Goal: Task Accomplishment & Management: Complete application form

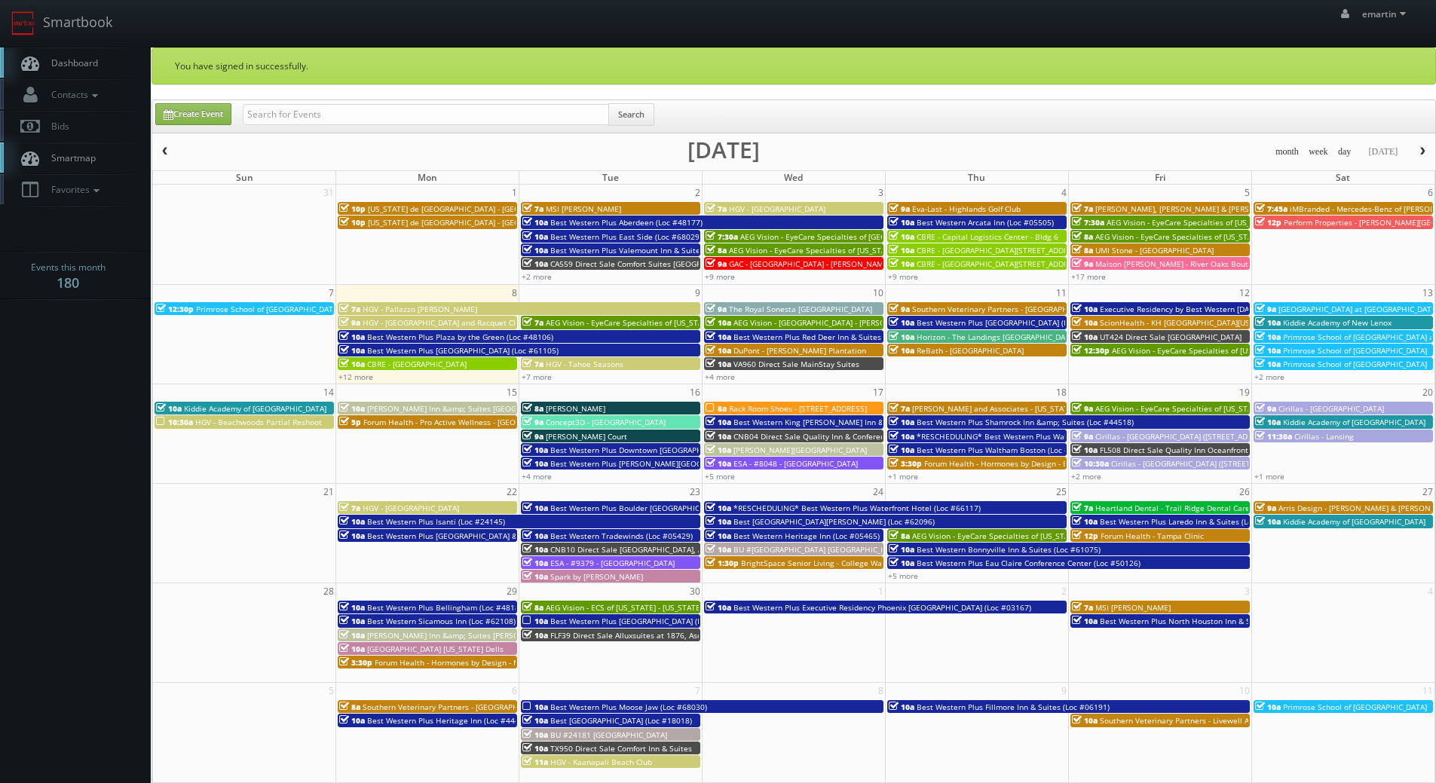
click at [80, 63] on span "Dashboard" at bounding box center [71, 63] width 54 height 13
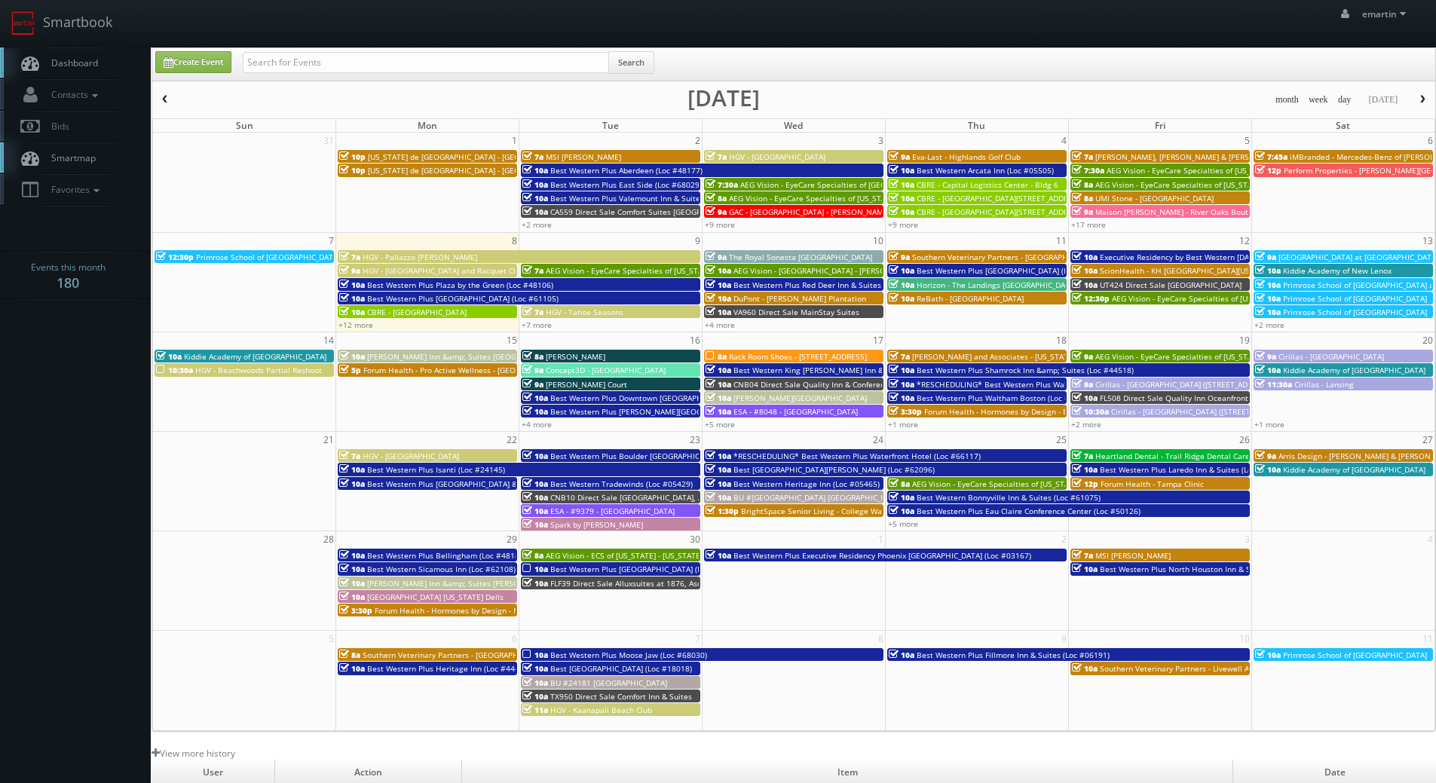
click at [74, 65] on span "Dashboard" at bounding box center [71, 63] width 54 height 13
click at [363, 326] on link "+12 more" at bounding box center [356, 325] width 35 height 11
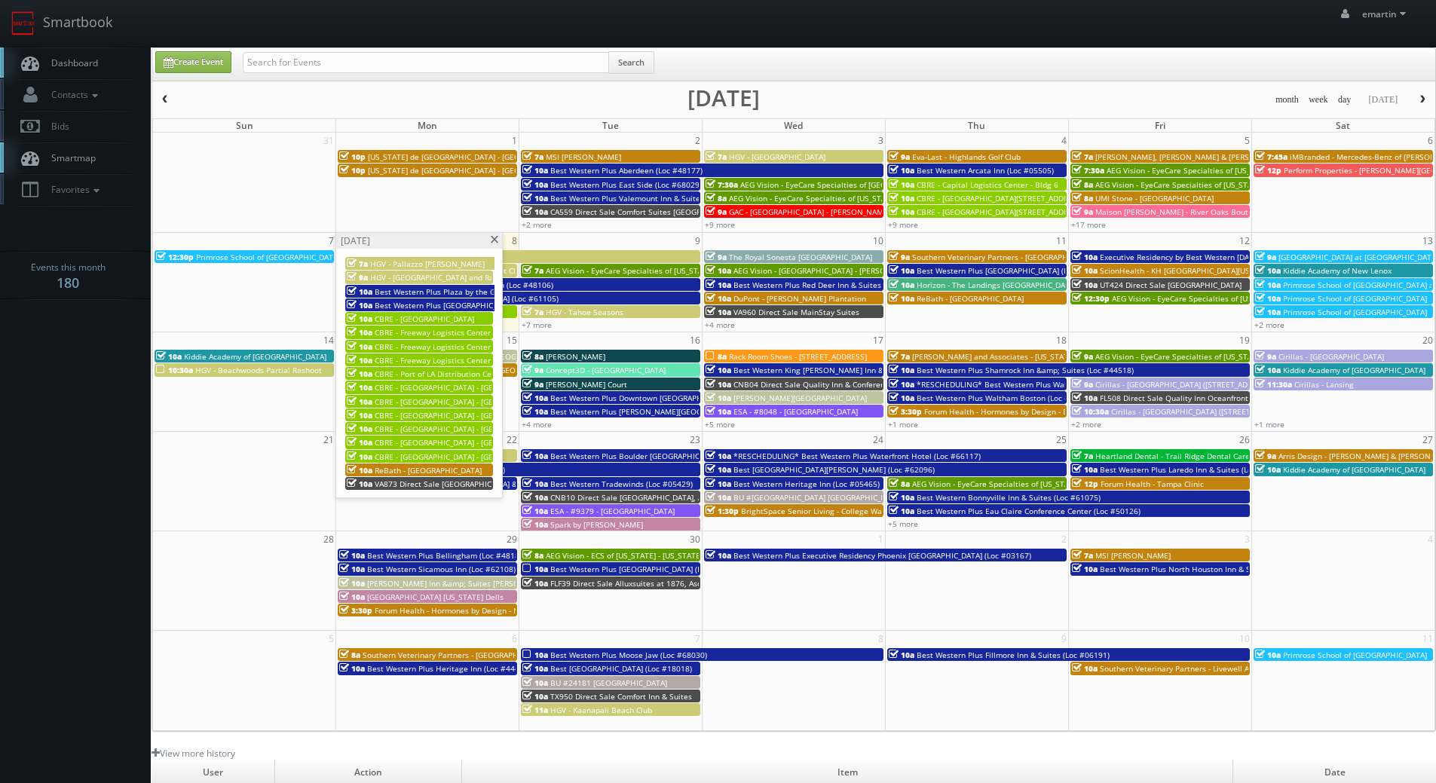
click at [427, 372] on span "CBRE - Port of LA Distribution Center - [GEOGRAPHIC_DATA] 1" at bounding box center [484, 374] width 219 height 11
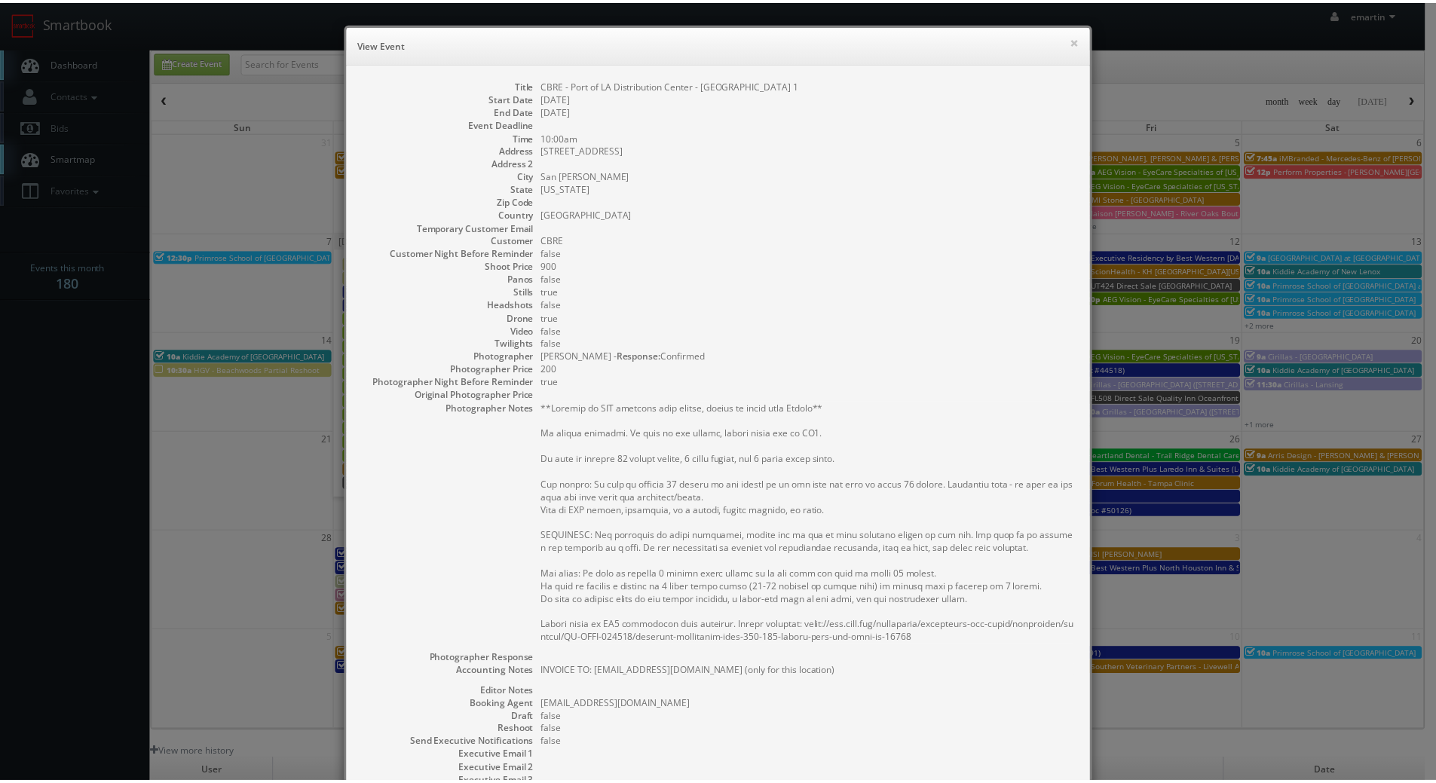
scroll to position [191, 0]
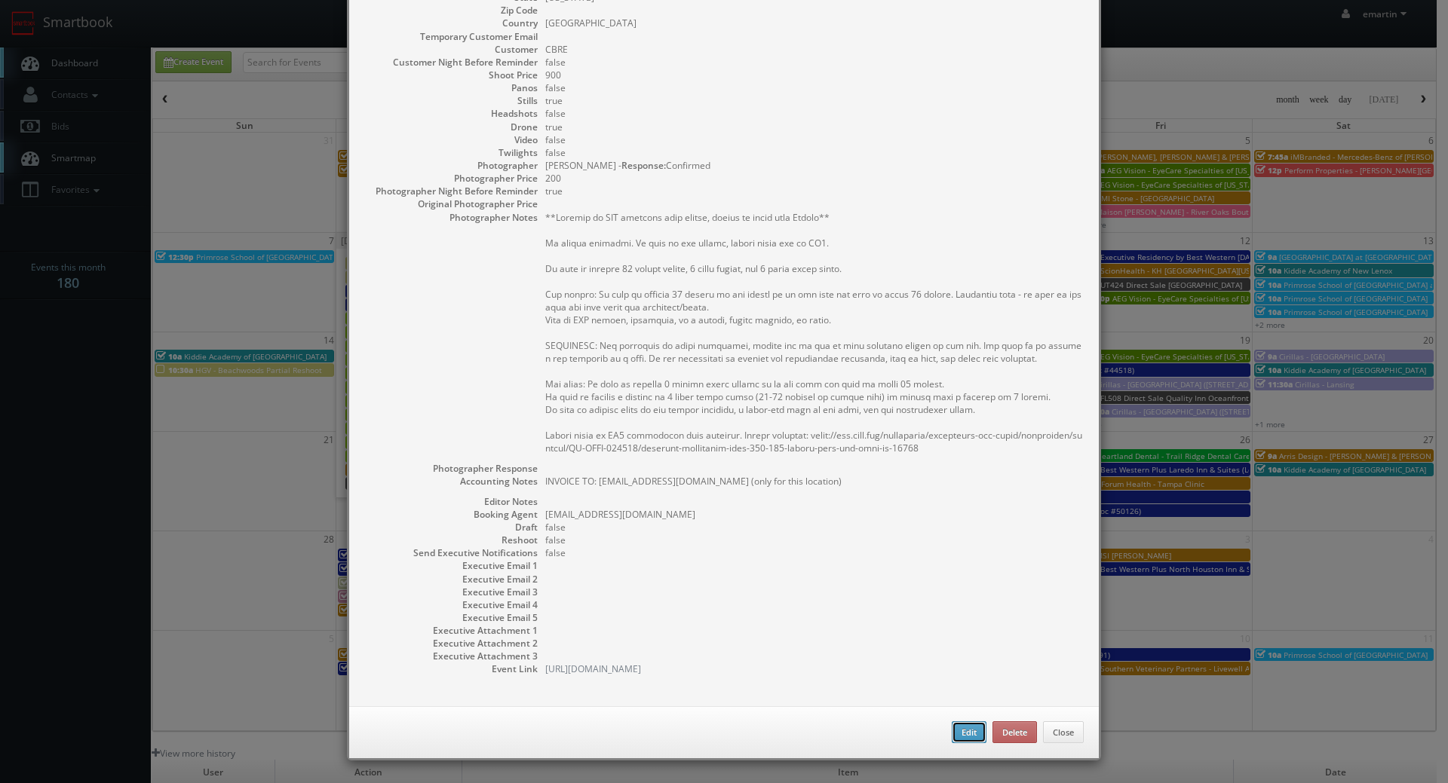
click at [963, 731] on button "Edit" at bounding box center [969, 733] width 35 height 23
type input "CBRE - Port of LA Distribution Center - [GEOGRAPHIC_DATA] 1"
type input "300/350 Westmont Drive"
type input "San Pedro"
type input "900"
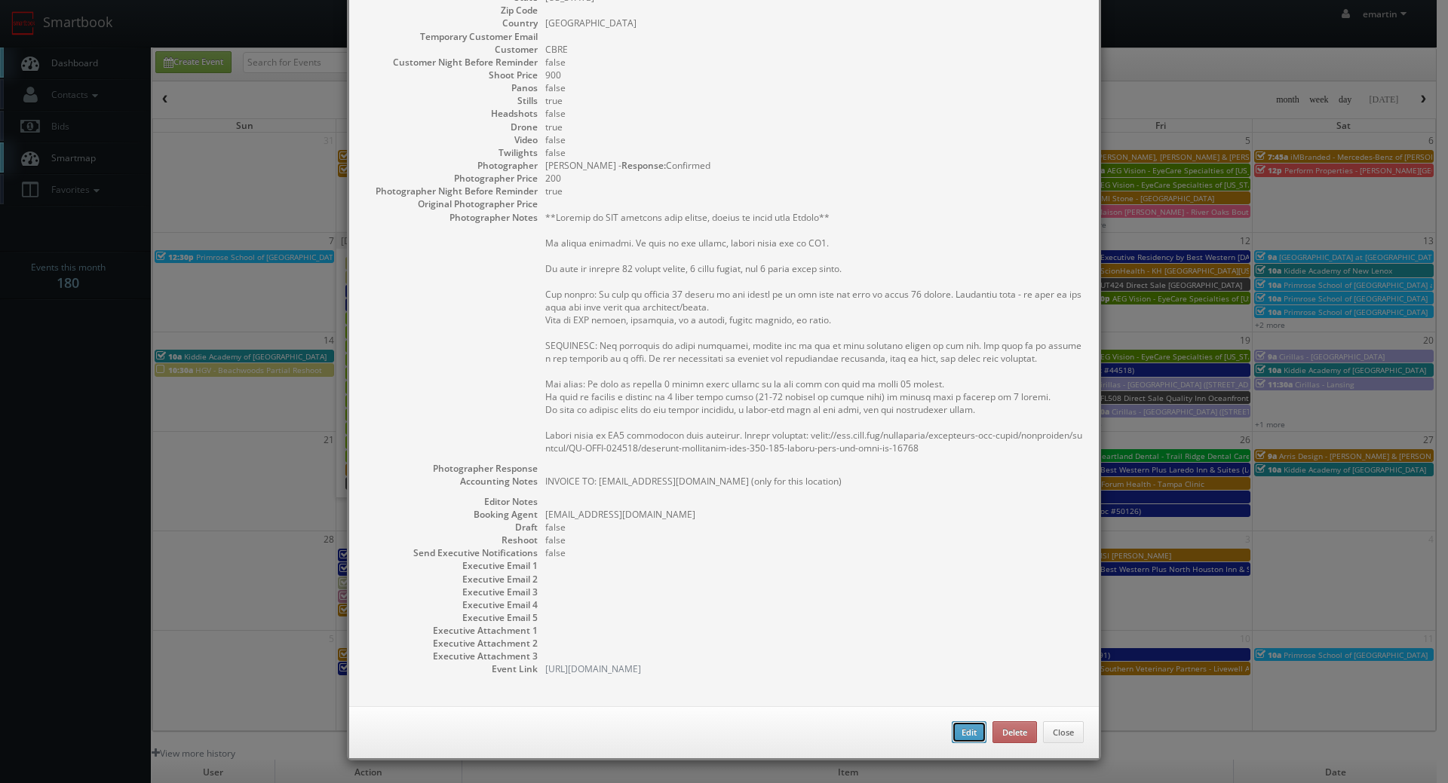
checkbox input "true"
type textarea "INVOICE TO: mfumar@omprop.com (only for this location)"
type input "09/08/2025"
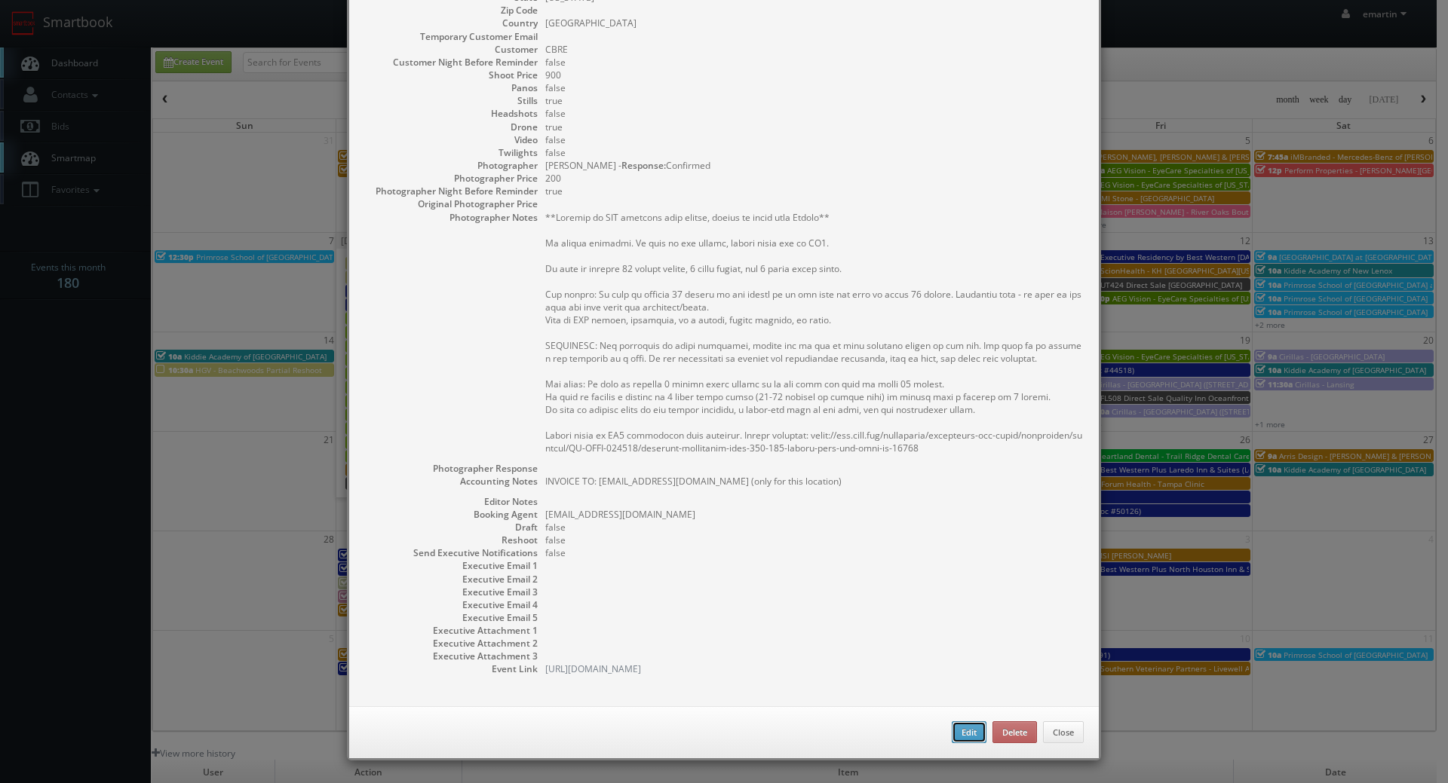
type input "10:00am"
checkbox input "true"
type textarea "**Waiting on COI approval from client, hoping to shoot this Monday** No onsite …"
select select "[US_STATE]"
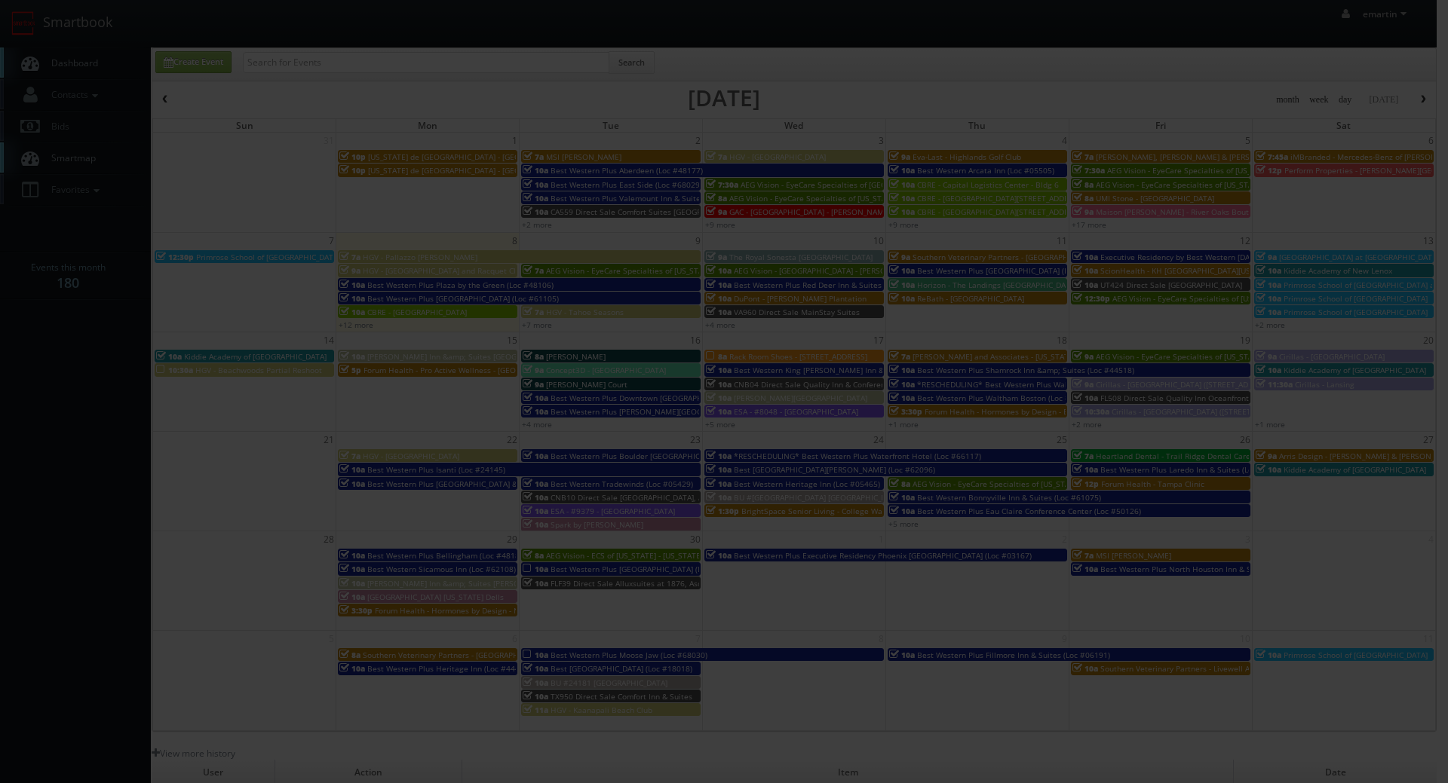
type input "900"
type input "200"
select select "realestate@mg.cs3calendar.com"
select select "jordancpalacio@gmail.com"
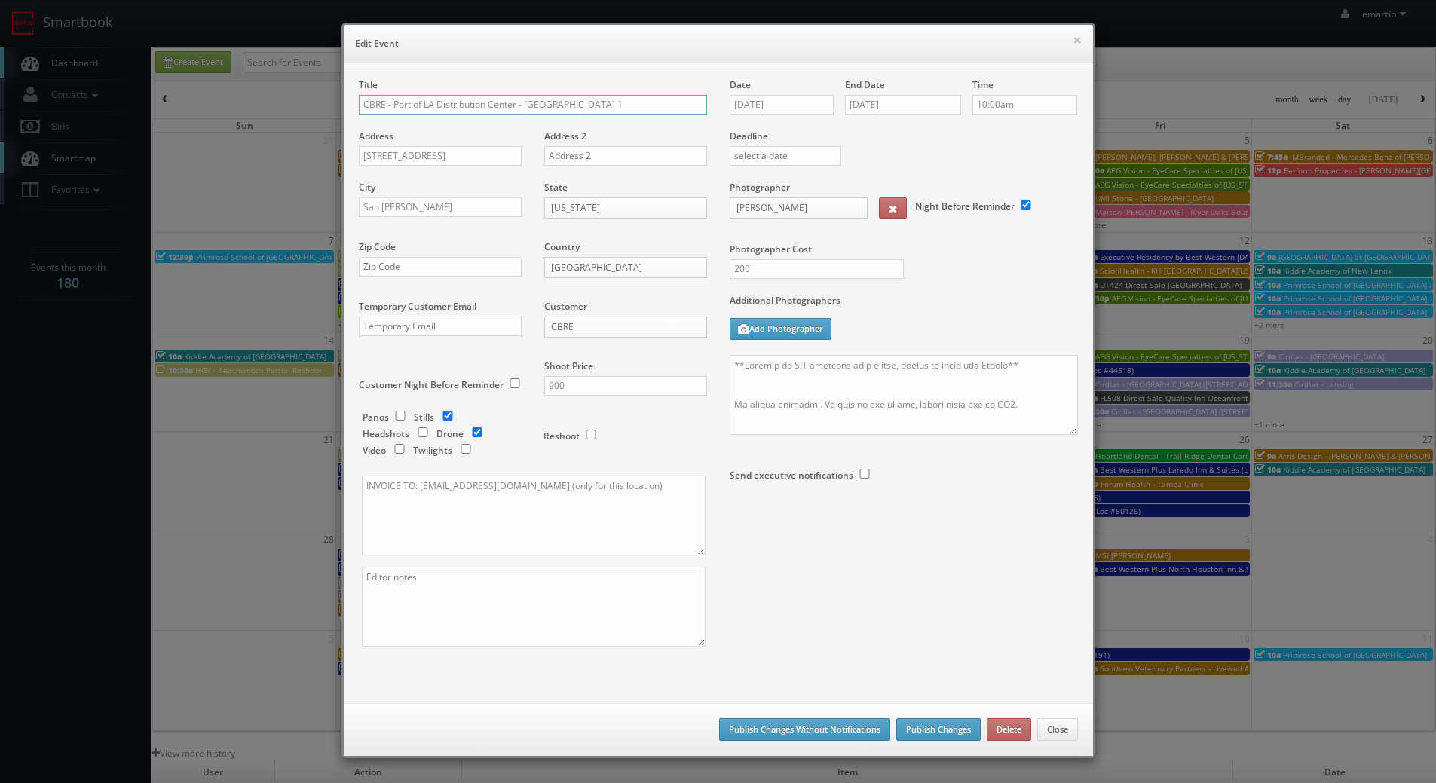
click at [359, 102] on input "CBRE - Port of LA Distribution Center - Bldg 1" at bounding box center [533, 105] width 348 height 20
type input "*RESCHEDULING* CBRE - Port of LA Distribution Center - [GEOGRAPHIC_DATA] 1"
click at [924, 721] on button "Publish Changes" at bounding box center [939, 730] width 84 height 23
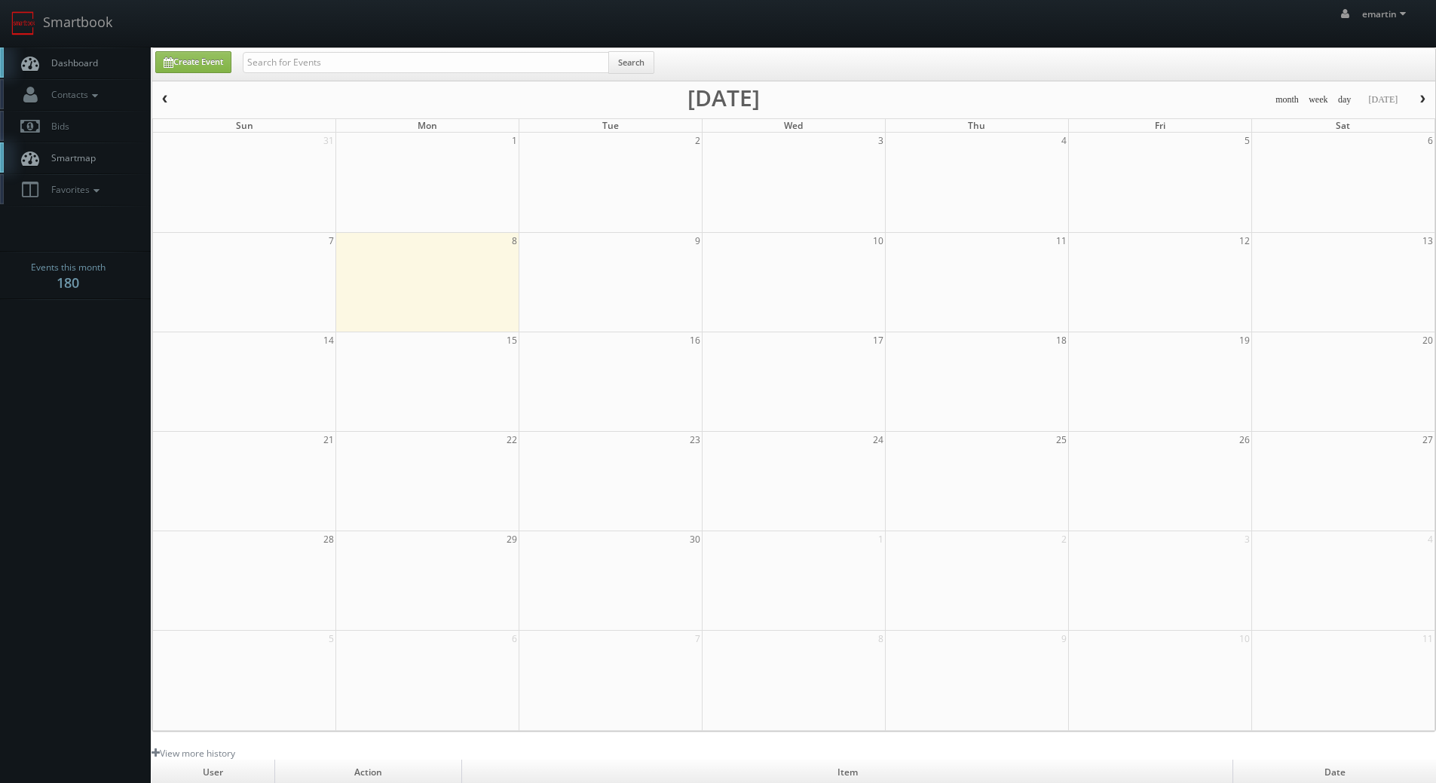
click at [107, 54] on link "Dashboard" at bounding box center [75, 63] width 151 height 31
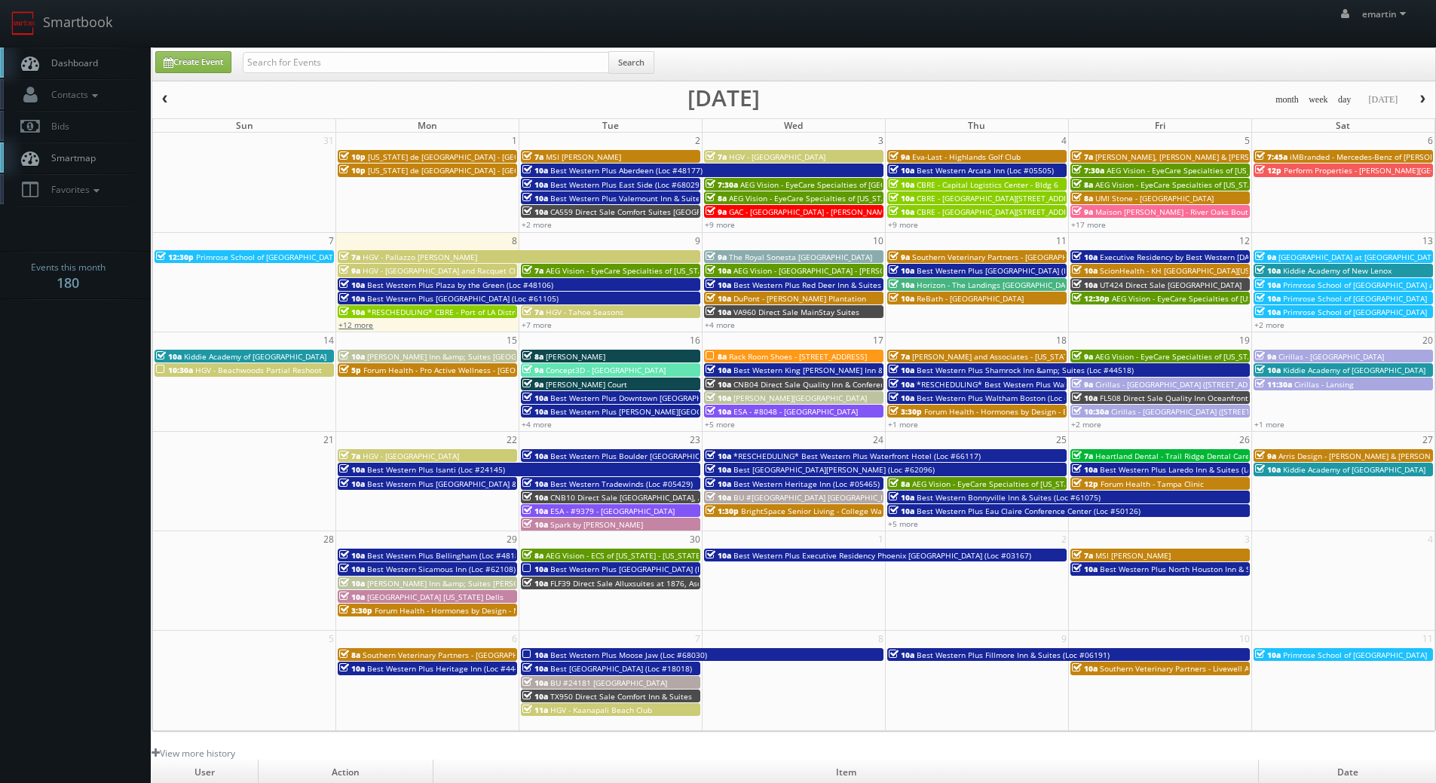
click at [364, 326] on link "+12 more" at bounding box center [356, 325] width 35 height 11
click at [502, 228] on td "10p Texas de Brazil - Memphis" at bounding box center [427, 197] width 183 height 68
type input "09/01/2025"
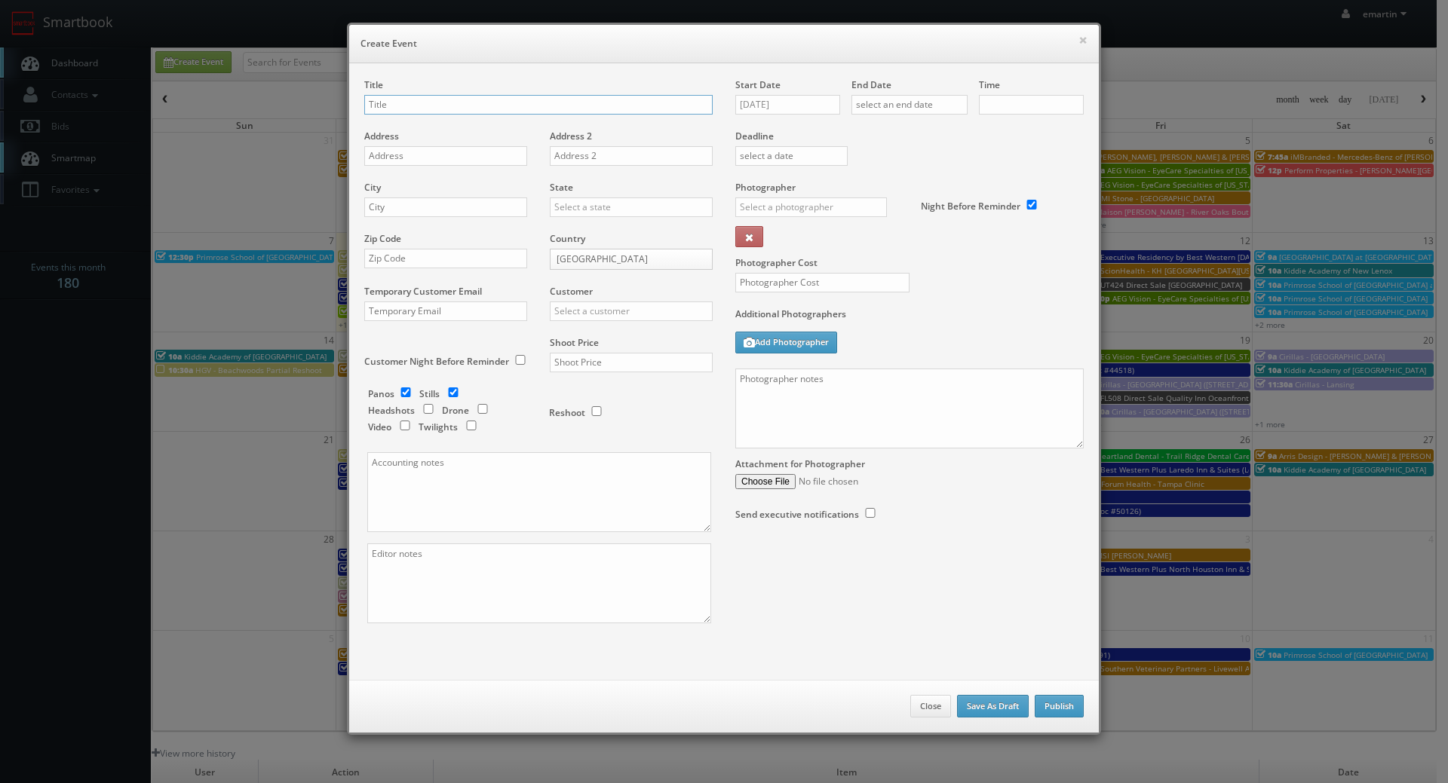
checkbox input "true"
type input "10:00am"
checkbox input "true"
click at [1080, 44] on button "×" at bounding box center [1082, 40] width 9 height 11
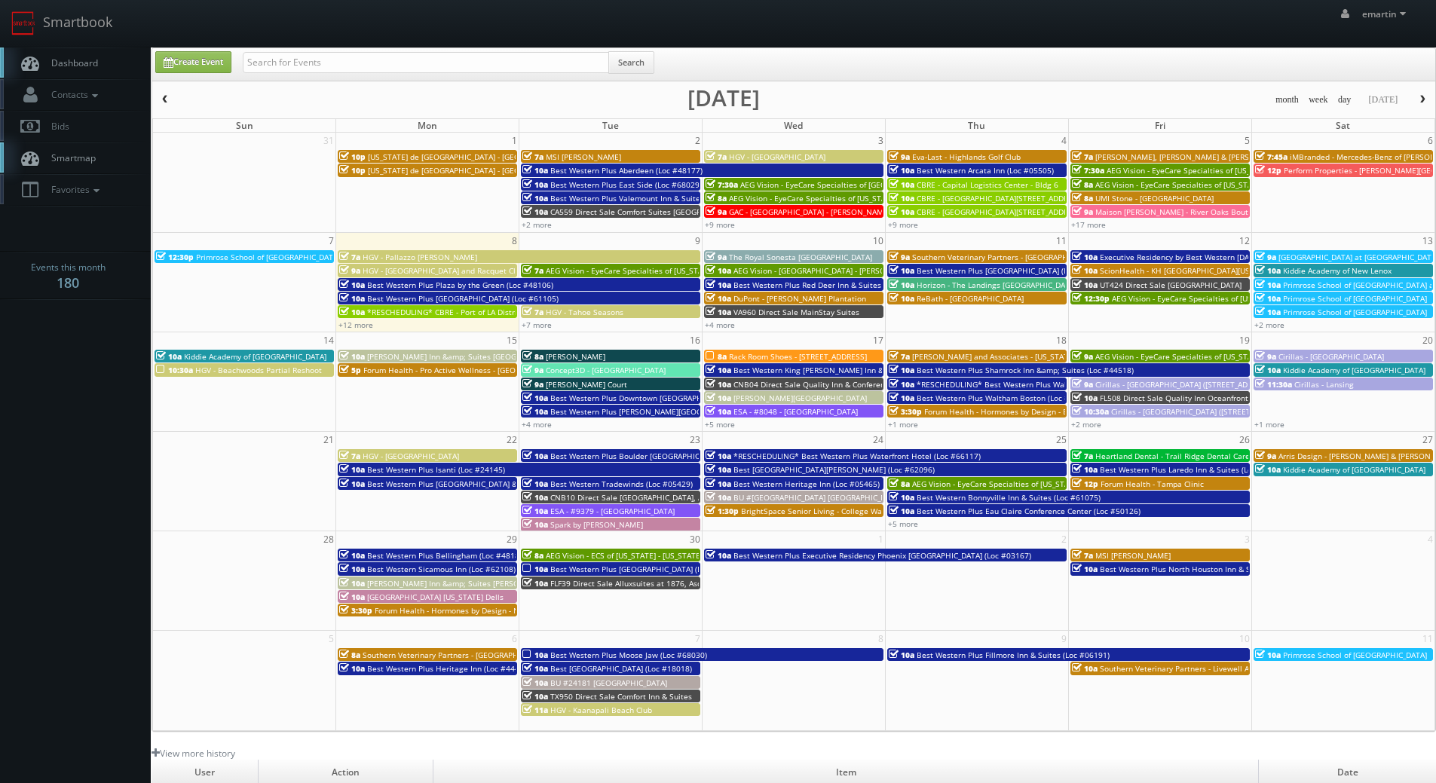
click at [123, 52] on link "Dashboard" at bounding box center [75, 63] width 151 height 31
click at [64, 54] on link "Dashboard" at bounding box center [75, 63] width 151 height 31
click at [78, 64] on span "Dashboard" at bounding box center [71, 63] width 54 height 13
drag, startPoint x: 610, startPoint y: 42, endPoint x: 596, endPoint y: 35, distance: 15.2
click at [608, 40] on div "emartin emartin Profile Logout" at bounding box center [718, 23] width 1436 height 47
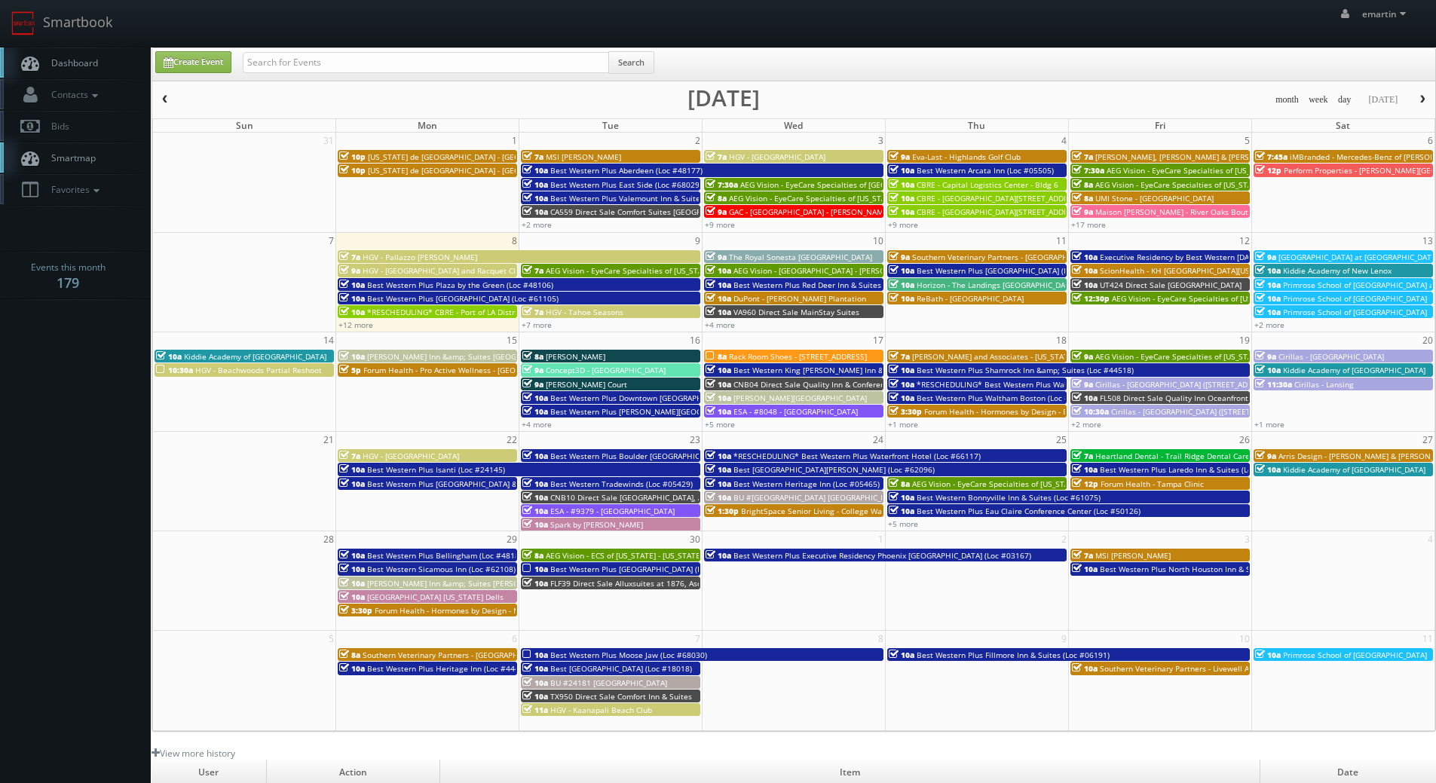
click at [66, 52] on link "Dashboard" at bounding box center [75, 63] width 151 height 31
click at [547, 329] on link "+7 more" at bounding box center [537, 325] width 30 height 11
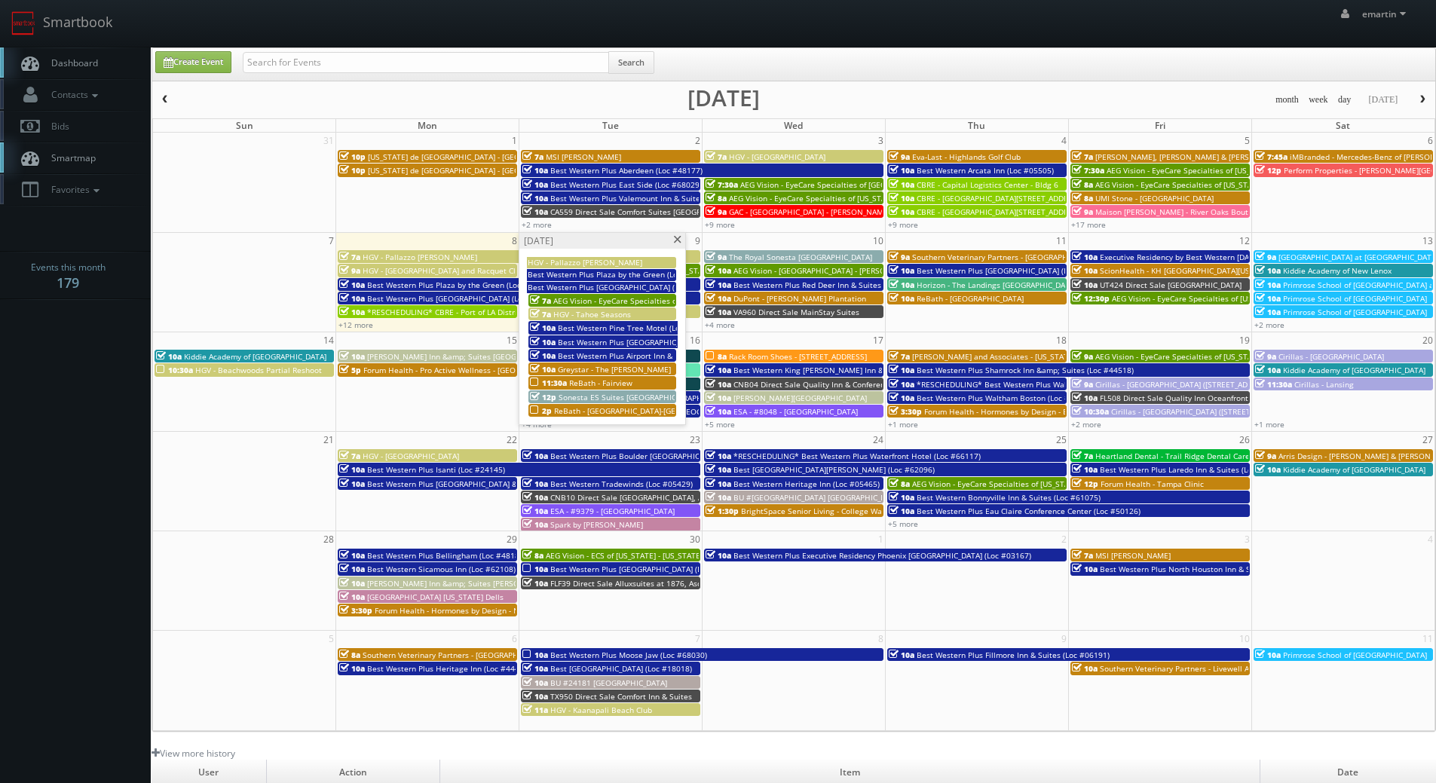
click at [577, 329] on span "Best Western Pine Tree Motel (Loc #05338)" at bounding box center [637, 328] width 158 height 11
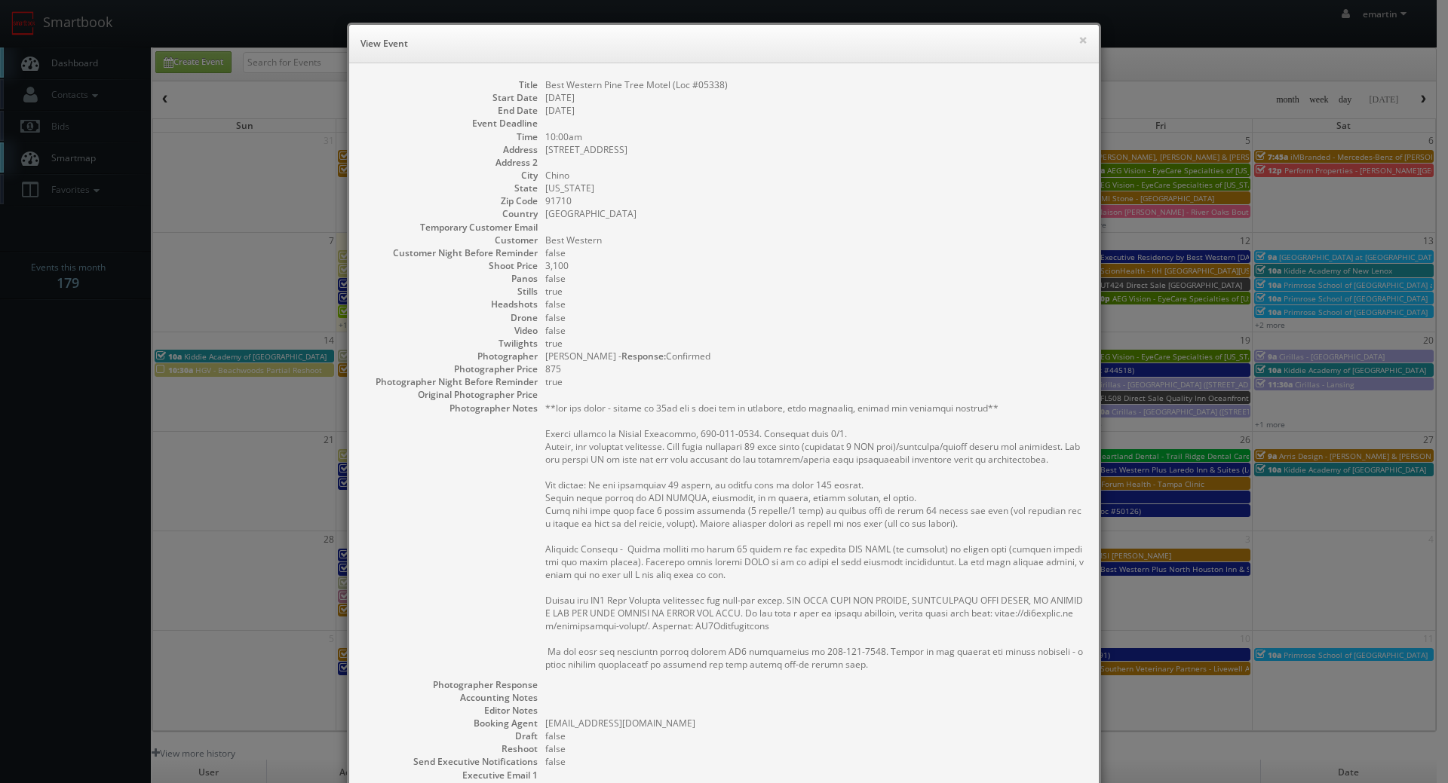
click at [835, 473] on pre at bounding box center [814, 536] width 538 height 269
click at [1080, 38] on button "×" at bounding box center [1082, 40] width 9 height 11
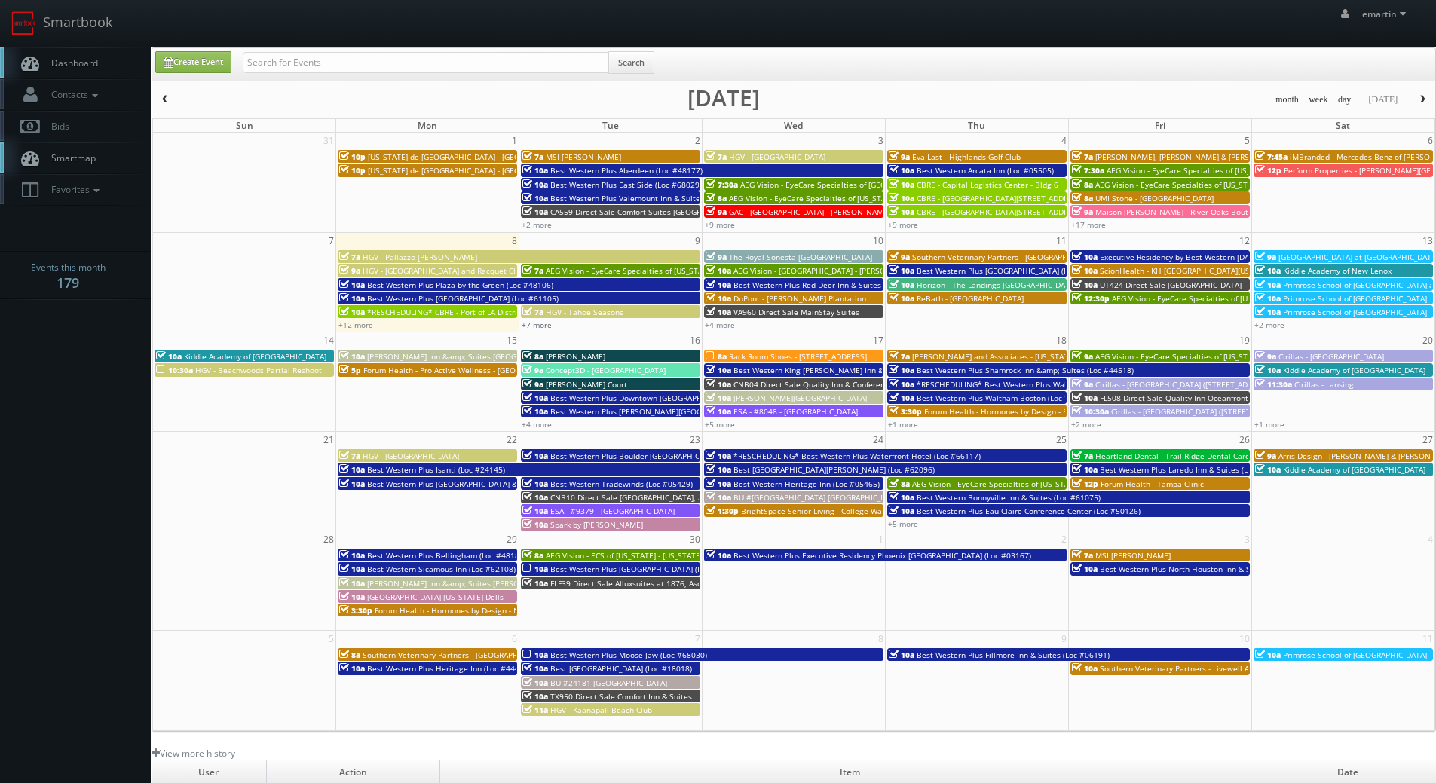
click at [544, 327] on link "+7 more" at bounding box center [537, 325] width 30 height 11
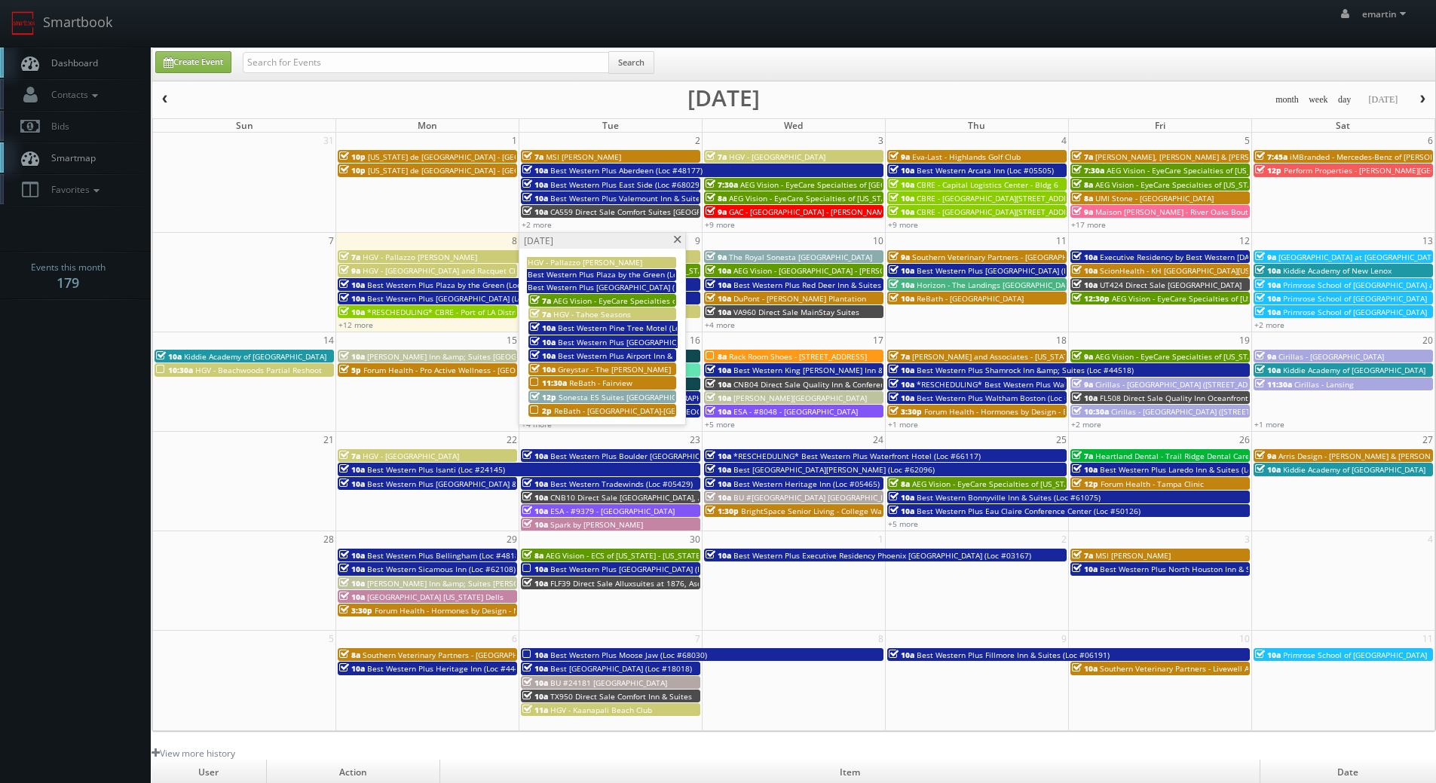
click at [583, 340] on span "Best Western Plus [GEOGRAPHIC_DATA] (Loc #64011)" at bounding box center [654, 342] width 192 height 11
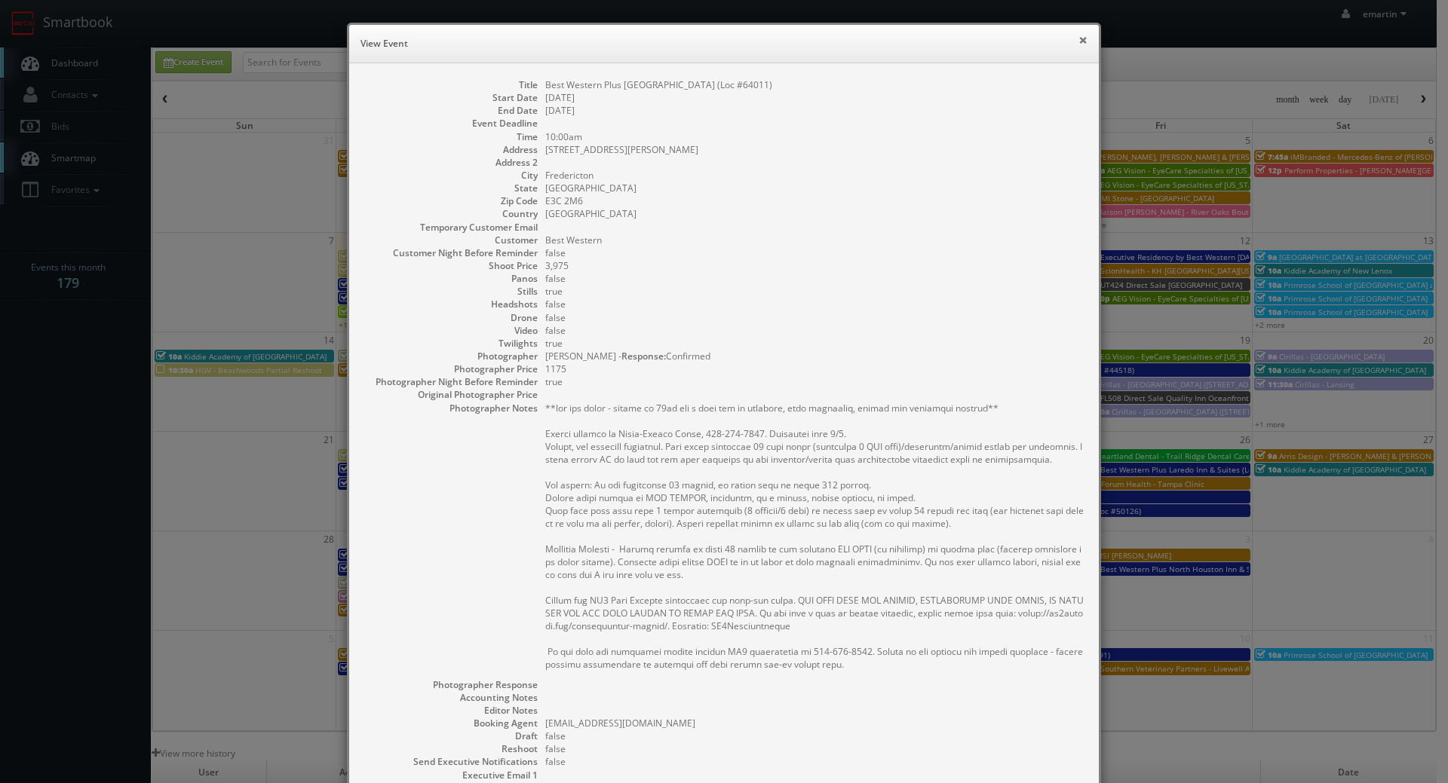
click at [1078, 35] on button "×" at bounding box center [1082, 40] width 9 height 11
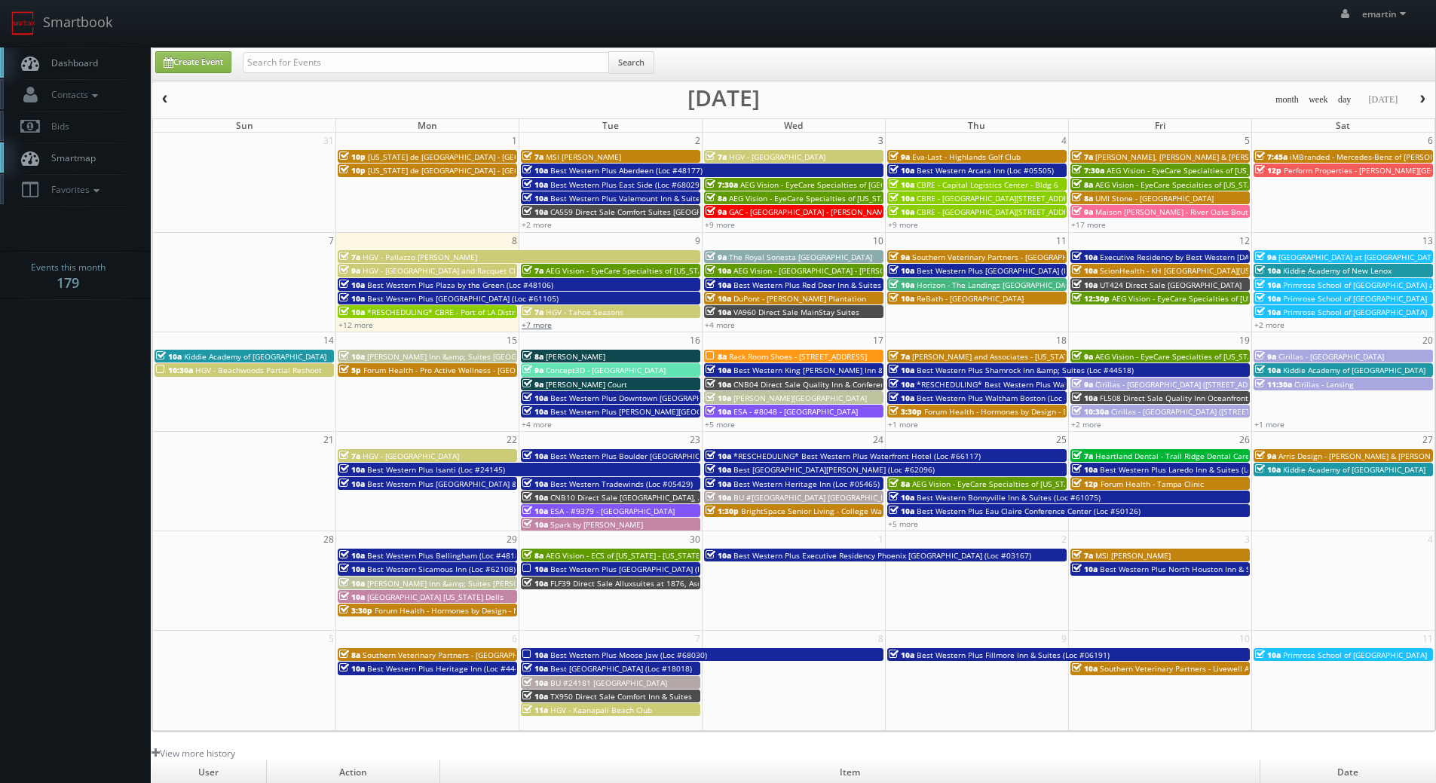
click at [550, 326] on link "+7 more" at bounding box center [537, 325] width 30 height 11
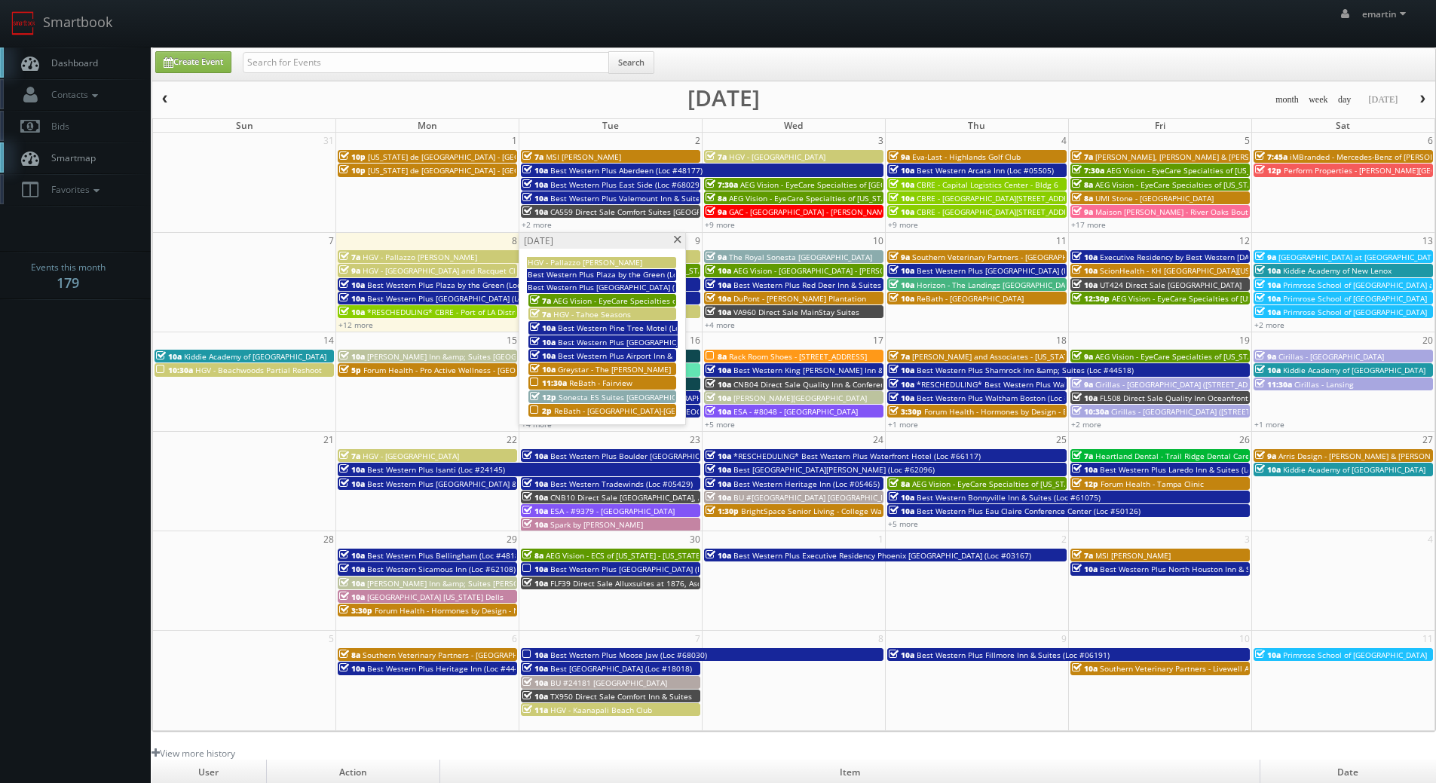
click at [571, 363] on div "10a Greystar - The Wyatt" at bounding box center [602, 368] width 145 height 11
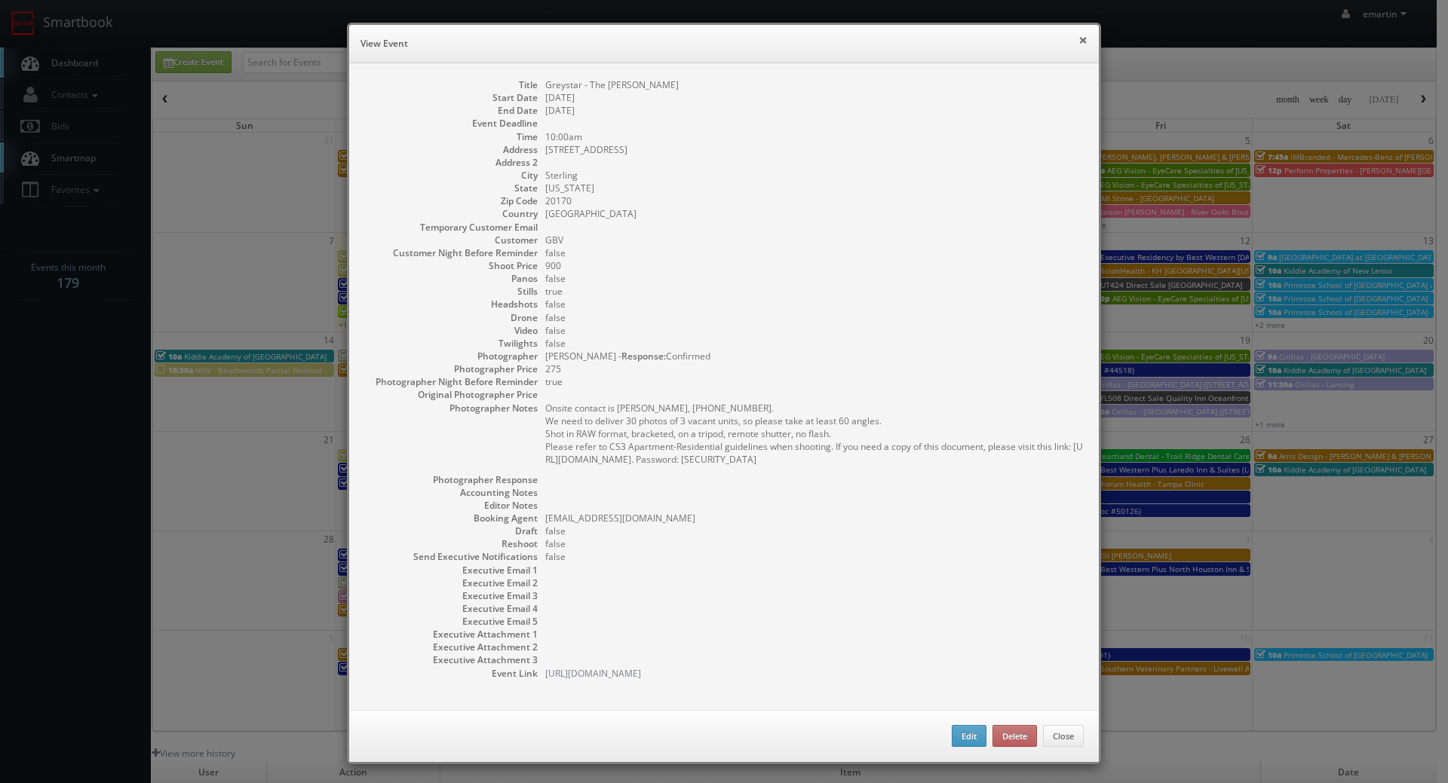
click at [1078, 35] on button "×" at bounding box center [1082, 40] width 9 height 11
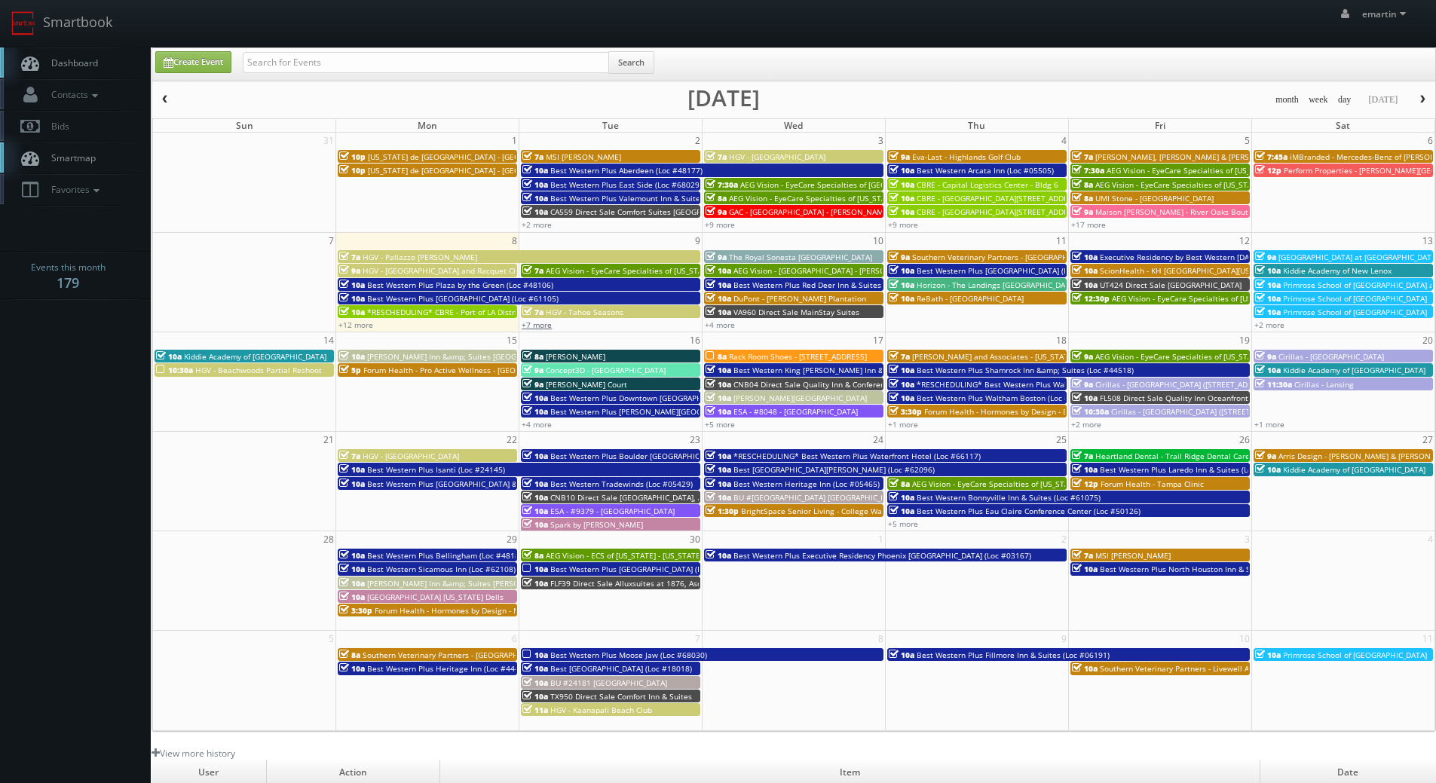
click at [544, 320] on link "+7 more" at bounding box center [537, 325] width 30 height 11
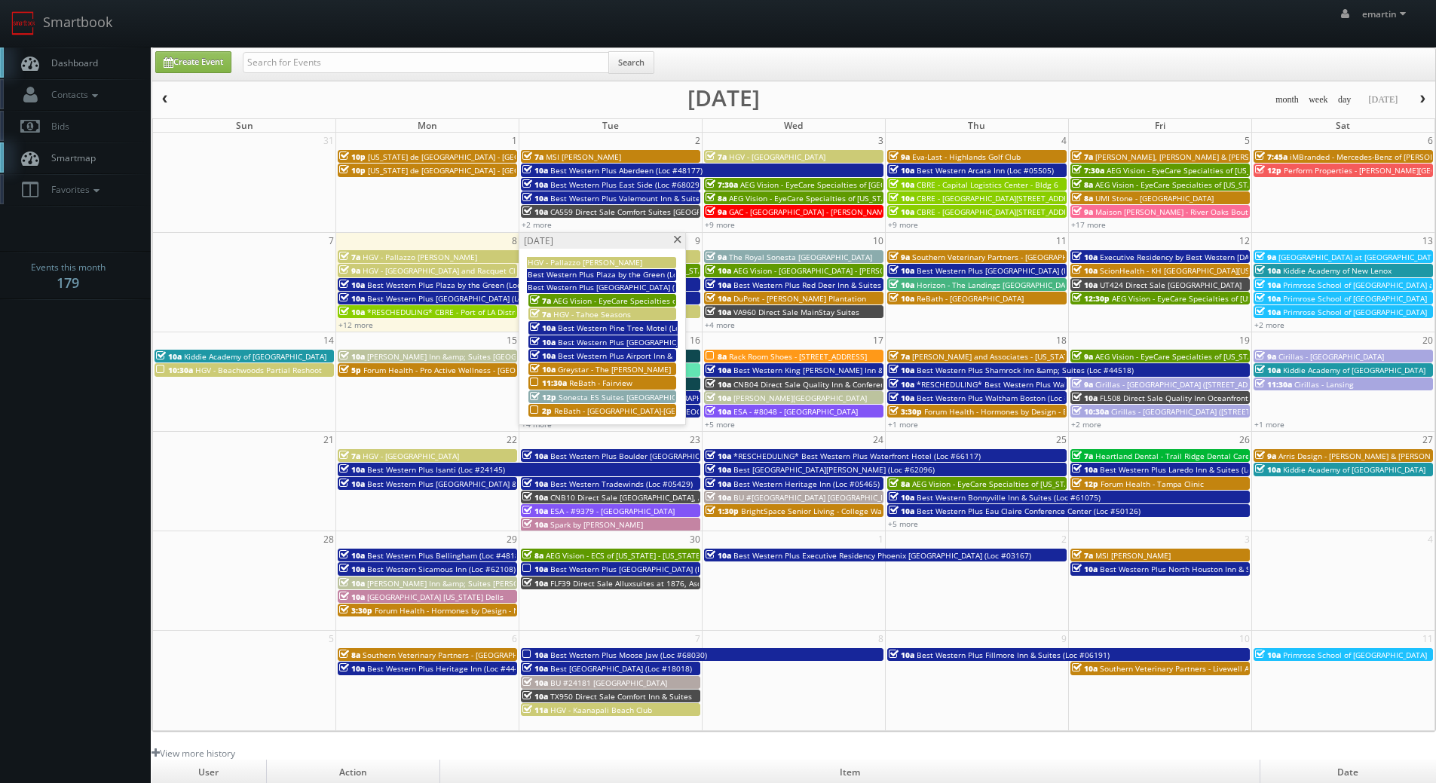
click at [568, 354] on span "Best Western Plus Airport Inn & Suites (Loc #68034)" at bounding box center [652, 356] width 189 height 11
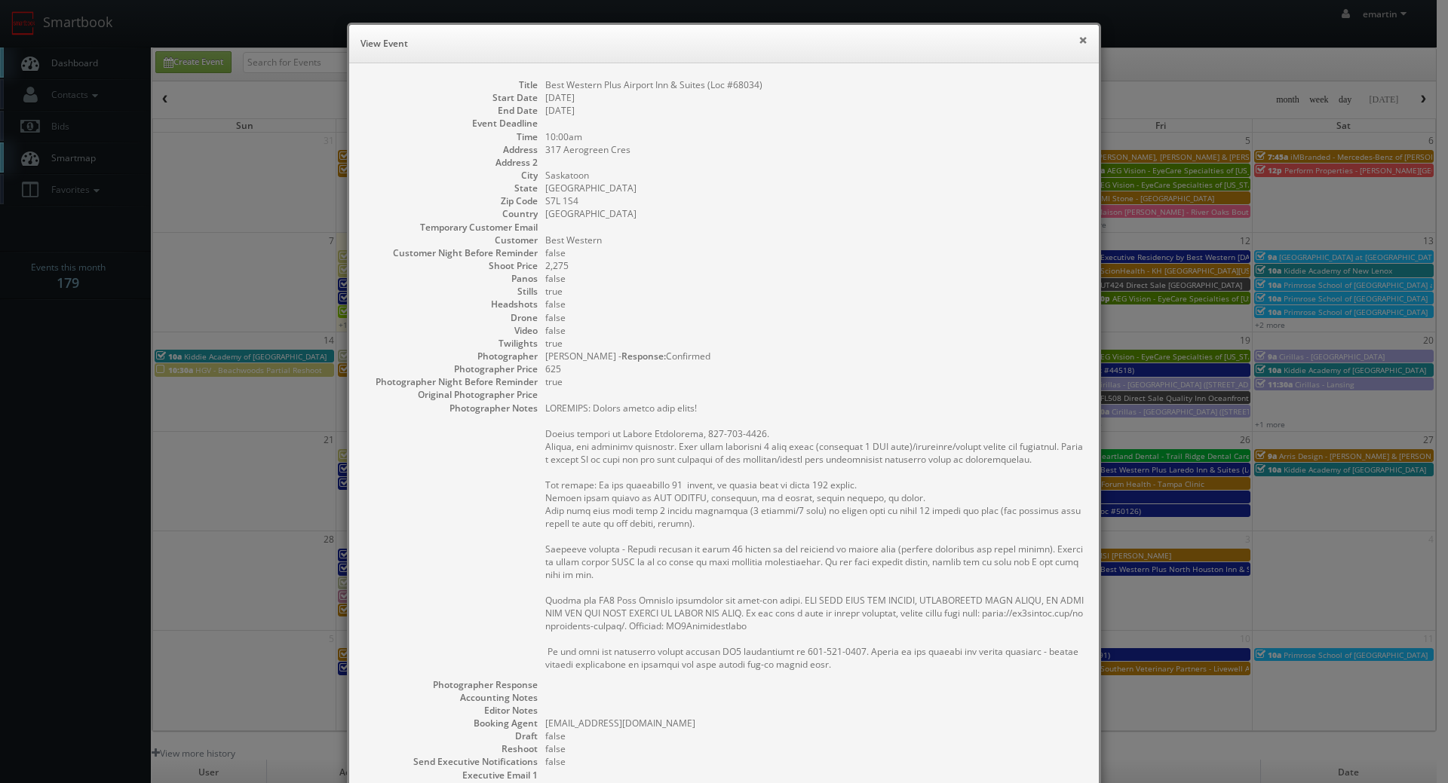
click at [1079, 39] on button "×" at bounding box center [1082, 40] width 9 height 11
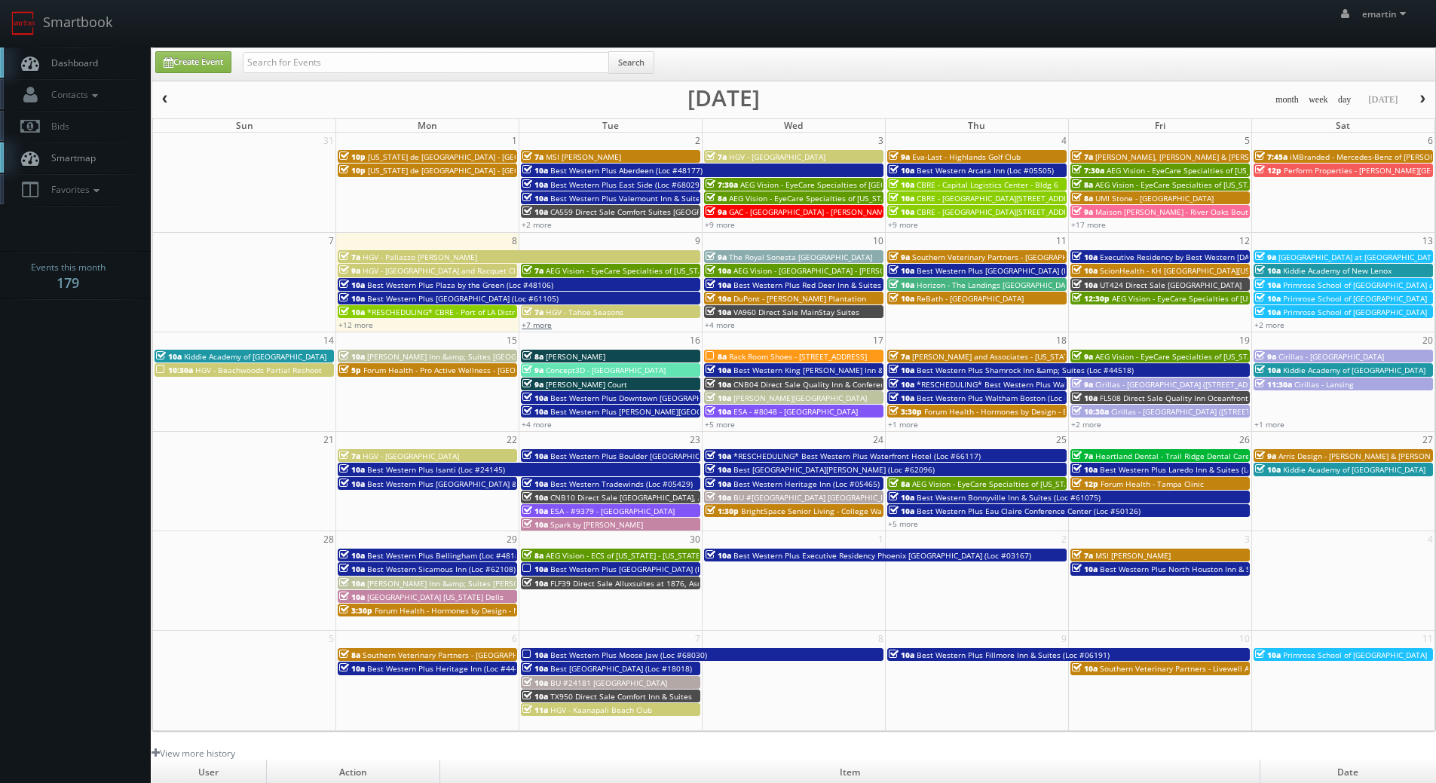
click at [547, 326] on link "+7 more" at bounding box center [537, 325] width 30 height 11
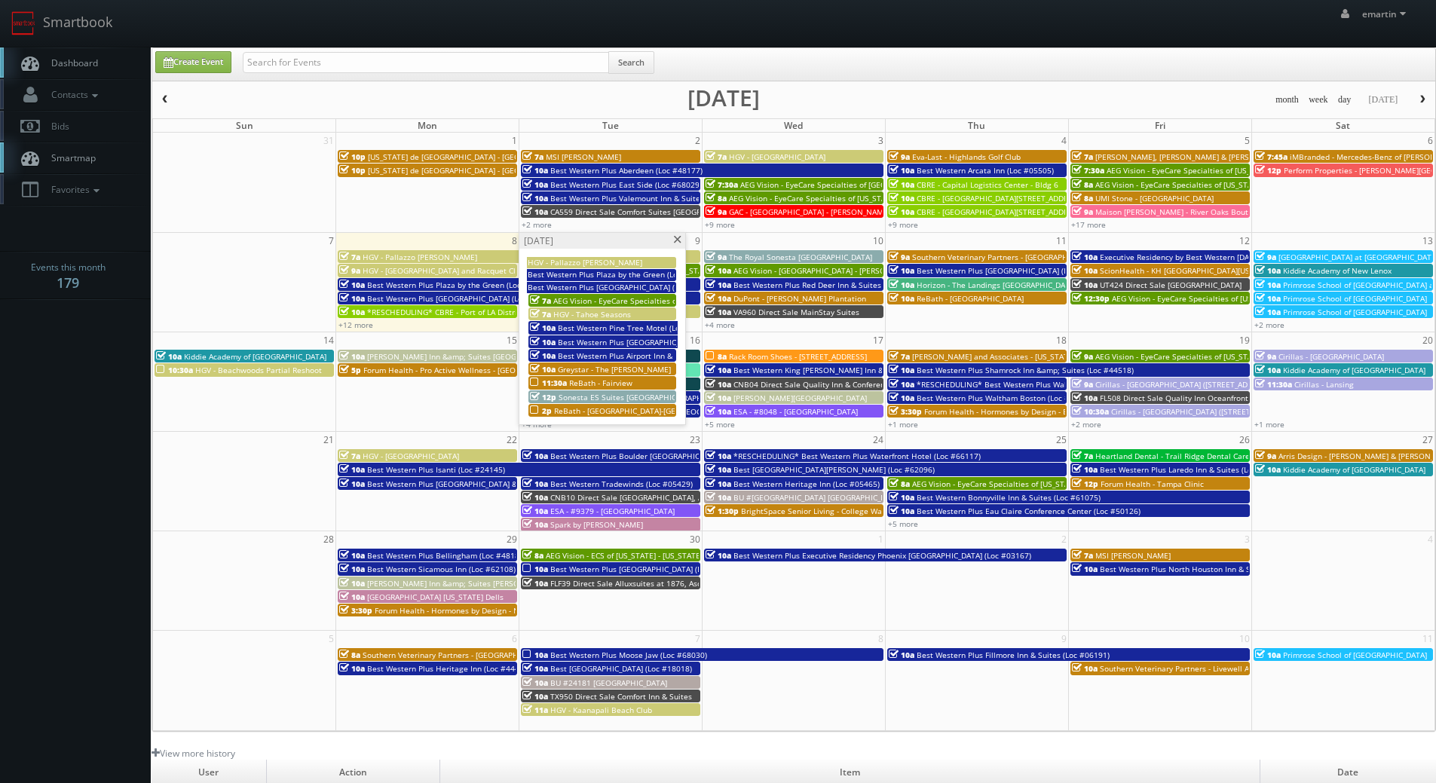
click at [578, 400] on span "Sonesta ES Suites [GEOGRAPHIC_DATA]" at bounding box center [630, 397] width 142 height 11
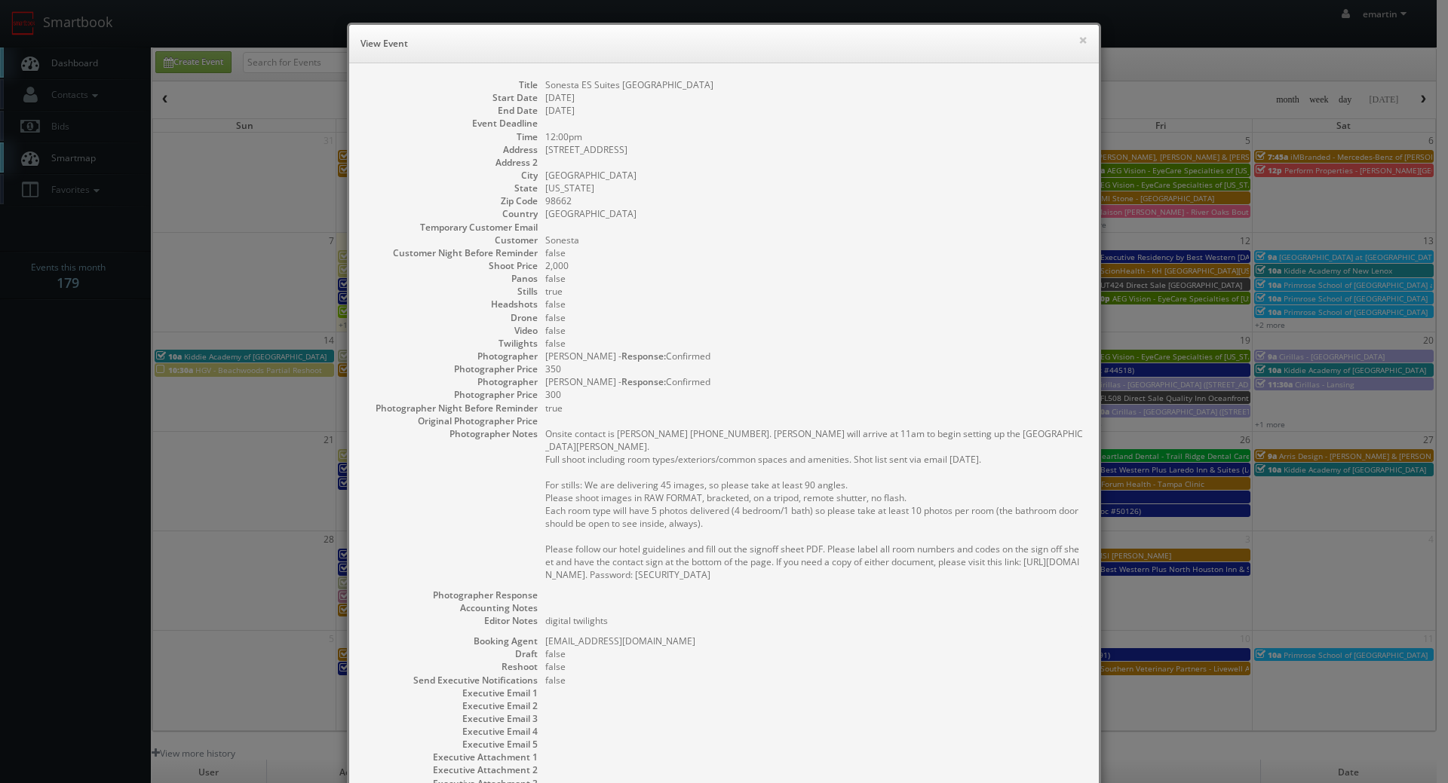
click at [1082, 229] on div "× View Event Title Sonesta ES Suites Portland Vancouver 41st Street Start Date …" at bounding box center [723, 455] width 769 height 911
click at [1087, 46] on div "× View Event" at bounding box center [723, 44] width 749 height 38
click at [1082, 44] on div "× View Event" at bounding box center [723, 44] width 749 height 38
click at [1082, 43] on div "× View Event" at bounding box center [723, 44] width 749 height 38
click at [1079, 38] on button "×" at bounding box center [1082, 40] width 9 height 11
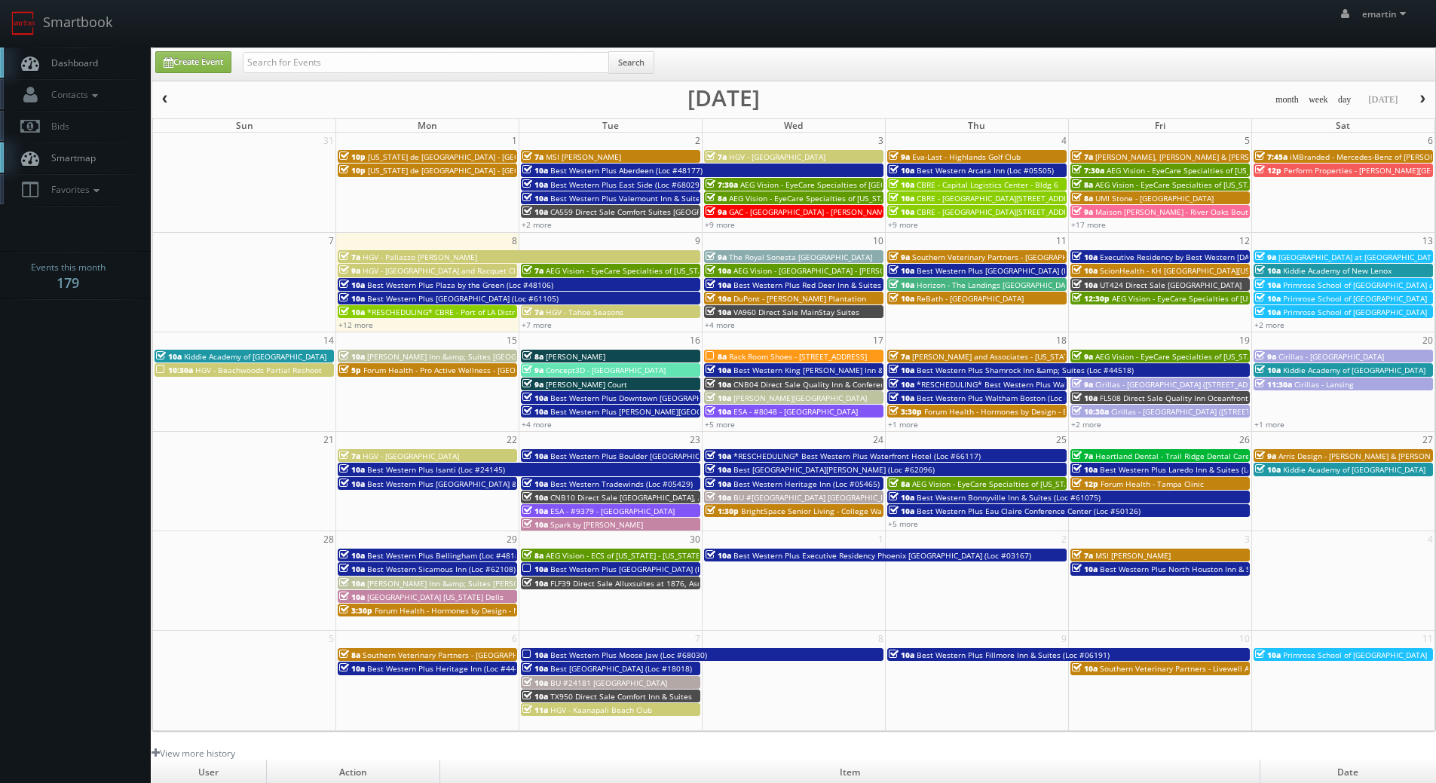
click at [97, 61] on span "Dashboard" at bounding box center [71, 63] width 54 height 13
click at [82, 51] on link "Dashboard" at bounding box center [75, 63] width 151 height 31
click at [112, 65] on link "Dashboard" at bounding box center [75, 63] width 151 height 31
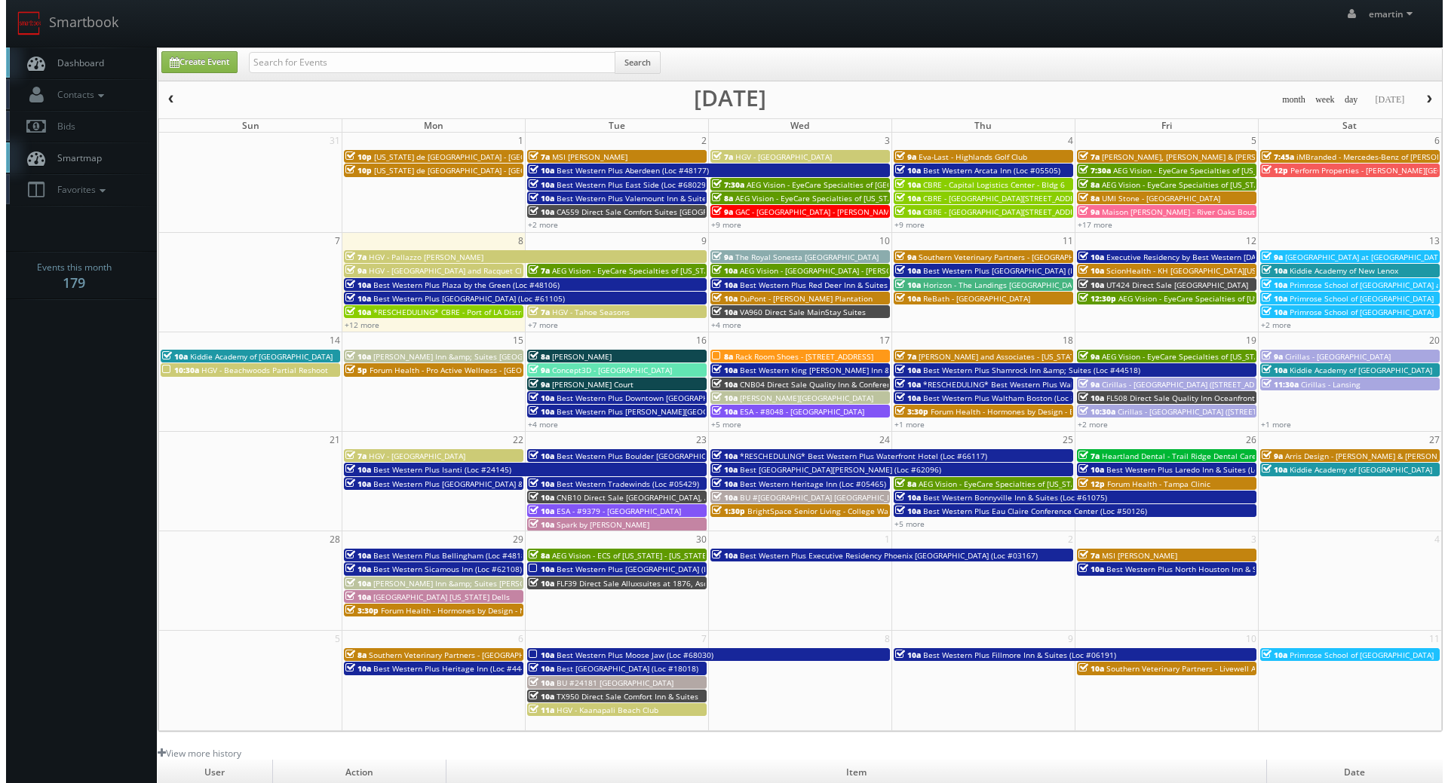
scroll to position [259, 0]
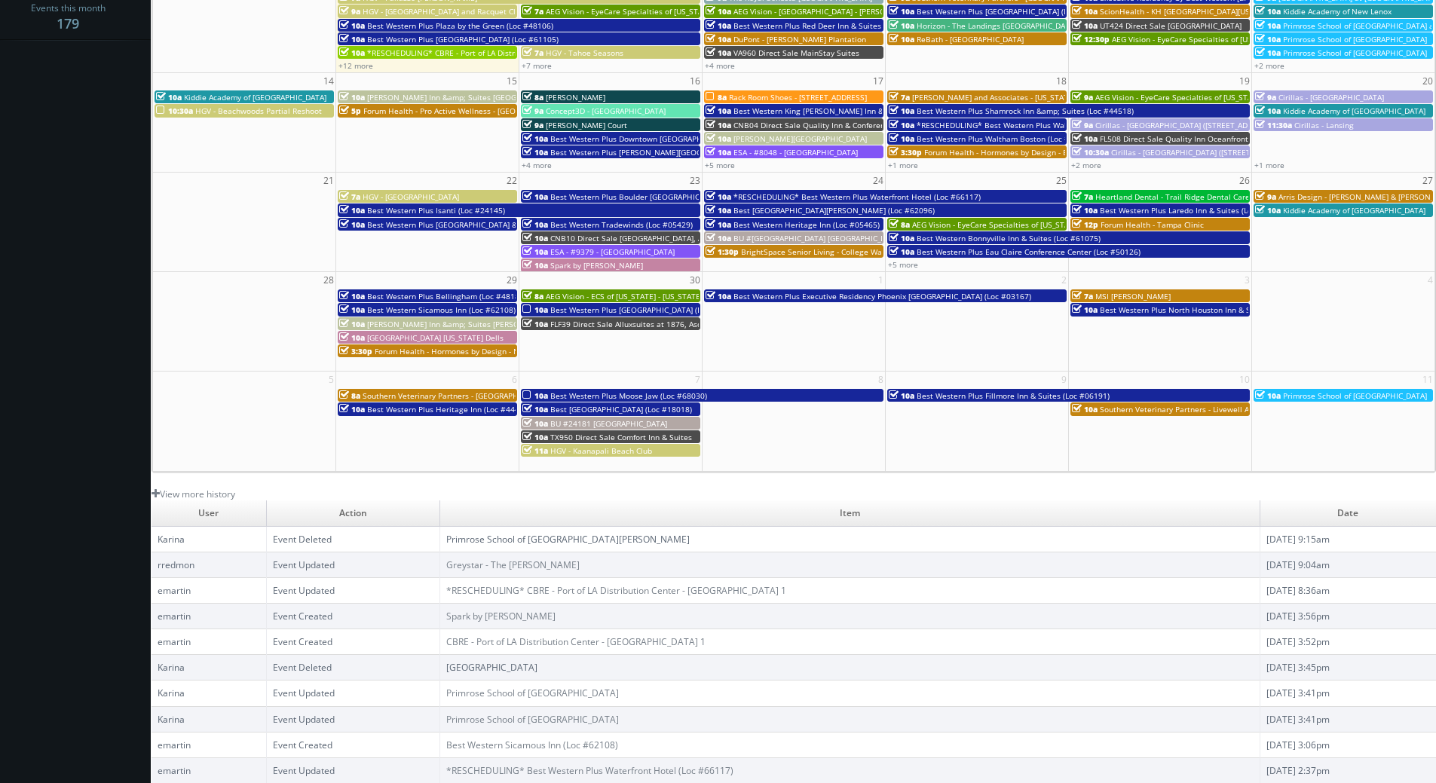
click at [455, 312] on span "Best Western Sicamous Inn (Loc #62108)" at bounding box center [441, 310] width 149 height 11
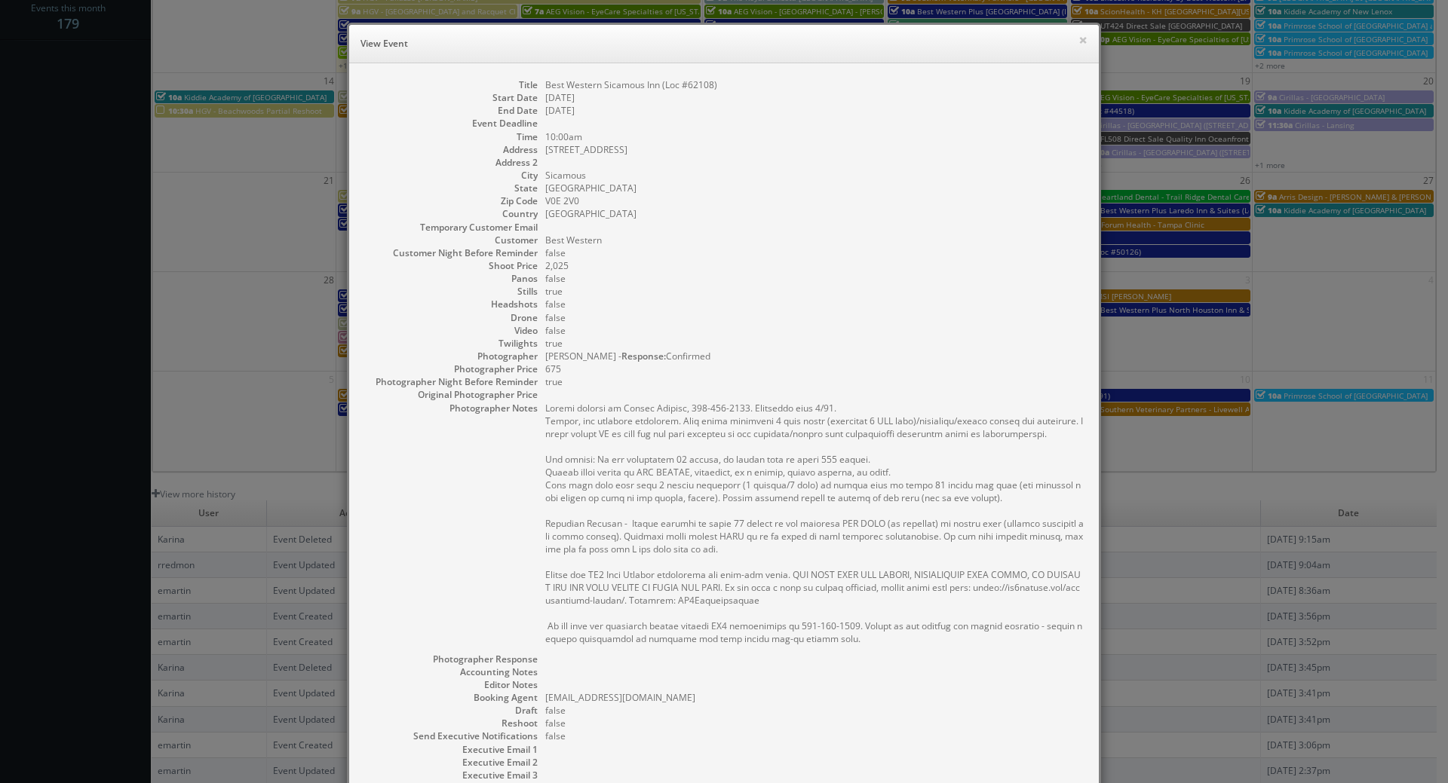
drag, startPoint x: 1099, startPoint y: 78, endPoint x: 1091, endPoint y: 71, distance: 10.7
click at [1093, 72] on div "× View Event Title Best Western Sicamous Inn (Loc #62108) Start Date [DATE] End…" at bounding box center [723, 483] width 769 height 967
drag, startPoint x: 1077, startPoint y: 29, endPoint x: 1075, endPoint y: 39, distance: 9.9
click at [1078, 38] on button "×" at bounding box center [1082, 40] width 9 height 11
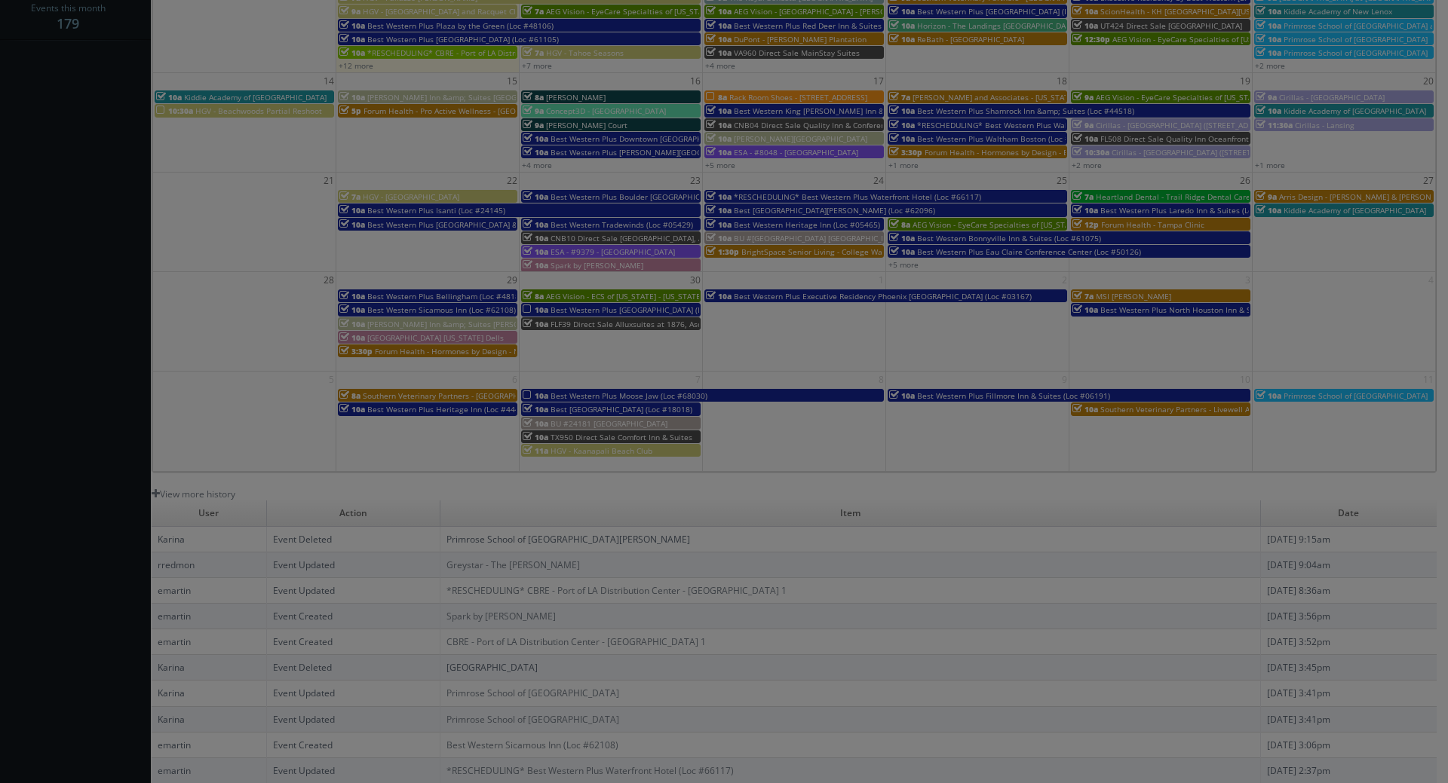
click at [1075, 40] on body "Smartbook Toggle Side Navigation Toggle Top Navigation emartin emartin Profile …" at bounding box center [718, 262] width 1436 height 1043
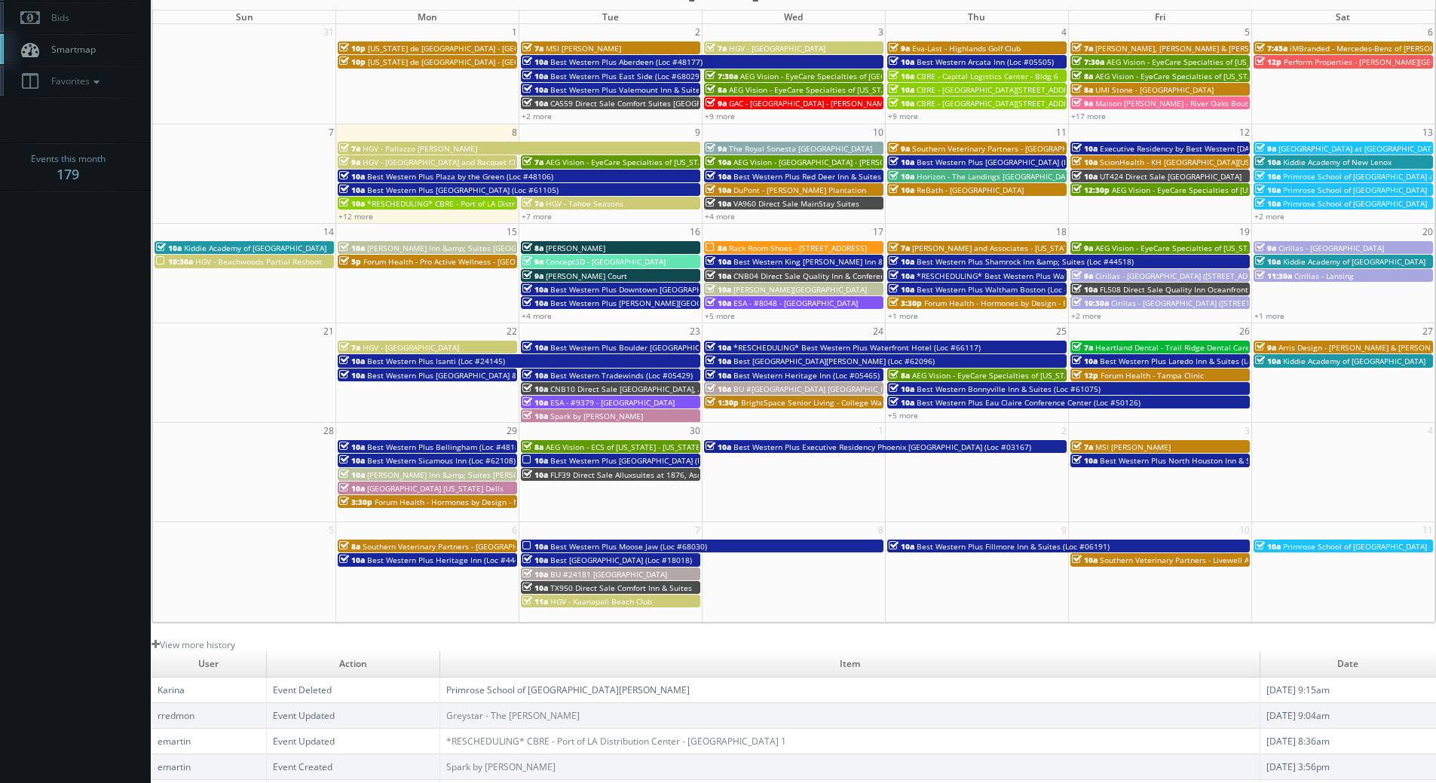
scroll to position [0, 0]
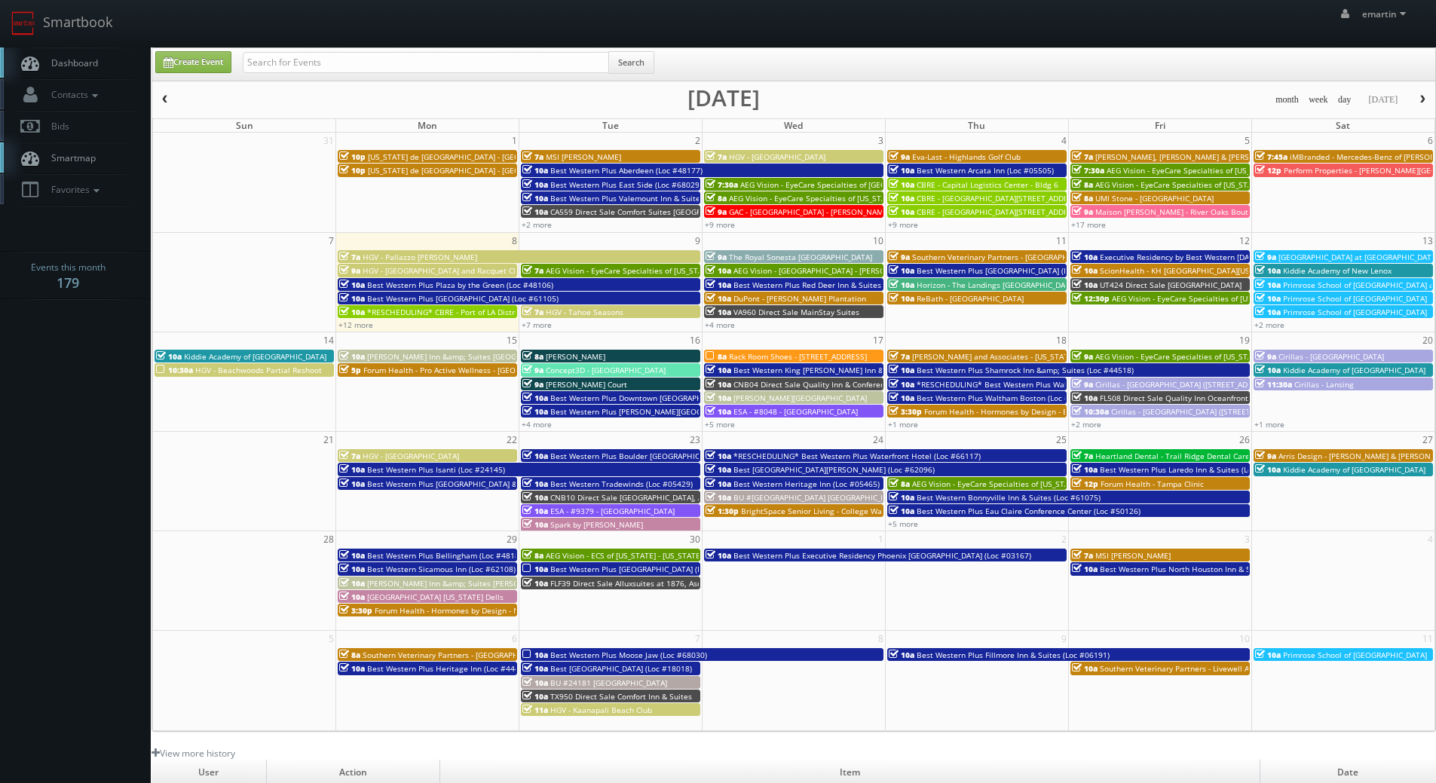
click at [84, 73] on link "Dashboard" at bounding box center [75, 63] width 151 height 31
click at [332, 63] on input "text" at bounding box center [426, 62] width 366 height 21
type input "[PERSON_NAME]"
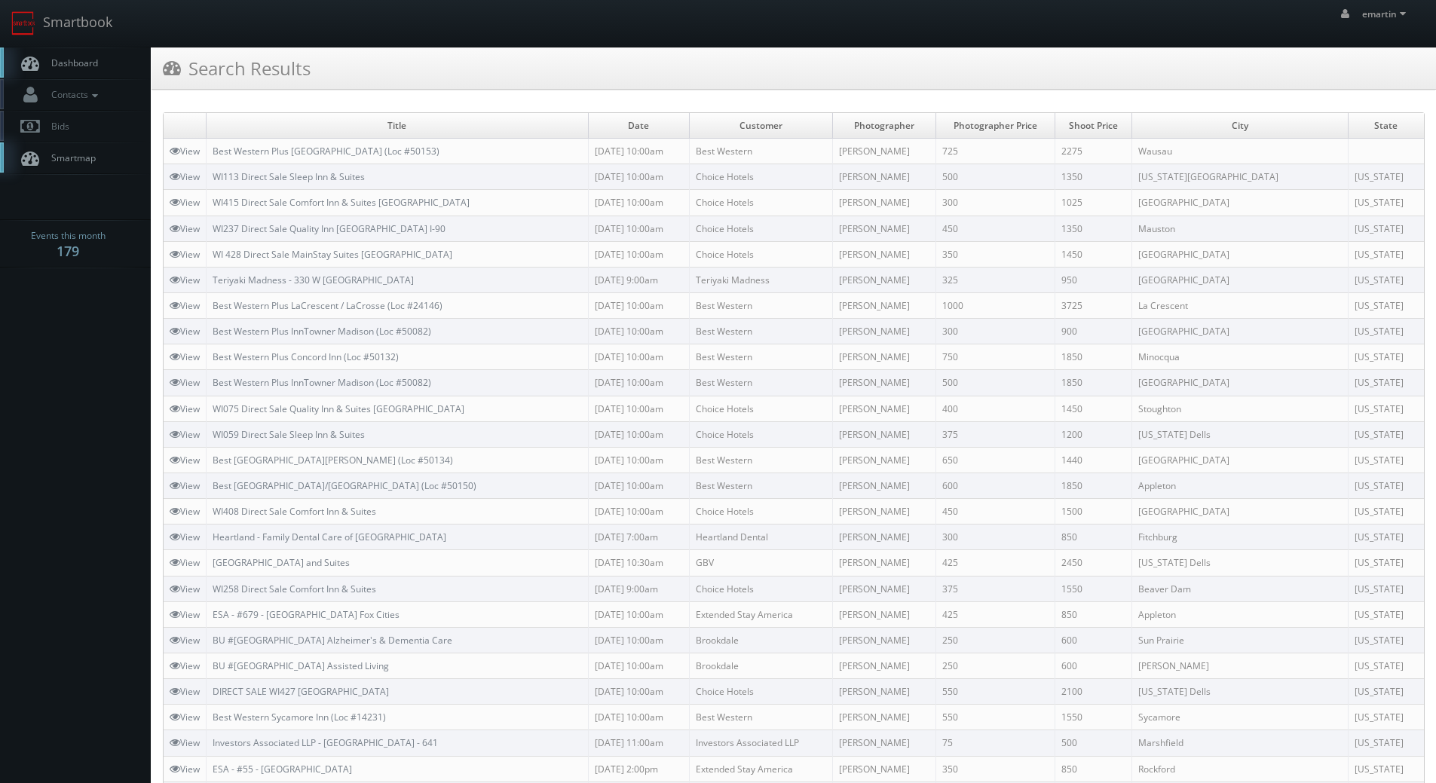
click at [111, 48] on link "Dashboard" at bounding box center [75, 63] width 151 height 31
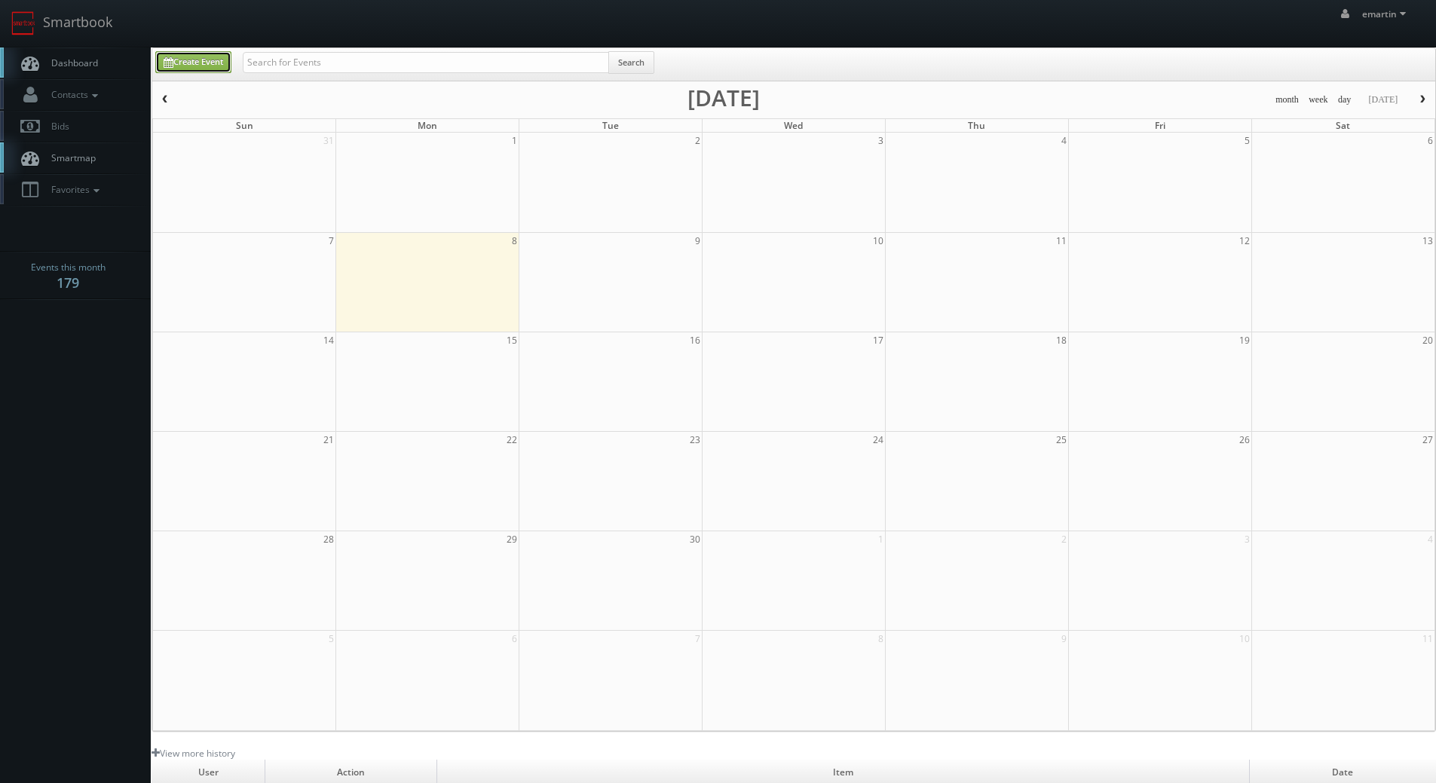
click at [207, 54] on link "Create Event" at bounding box center [193, 62] width 76 height 22
type input "09/08/2025"
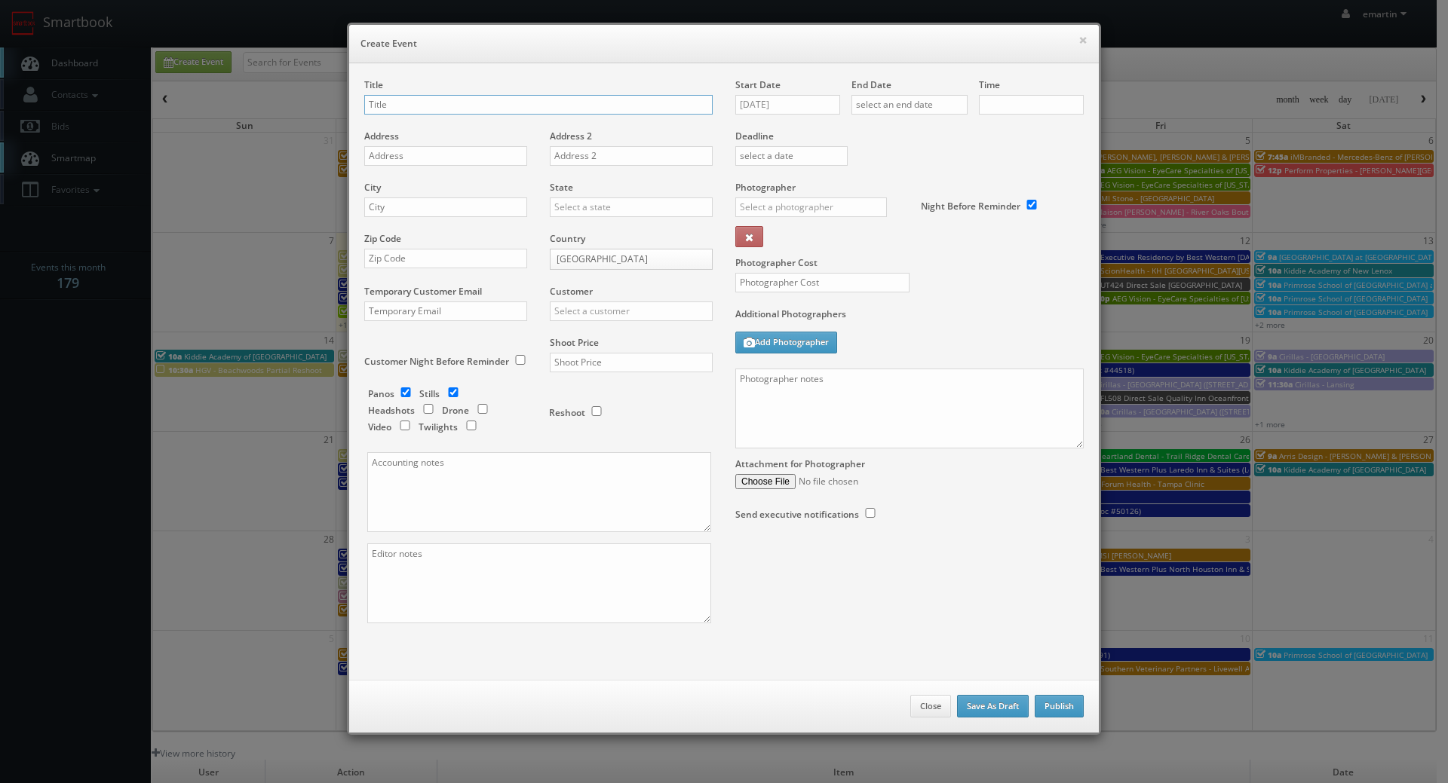
checkbox input "true"
type input "10:00am"
checkbox input "true"
type input "TXP80 [GEOGRAPHIC_DATA] [GEOGRAPHIC_DATA]"
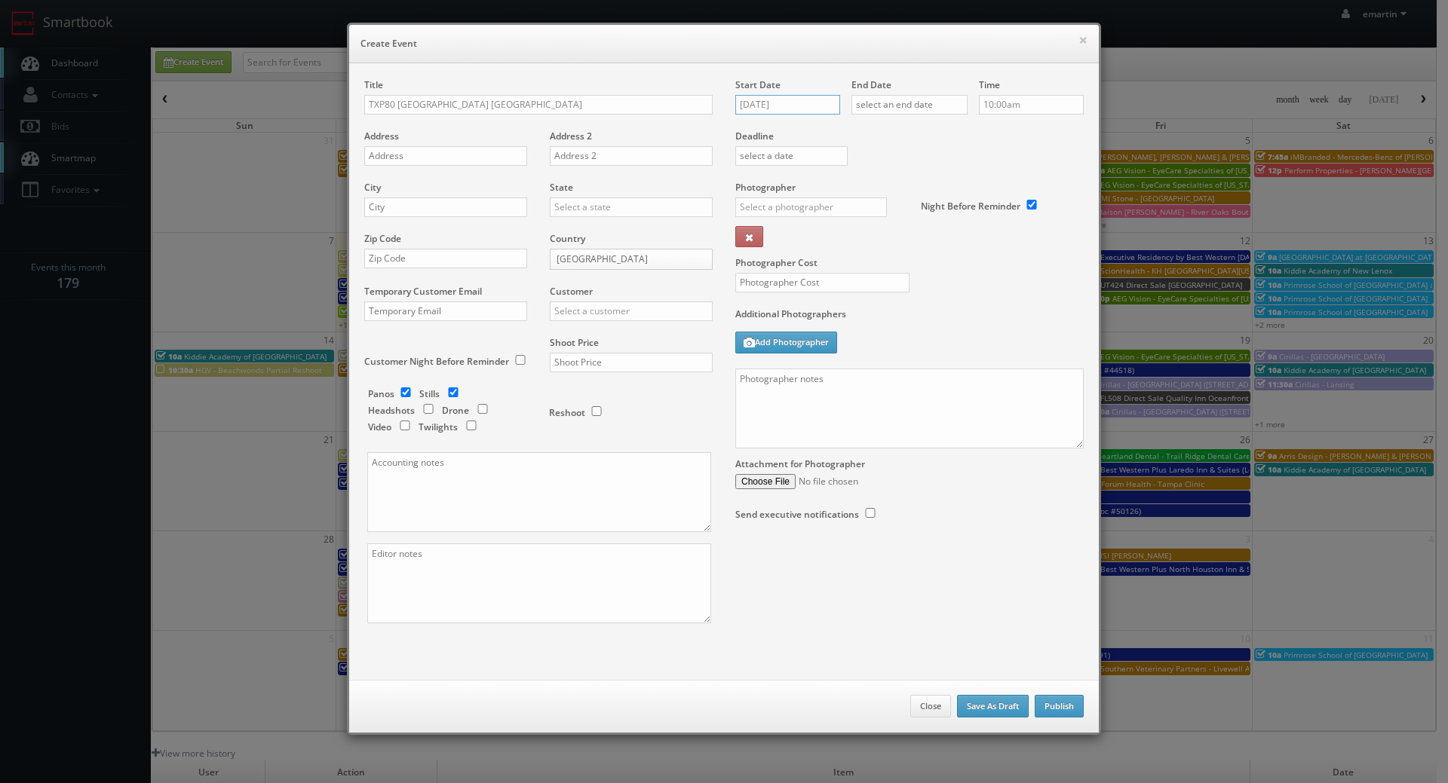
click at [789, 106] on input "09/08/2025" at bounding box center [787, 105] width 105 height 20
click at [836, 220] on td "18" at bounding box center [833, 220] width 20 height 22
type input "09/18/2025"
click at [918, 98] on input "text" at bounding box center [909, 105] width 116 height 20
click at [958, 225] on td "18" at bounding box center [949, 220] width 20 height 22
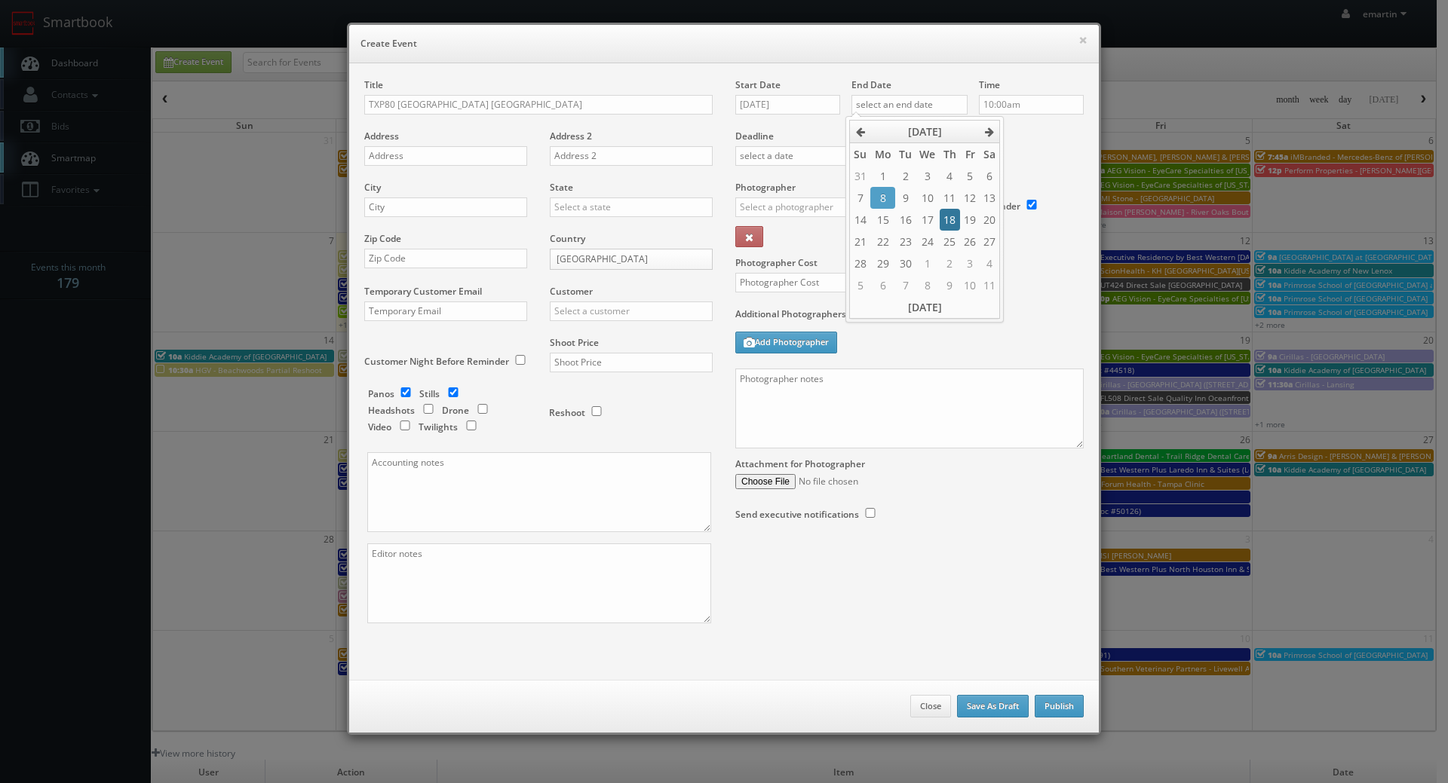
type input "09/18/2025"
click at [1021, 124] on div "Time 10:00am" at bounding box center [1025, 103] width 116 height 51
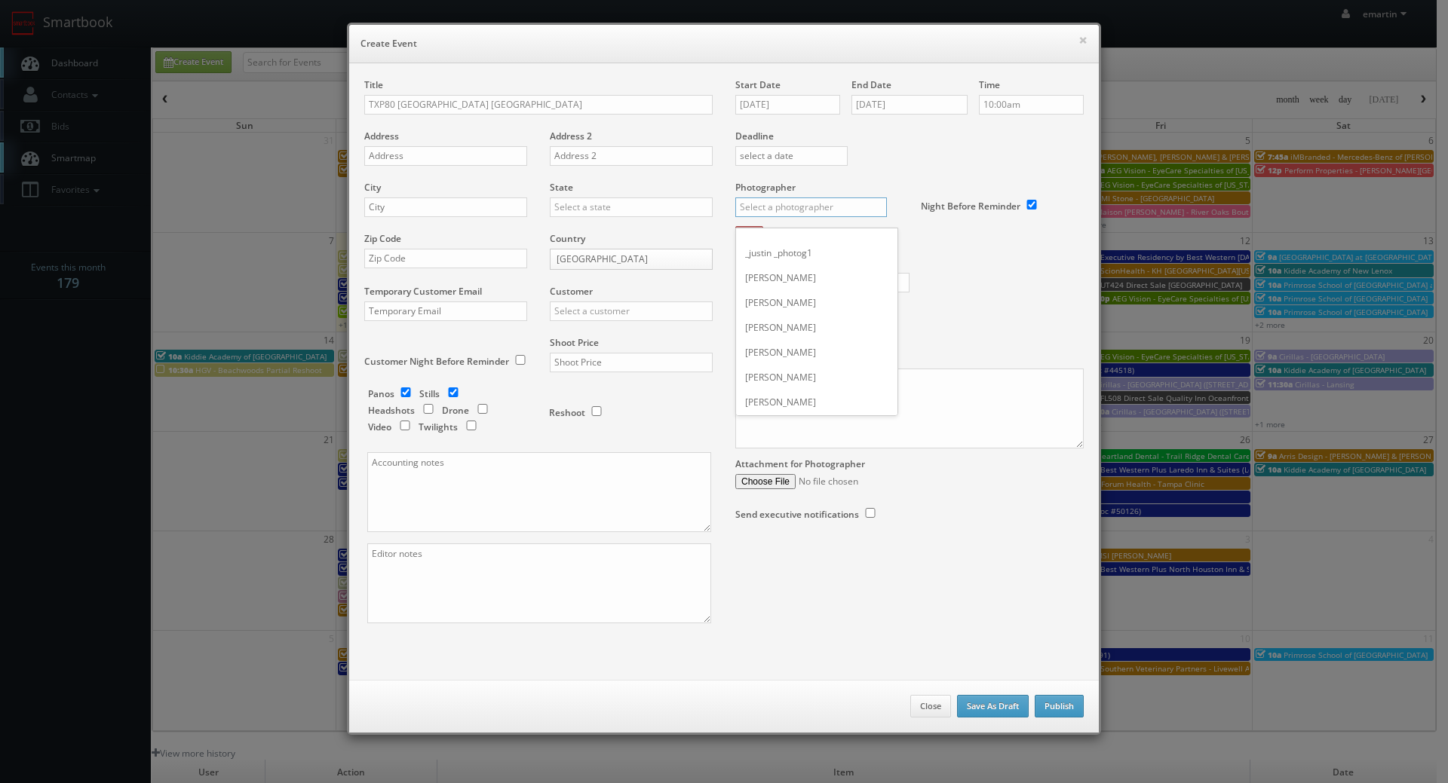
click at [776, 213] on input "text" at bounding box center [811, 208] width 152 height 20
click at [780, 238] on div "Eddie Harper" at bounding box center [816, 240] width 161 height 25
type input "Eddie Harper"
drag, startPoint x: 511, startPoint y: 29, endPoint x: 251, endPoint y: 32, distance: 260.2
click at [510, 29] on div "× Create Event" at bounding box center [723, 44] width 749 height 38
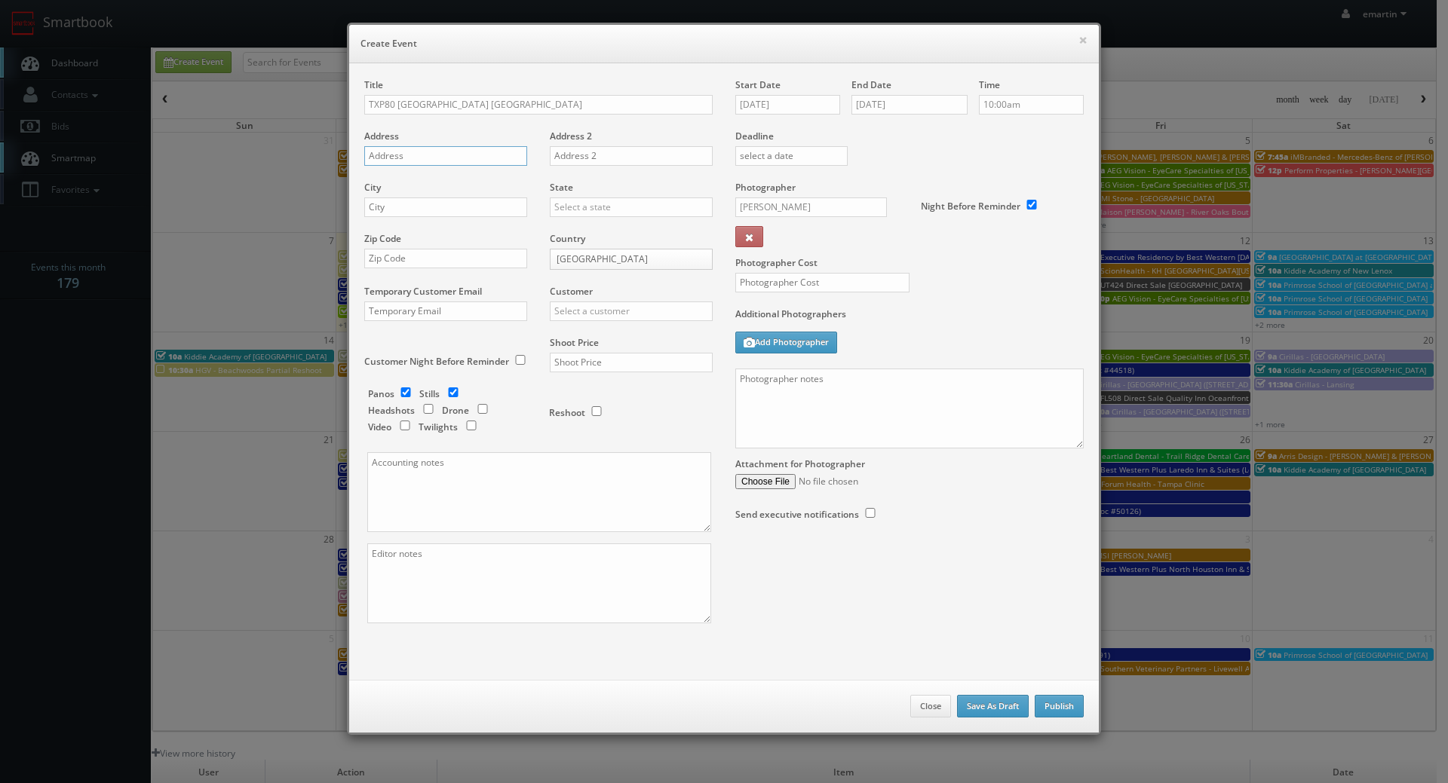
drag, startPoint x: 426, startPoint y: 156, endPoint x: 377, endPoint y: 179, distance: 54.0
click at [426, 155] on input "text" at bounding box center [445, 156] width 163 height 20
paste input "925 Jerome Street"
type input "925 Jerome Street"
drag, startPoint x: 449, startPoint y: 207, endPoint x: 481, endPoint y: 206, distance: 31.7
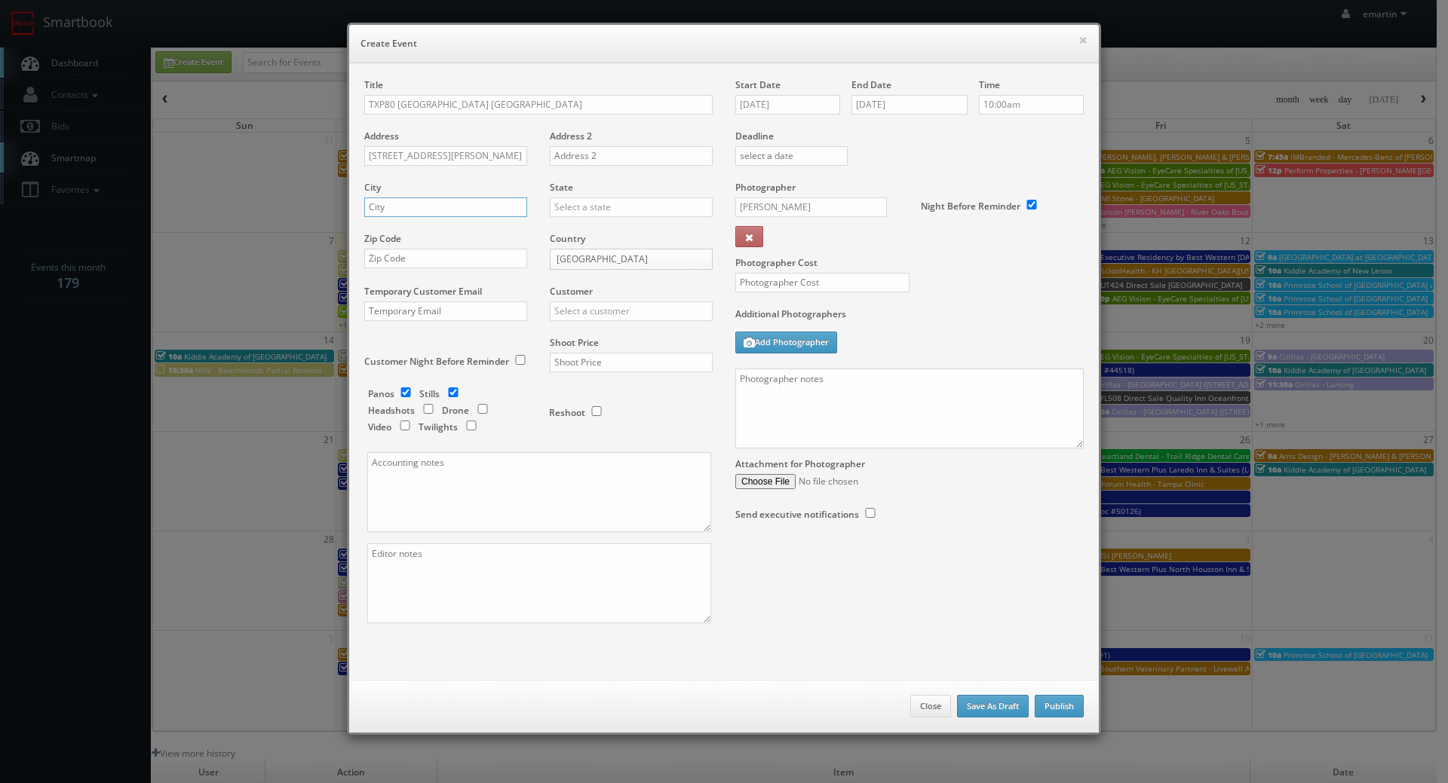
click at [450, 207] on input "text" at bounding box center [445, 208] width 163 height 20
paste input "Fort Worth"
type input "Fort Worth"
click at [577, 209] on input "text" at bounding box center [631, 208] width 163 height 20
click at [573, 230] on div "[US_STATE]" at bounding box center [630, 231] width 161 height 25
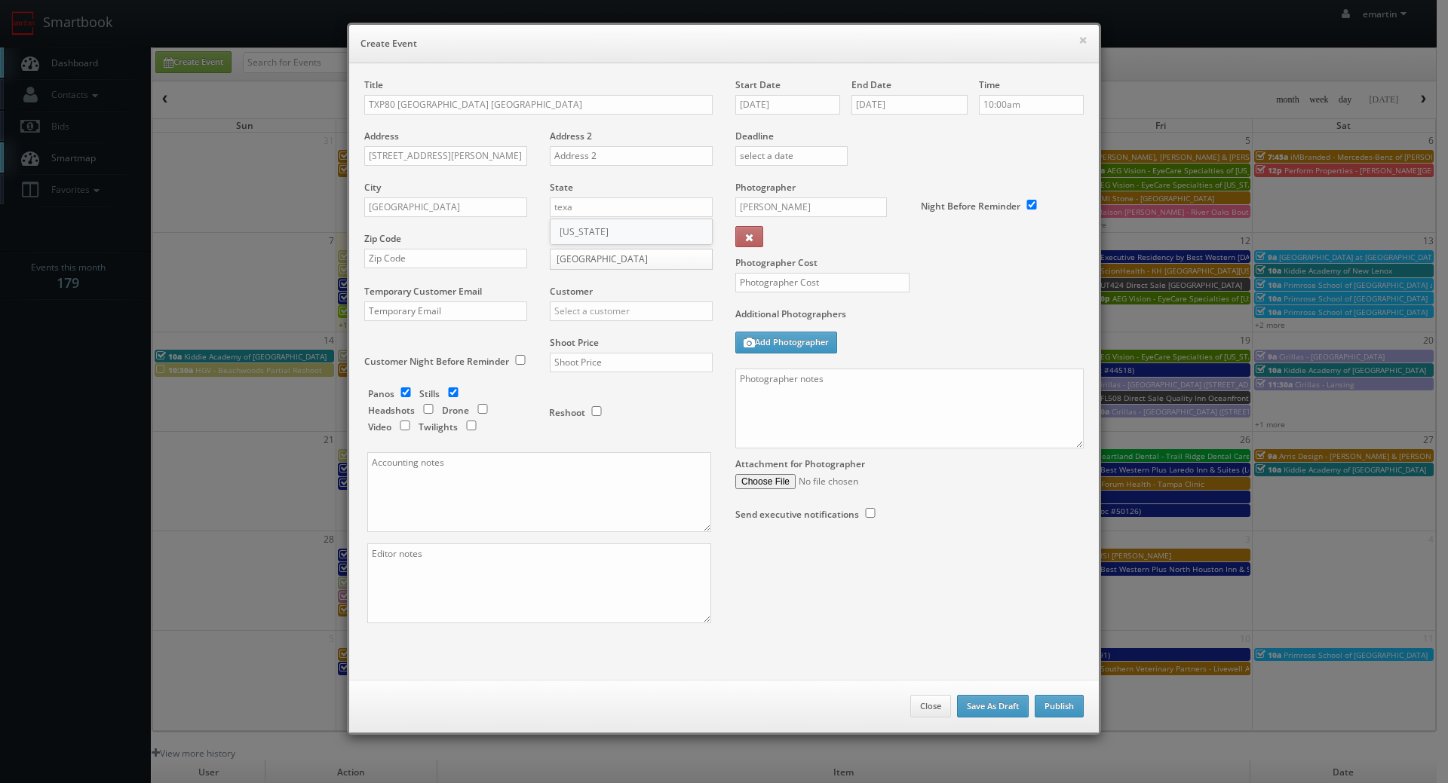
type input "[US_STATE]"
click at [404, 249] on input "text" at bounding box center [445, 259] width 163 height 20
paste input "76104"
type input "76104"
click at [592, 320] on input "text" at bounding box center [631, 312] width 163 height 20
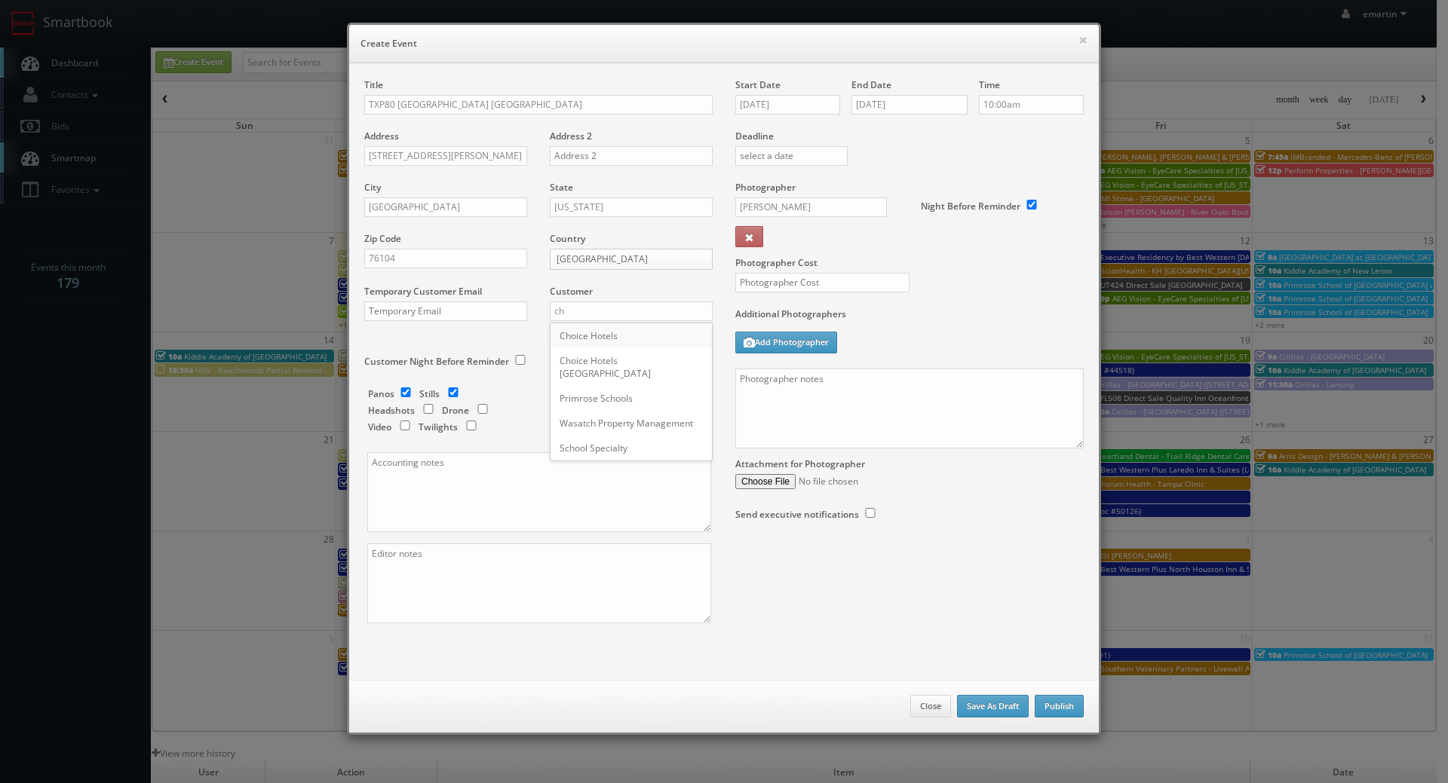
click at [591, 329] on div "Choice Hotels" at bounding box center [630, 335] width 161 height 25
type input "Choice Hotels"
click at [605, 356] on input "text" at bounding box center [631, 363] width 163 height 20
type input "4,200"
click at [652, 409] on div "Reshoot" at bounding box center [624, 405] width 151 height 35
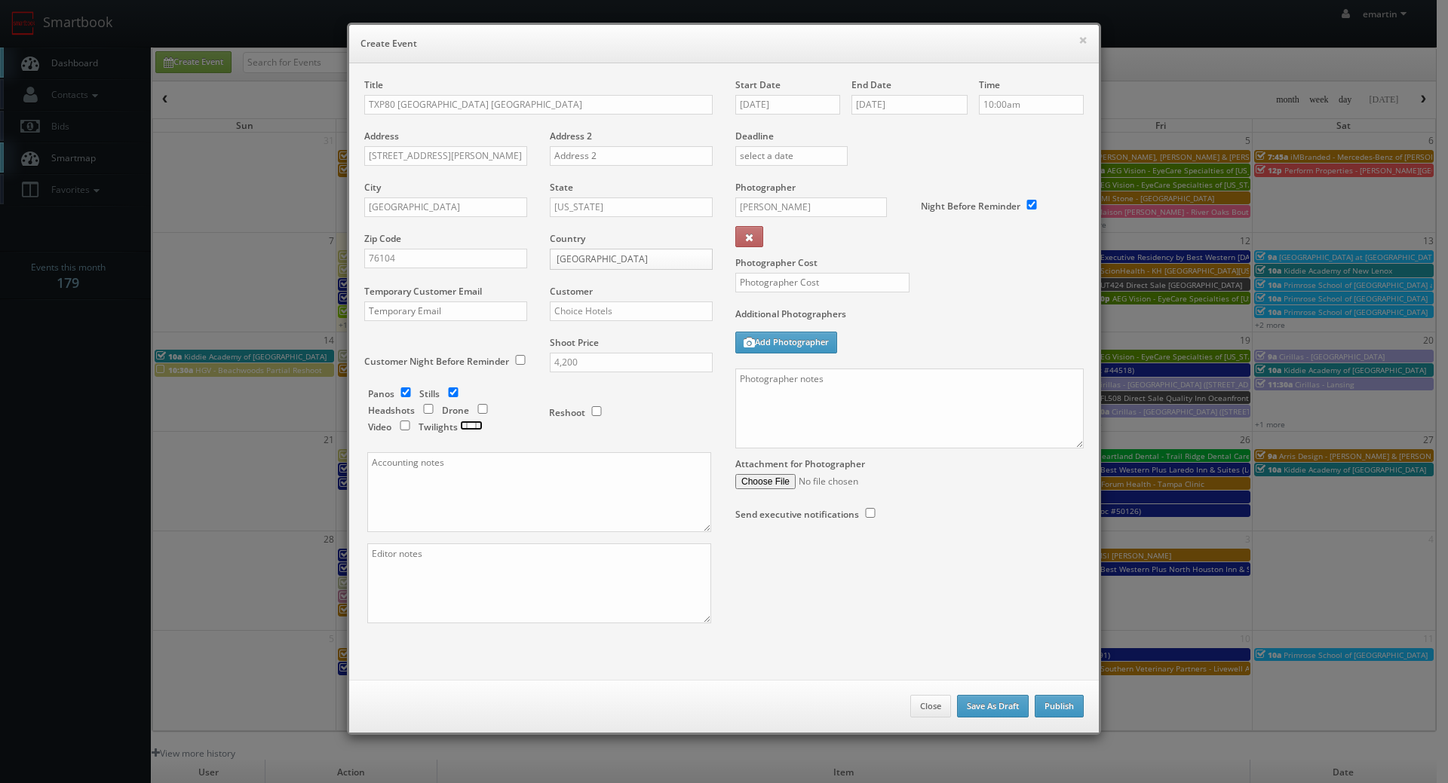
click at [464, 425] on input "checkbox" at bounding box center [471, 426] width 23 height 10
checkbox input "true"
drag, startPoint x: 609, startPoint y: 367, endPoint x: 525, endPoint y: 365, distance: 84.5
click at [528, 365] on div "Title TXP80 Cambria Hotel Fort Worth - Medical Center Address 925 Jerome Street…" at bounding box center [538, 364] width 371 height 572
type input "4,800"
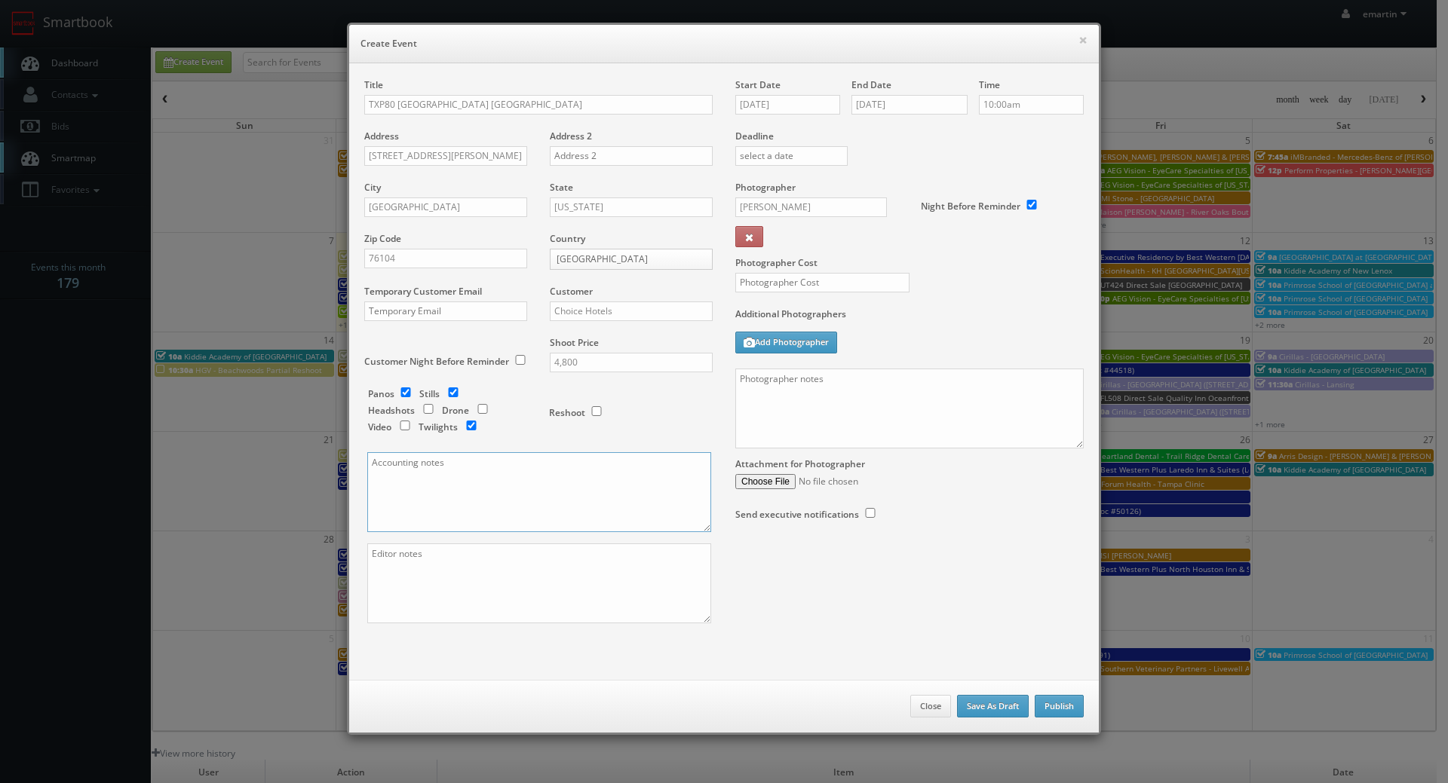
click at [477, 467] on textarea at bounding box center [539, 492] width 344 height 80
click at [483, 459] on textarea "$4200 invoice to" at bounding box center [539, 492] width 344 height 80
paste textarea "katie.bolcik@choicehotels.com"
type textarea "$4200 invoice to katie.bolcik@choicehotels.com"
click at [878, 414] on textarea at bounding box center [909, 409] width 348 height 80
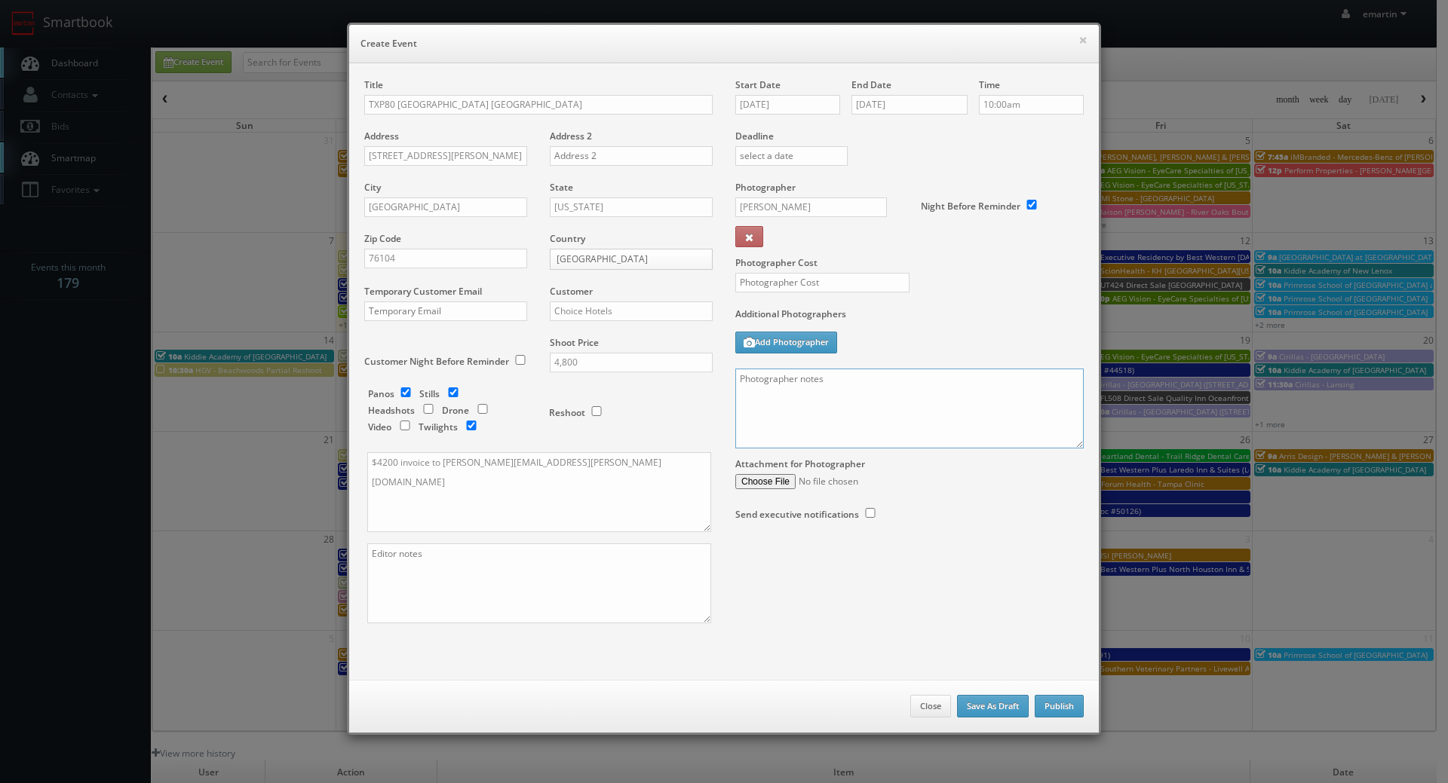
paste textarea "Onsite contact is _____. Full shoot including up to 8 room types/exteriors/comm…"
type textarea "Onsite contact is _____. Full shoot including up to 8 room types/exteriors/comm…"
click at [436, 610] on textarea at bounding box center [539, 584] width 344 height 80
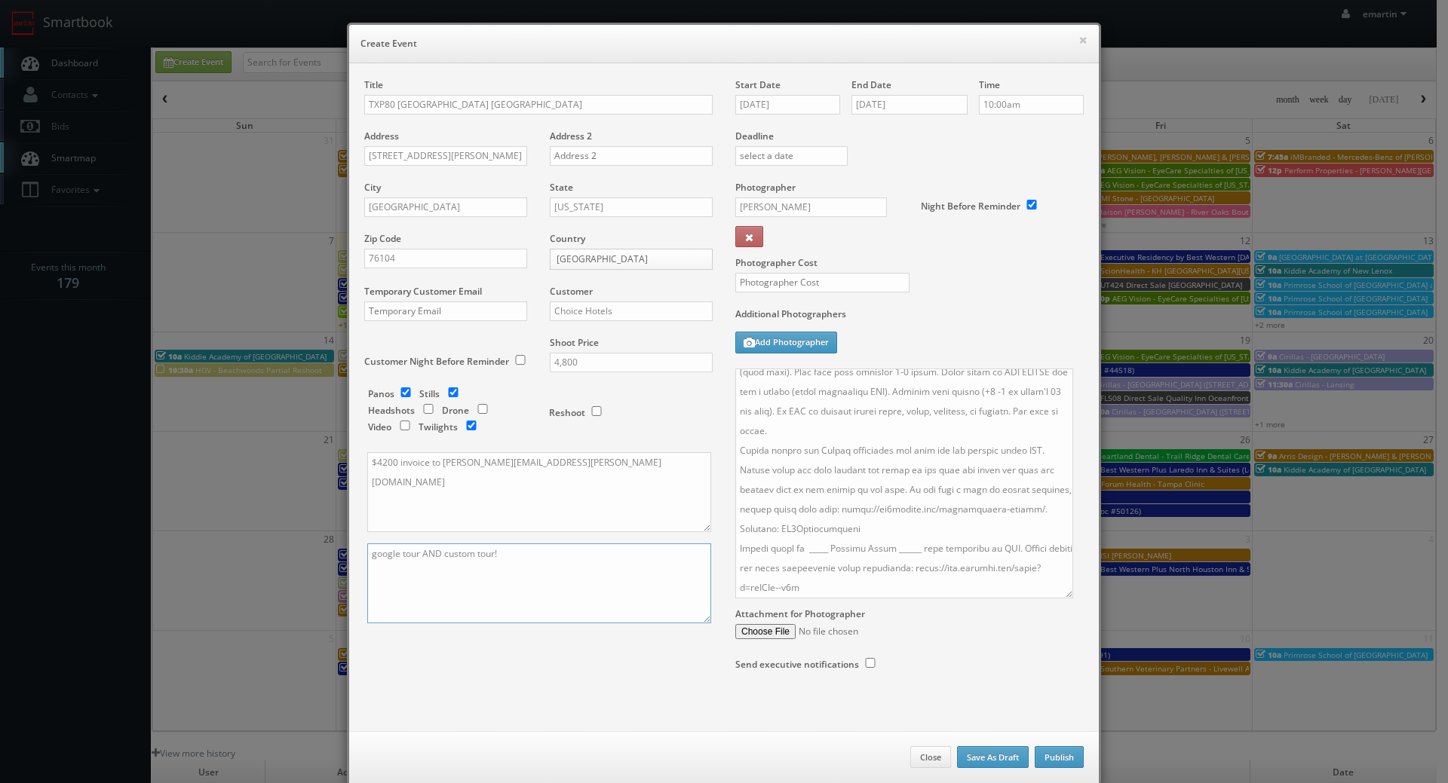
drag, startPoint x: 1071, startPoint y: 441, endPoint x: 1059, endPoint y: 593, distance: 152.7
click at [1059, 593] on textarea at bounding box center [904, 484] width 338 height 230
type textarea "google tour AND custom tour!"
click at [820, 553] on textarea at bounding box center [903, 485] width 337 height 232
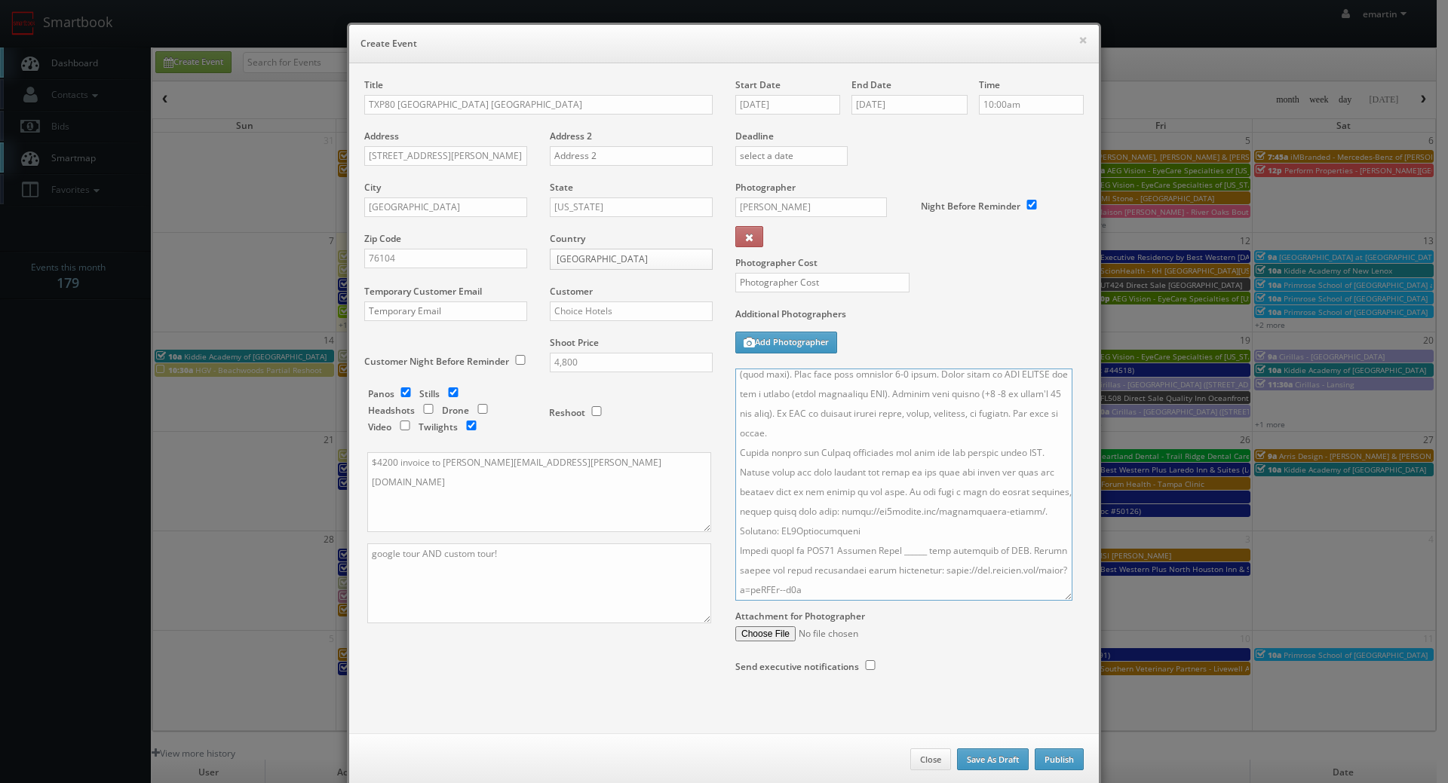
click at [916, 552] on textarea at bounding box center [903, 485] width 337 height 232
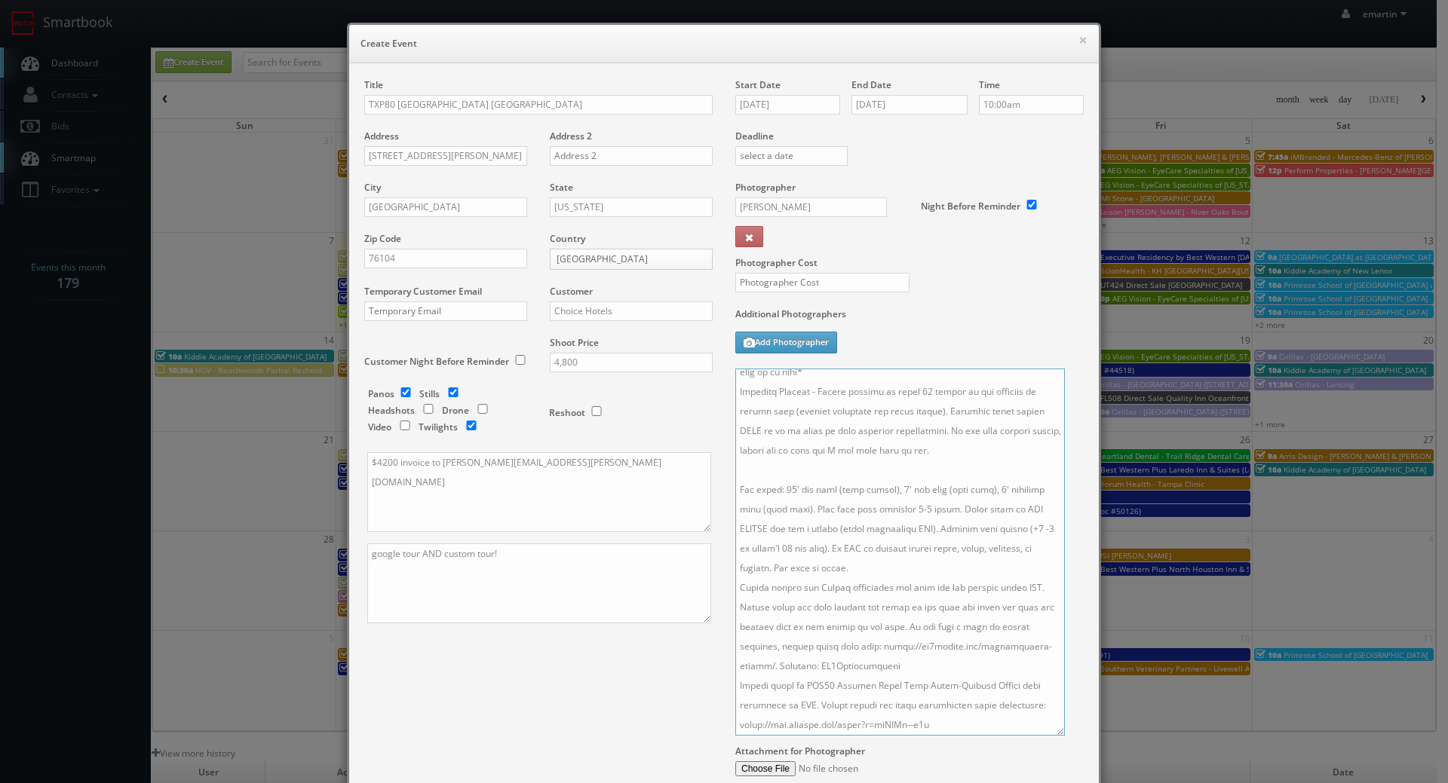
scroll to position [222, 0]
drag, startPoint x: 1063, startPoint y: 593, endPoint x: 1056, endPoint y: 728, distance: 135.9
click at [1056, 728] on textarea at bounding box center [899, 553] width 329 height 368
click at [911, 580] on textarea at bounding box center [899, 553] width 329 height 368
click at [915, 572] on textarea at bounding box center [899, 553] width 329 height 368
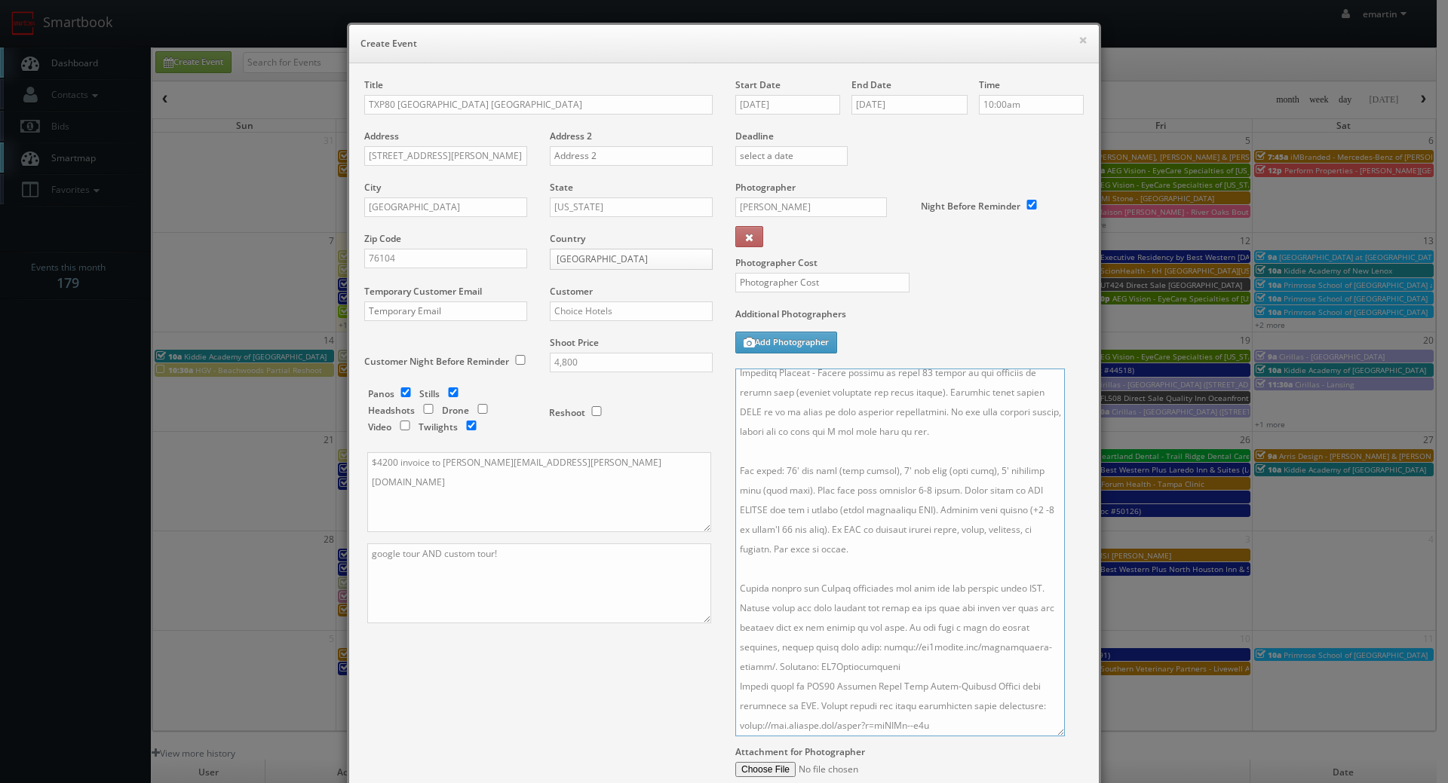
click at [920, 662] on textarea at bounding box center [899, 553] width 329 height 368
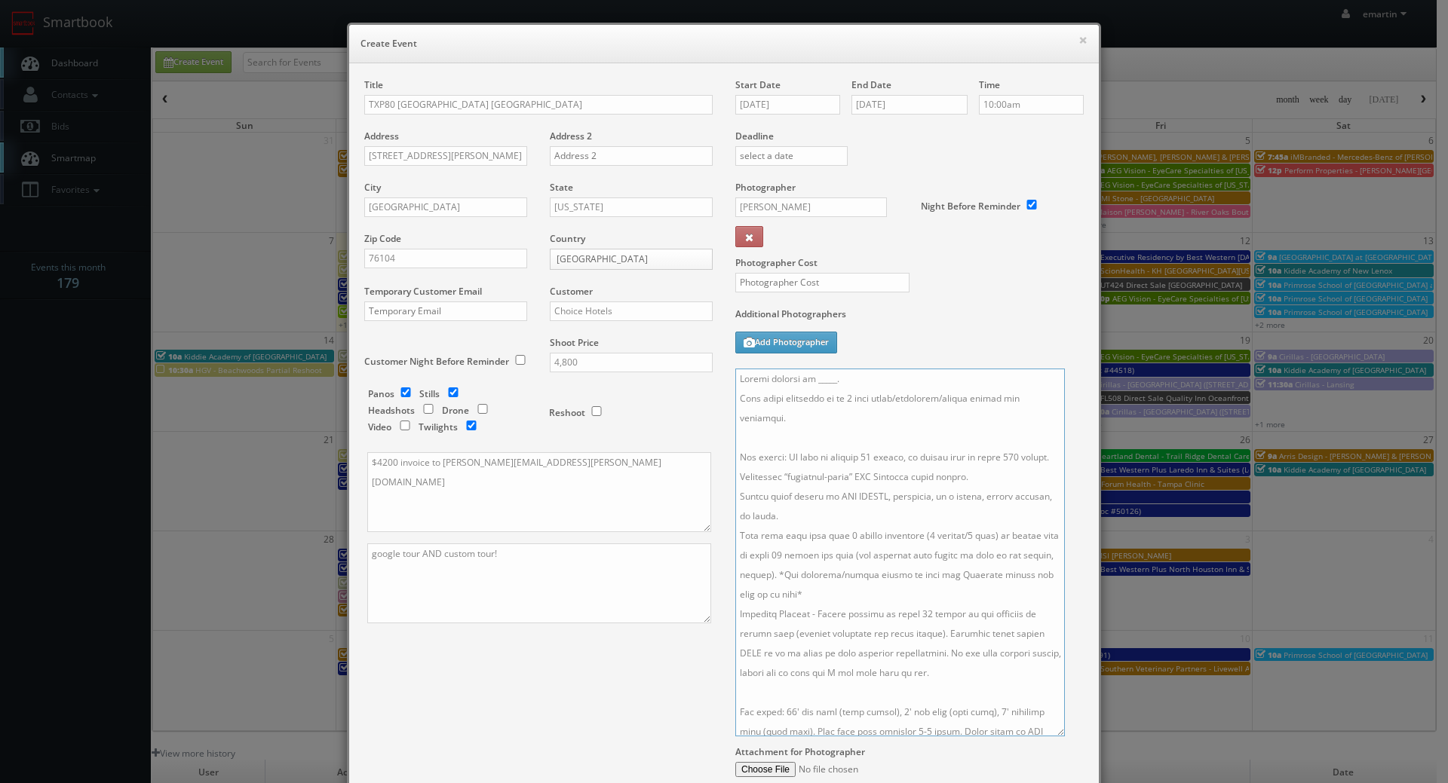
scroll to position [75, 0]
click at [881, 524] on textarea at bounding box center [899, 553] width 329 height 368
click at [862, 526] on textarea at bounding box center [899, 553] width 329 height 368
click at [857, 381] on textarea at bounding box center [899, 553] width 329 height 368
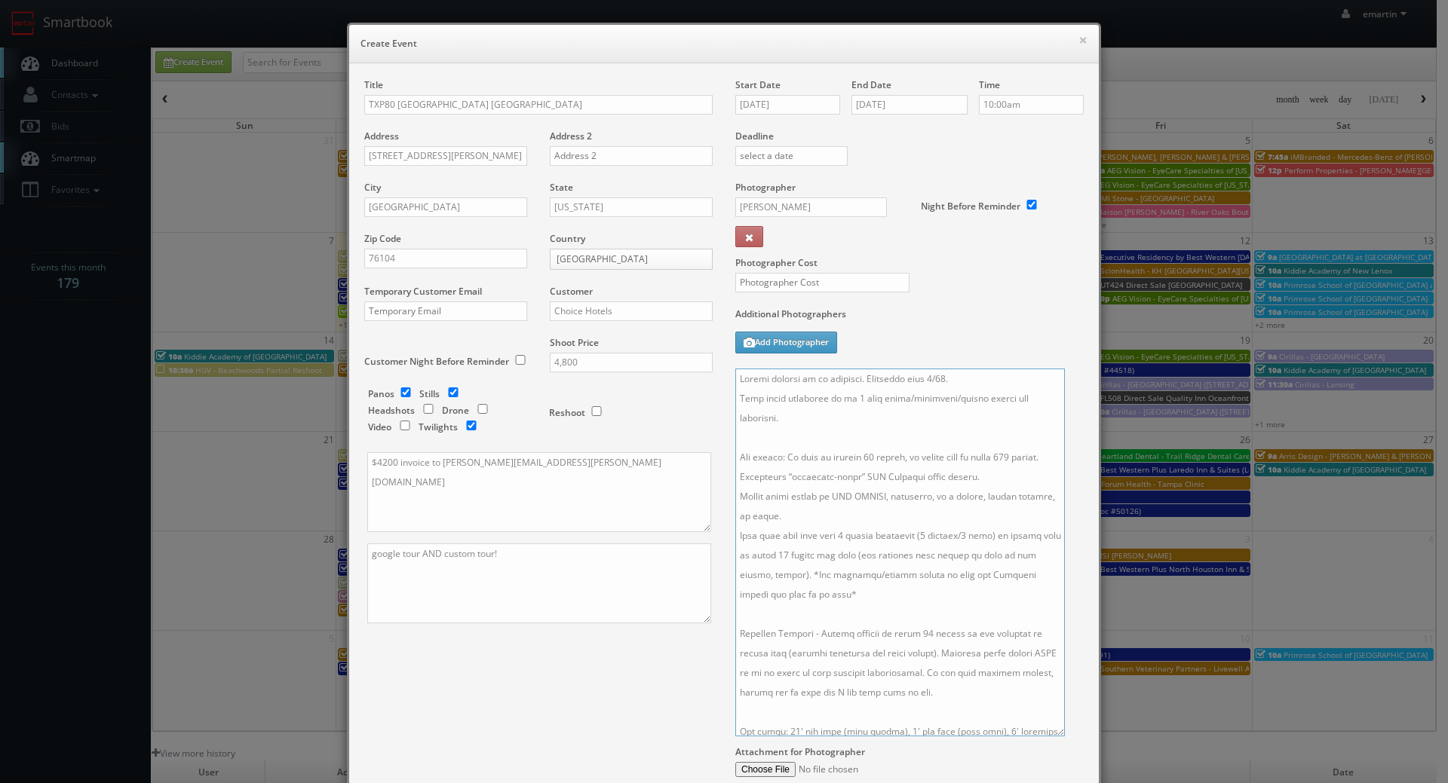
type textarea "Onsite contact to be provided. Overnight stay 9/17. Full shoot including up to …"
click at [700, 474] on textarea "$4200 invoice to katie.bolcik@choicehotels.com" at bounding box center [539, 492] width 344 height 80
type textarea "$4200 invoice to katie.bolcik@choicehotels.com $600 invoice to"
click at [884, 500] on textarea at bounding box center [899, 553] width 329 height 368
click at [972, 356] on div "Additional Photographers Add Photographer" at bounding box center [909, 338] width 348 height 61
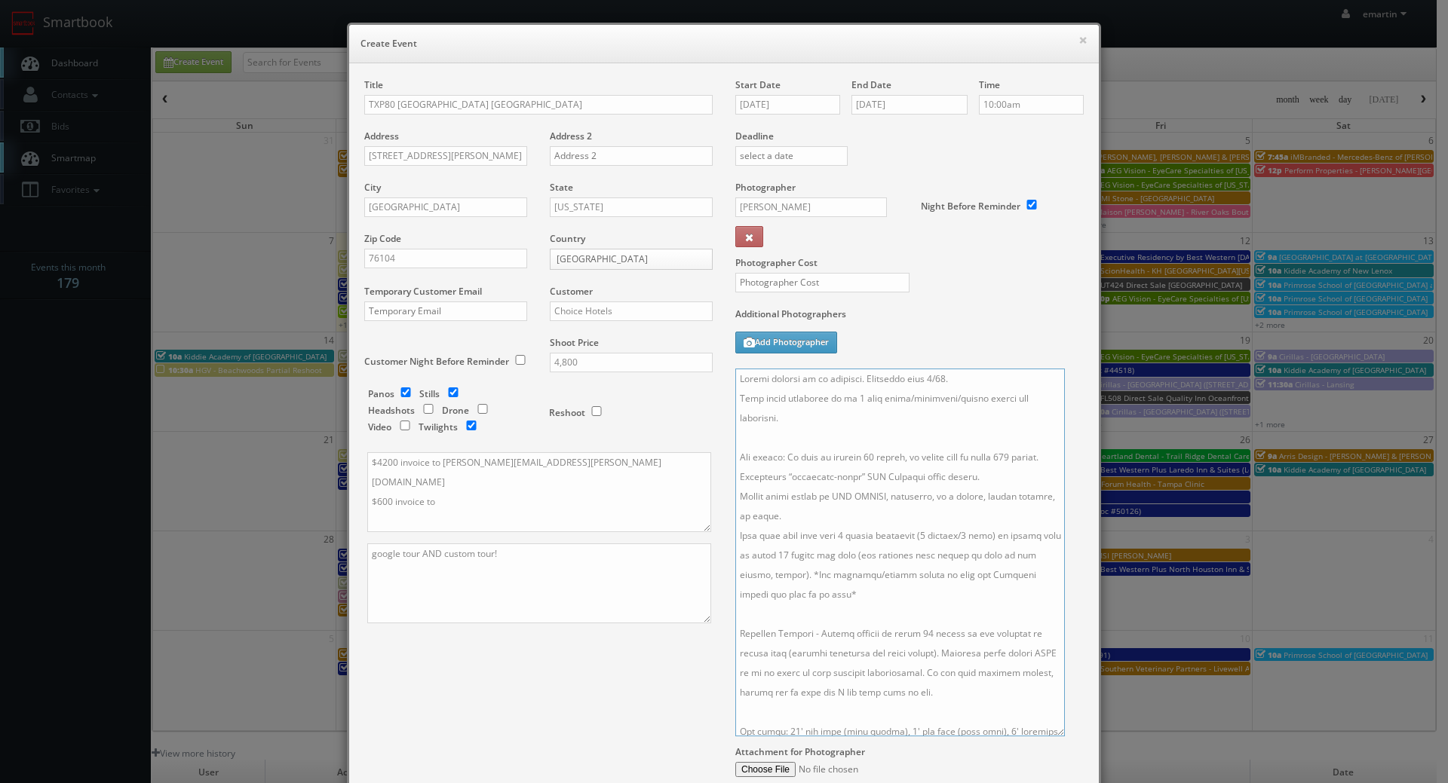
click at [810, 439] on textarea at bounding box center [899, 553] width 329 height 368
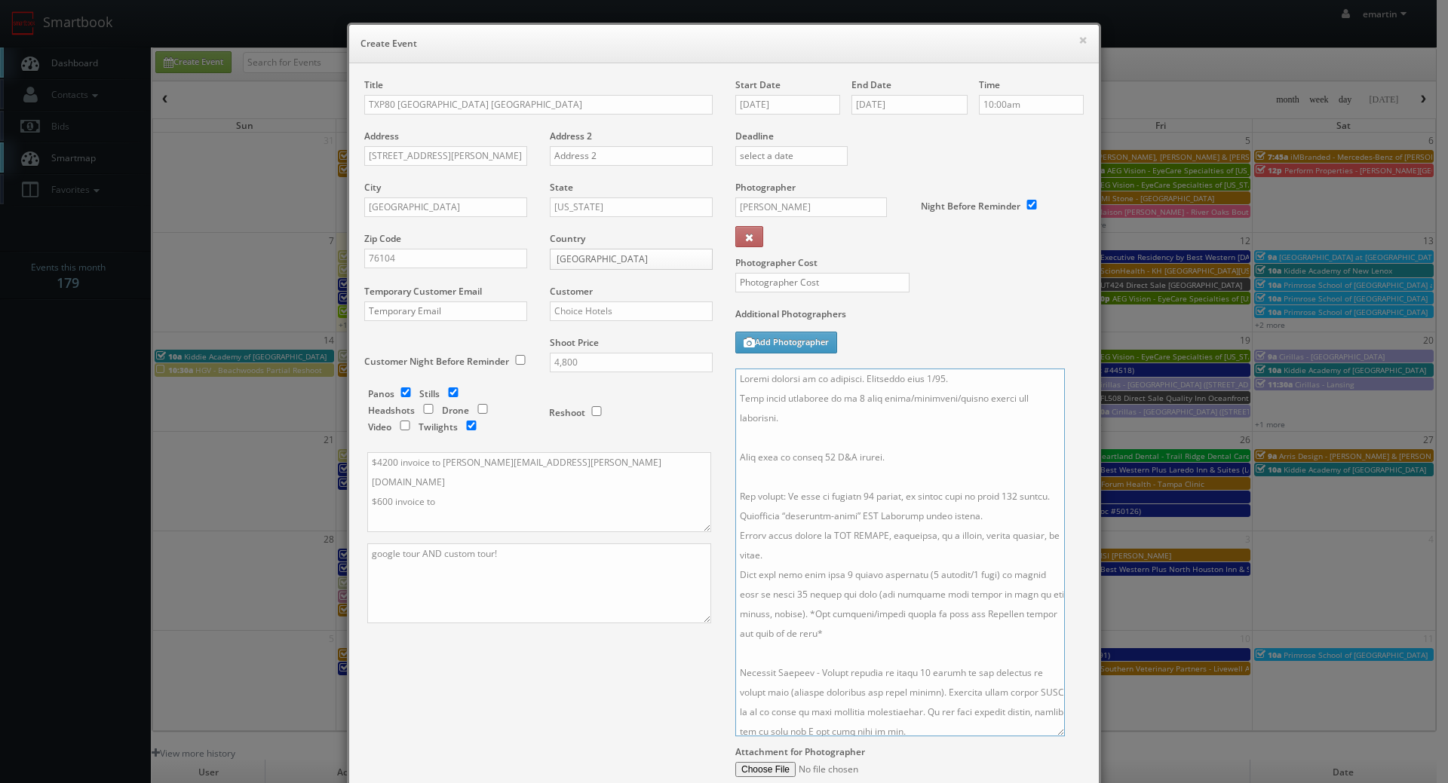
click at [799, 461] on textarea at bounding box center [899, 553] width 329 height 368
click at [805, 459] on textarea at bounding box center [899, 553] width 329 height 368
click at [808, 458] on textarea at bounding box center [899, 553] width 329 height 368
click at [806, 456] on textarea at bounding box center [899, 553] width 329 height 368
click at [947, 431] on textarea at bounding box center [899, 553] width 329 height 368
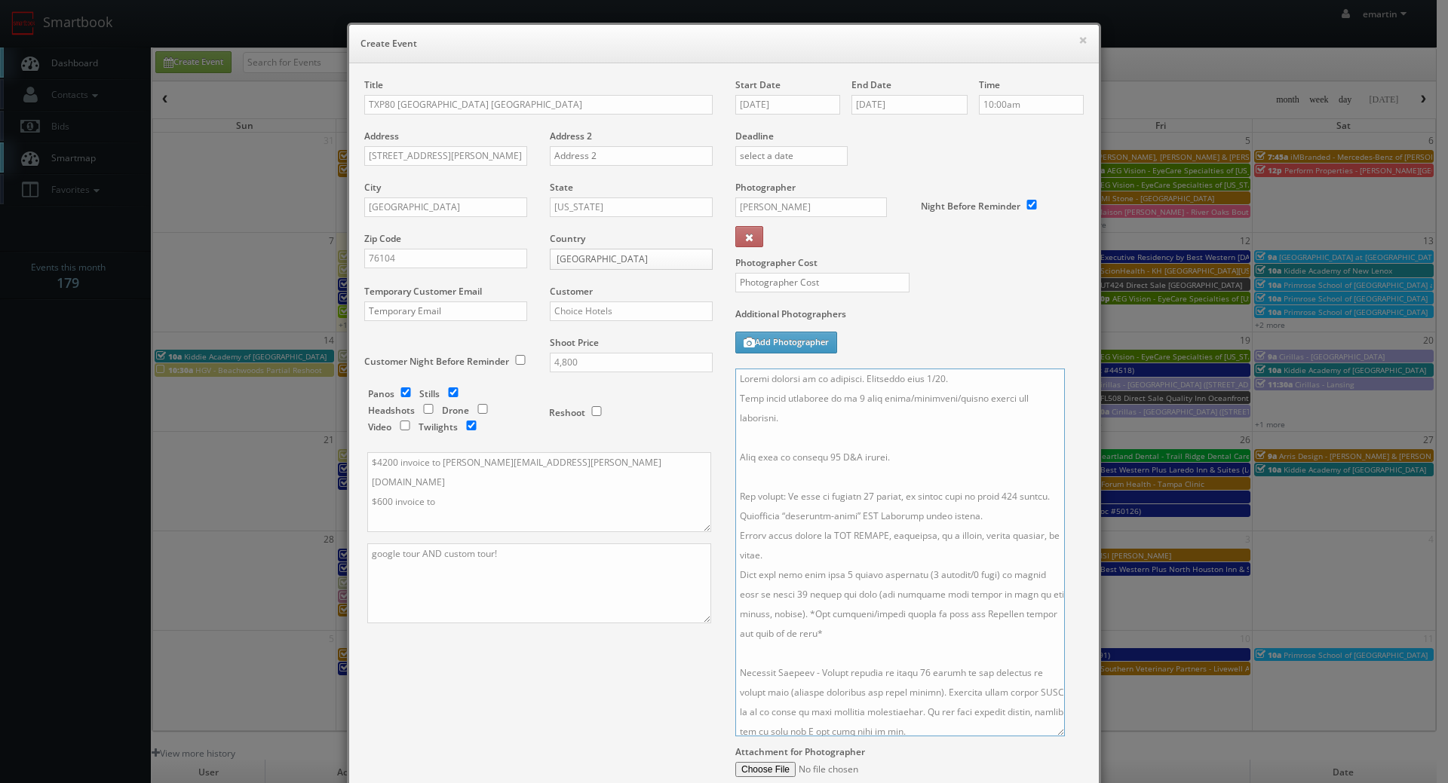
type textarea "Onsite contact to be provided. Overnight stay 9/17. Full shoot including up to …"
click at [926, 343] on div "Additional Photographers Add Photographer" at bounding box center [909, 338] width 348 height 61
click at [852, 281] on input "text" at bounding box center [822, 283] width 174 height 20
type input "950"
click at [840, 566] on textarea at bounding box center [899, 553] width 329 height 368
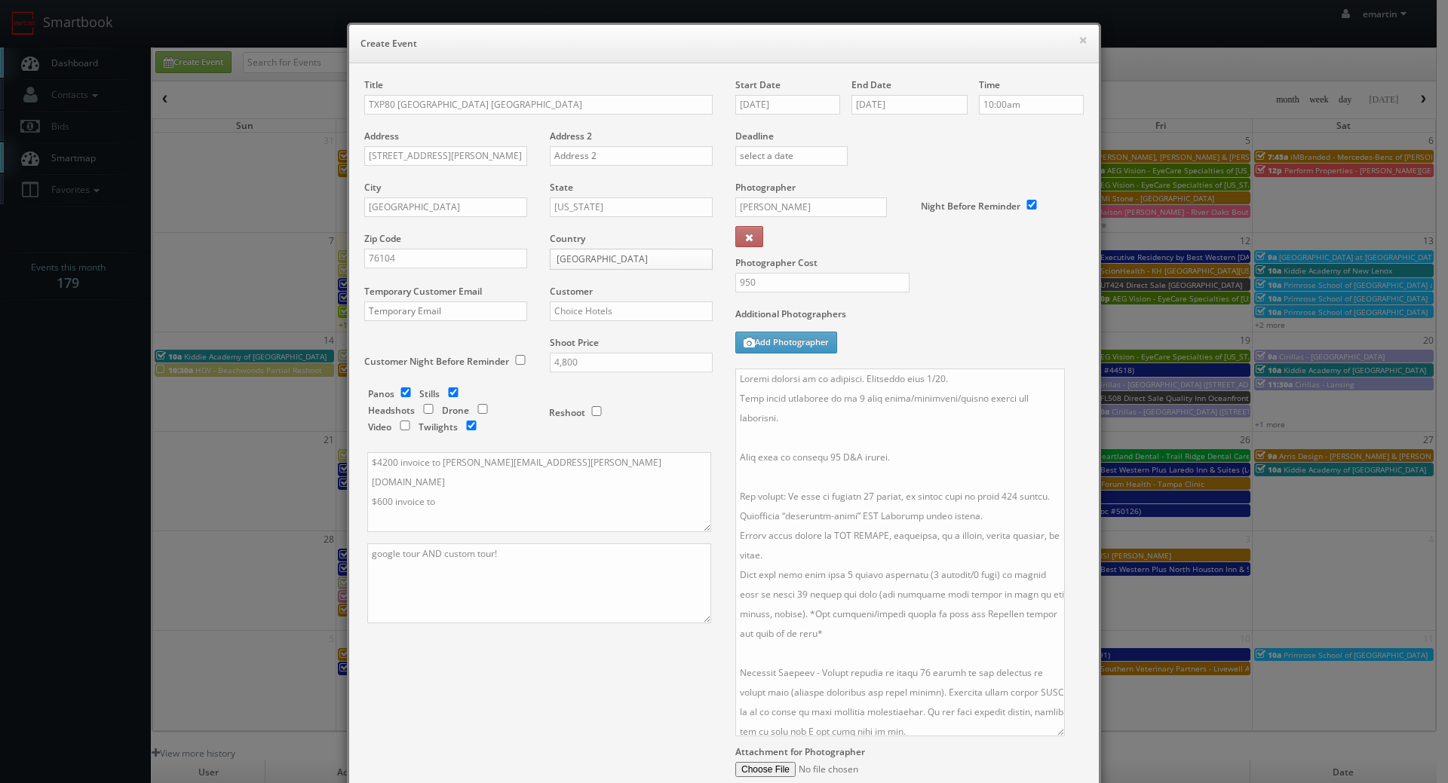
click at [652, 636] on div "Title TXP80 Cambria Hotel Fort Worth - Medical Center Address 925 Jerome Street…" at bounding box center [538, 364] width 371 height 572
click at [506, 486] on textarea "$4200 invoice to katie.bolcik@choicehotels.com $600 invoice to" at bounding box center [539, 492] width 344 height 80
click at [431, 483] on textarea "$4200 invoice to katie.bolcik@choicehotels.com $600 invoice to (for F&B)" at bounding box center [539, 492] width 344 height 80
type textarea "$4200 invoice to katie.bolcik@choicehotels.com $600 invoice to TBD (for F&B)"
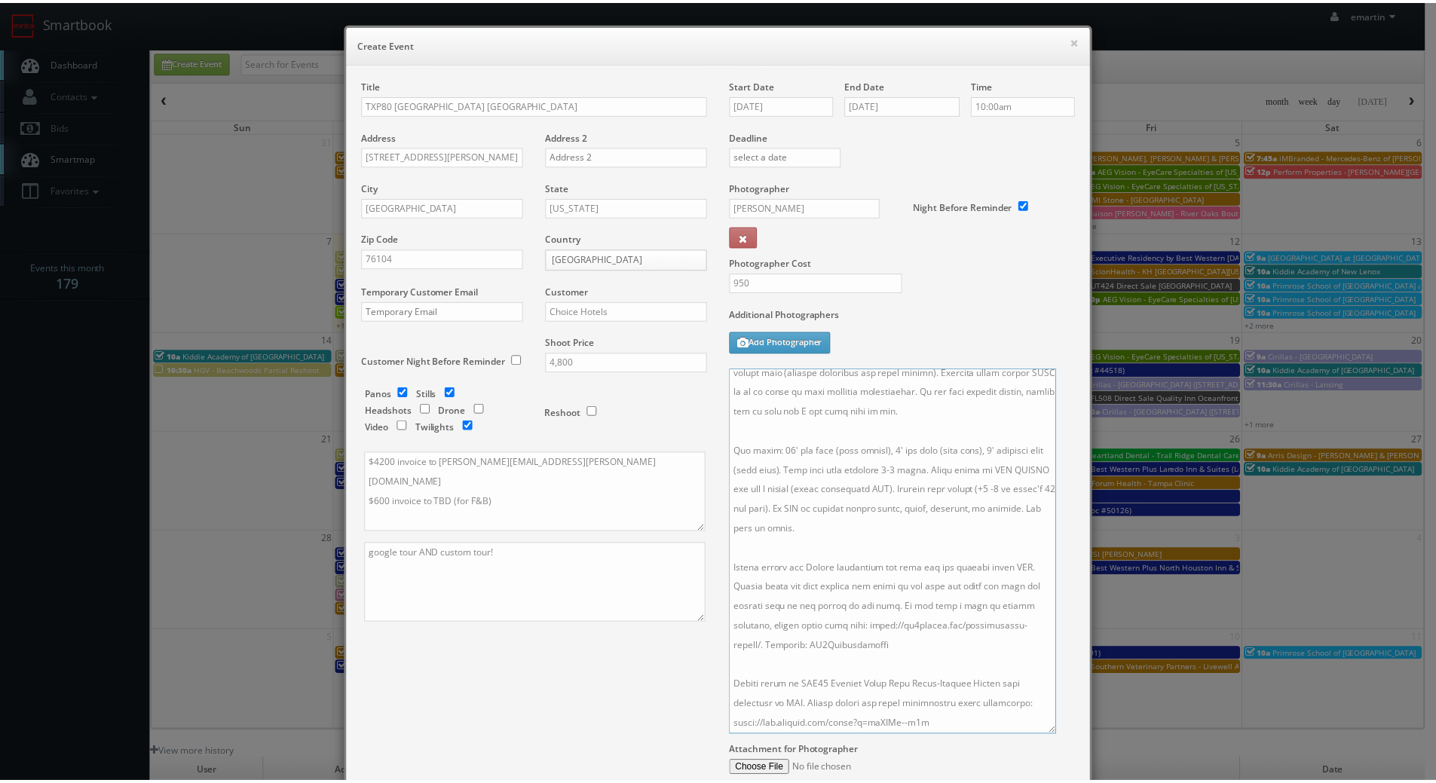
scroll to position [163, 0]
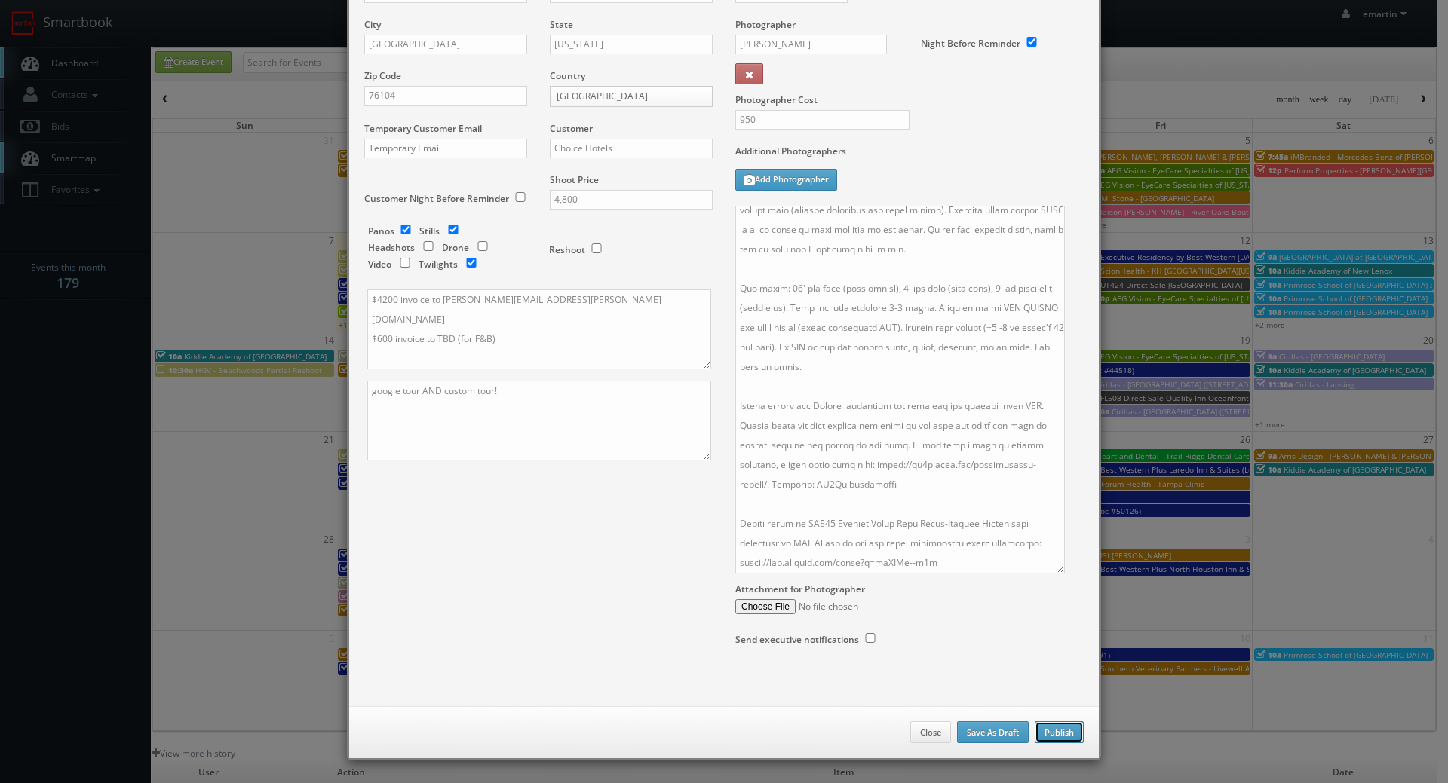
click at [1050, 734] on button "Publish" at bounding box center [1058, 733] width 49 height 23
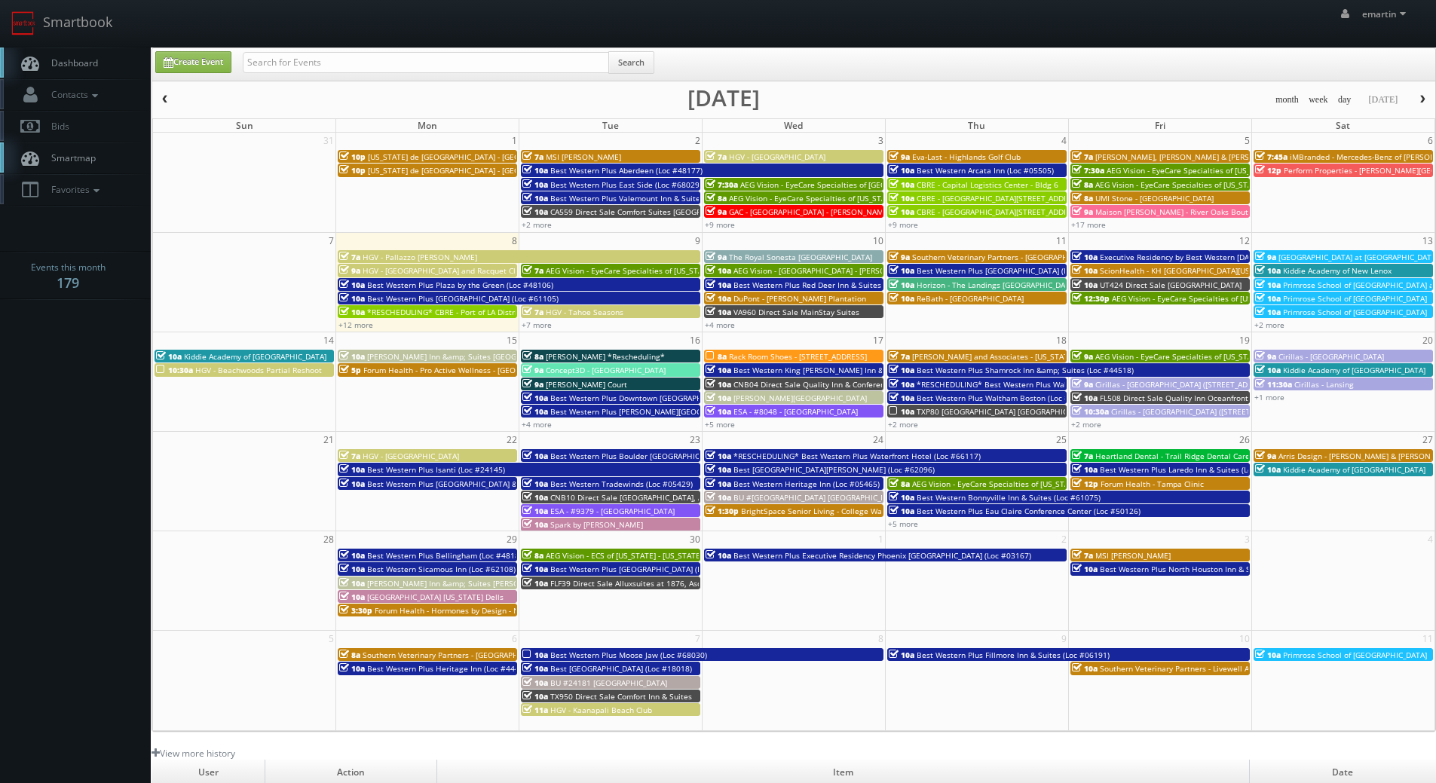
click at [82, 60] on span "Dashboard" at bounding box center [71, 63] width 54 height 13
click at [93, 61] on span "Dashboard" at bounding box center [71, 63] width 54 height 13
click at [72, 81] on link "Contacts" at bounding box center [75, 94] width 151 height 31
click at [72, 60] on span "Dashboard" at bounding box center [71, 63] width 54 height 13
click at [102, 68] on link "Dashboard" at bounding box center [75, 63] width 151 height 31
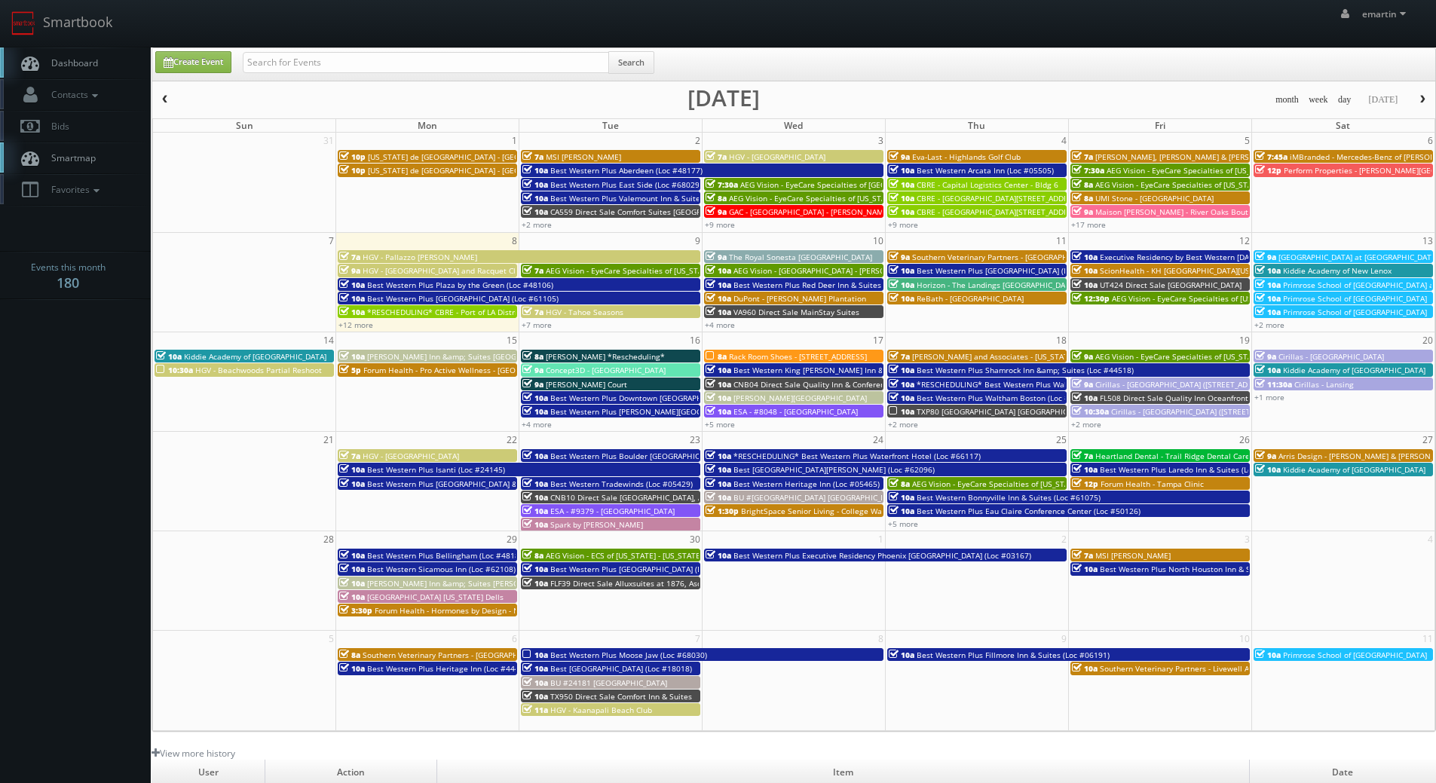
click at [158, 667] on td at bounding box center [244, 681] width 183 height 69
type input "[DATE]"
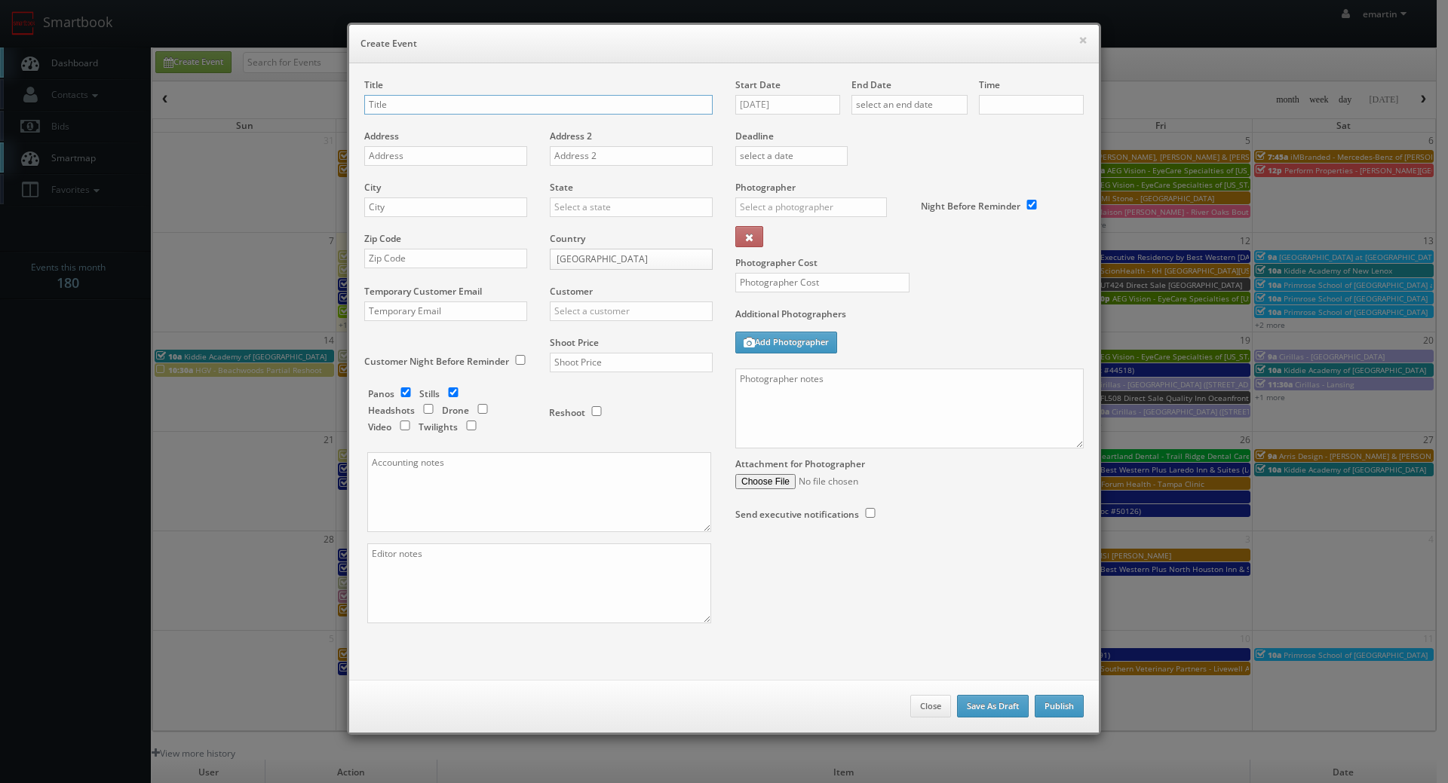
checkbox input "true"
type input "10:00am"
checkbox input "true"
drag, startPoint x: 1041, startPoint y: 41, endPoint x: 1074, endPoint y: 38, distance: 33.3
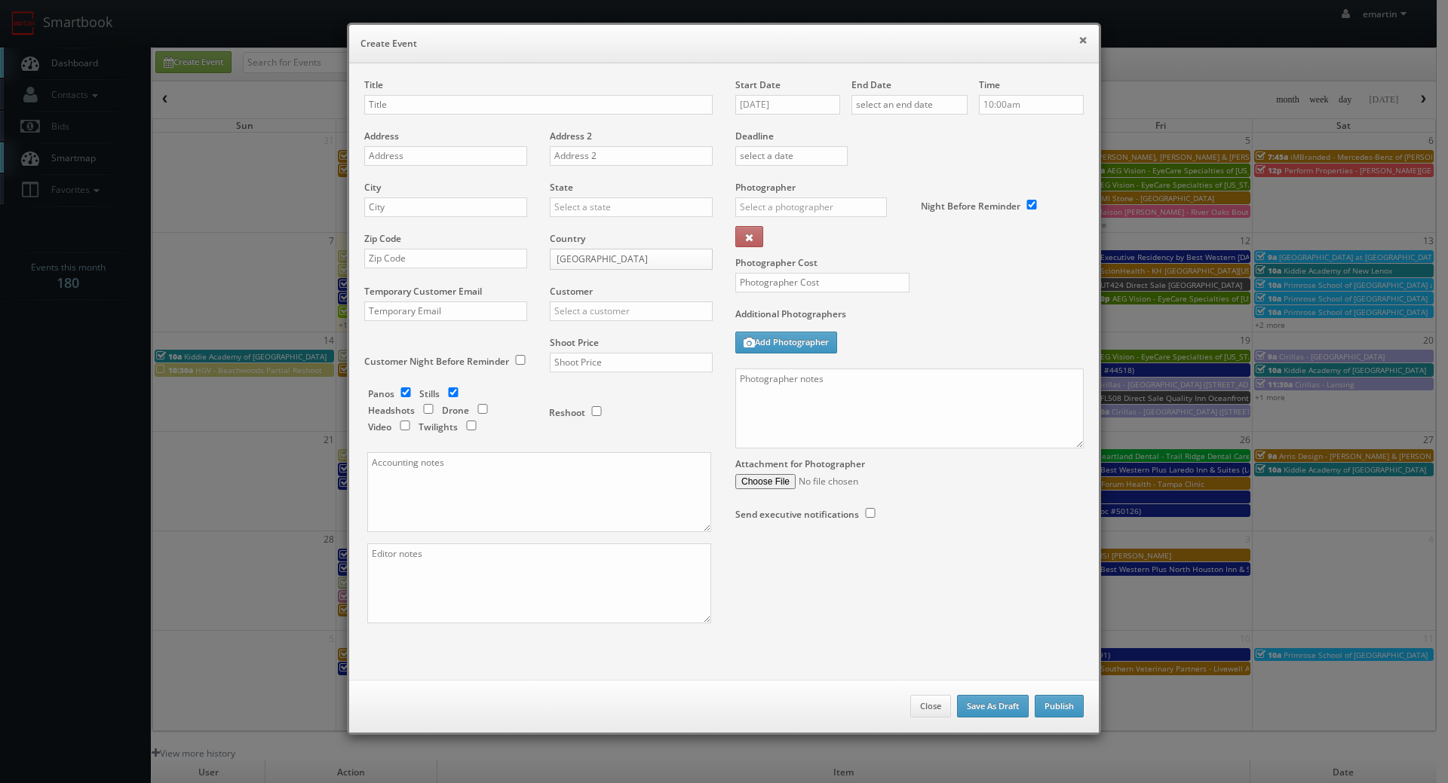
click at [1045, 47] on h6 "Create Event" at bounding box center [723, 43] width 727 height 15
click at [1078, 38] on button "×" at bounding box center [1082, 40] width 9 height 11
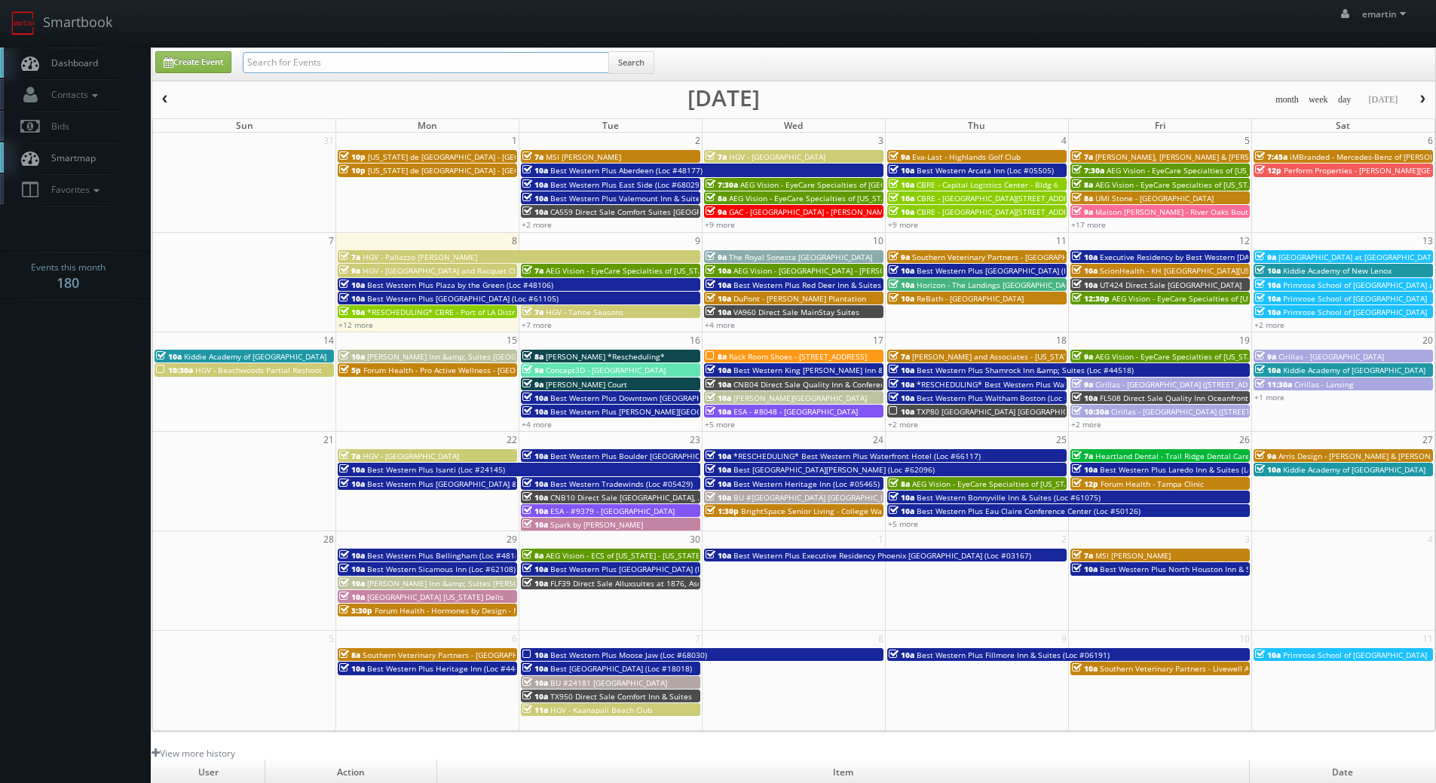
click at [401, 54] on input "text" at bounding box center [426, 62] width 366 height 21
type input "9379"
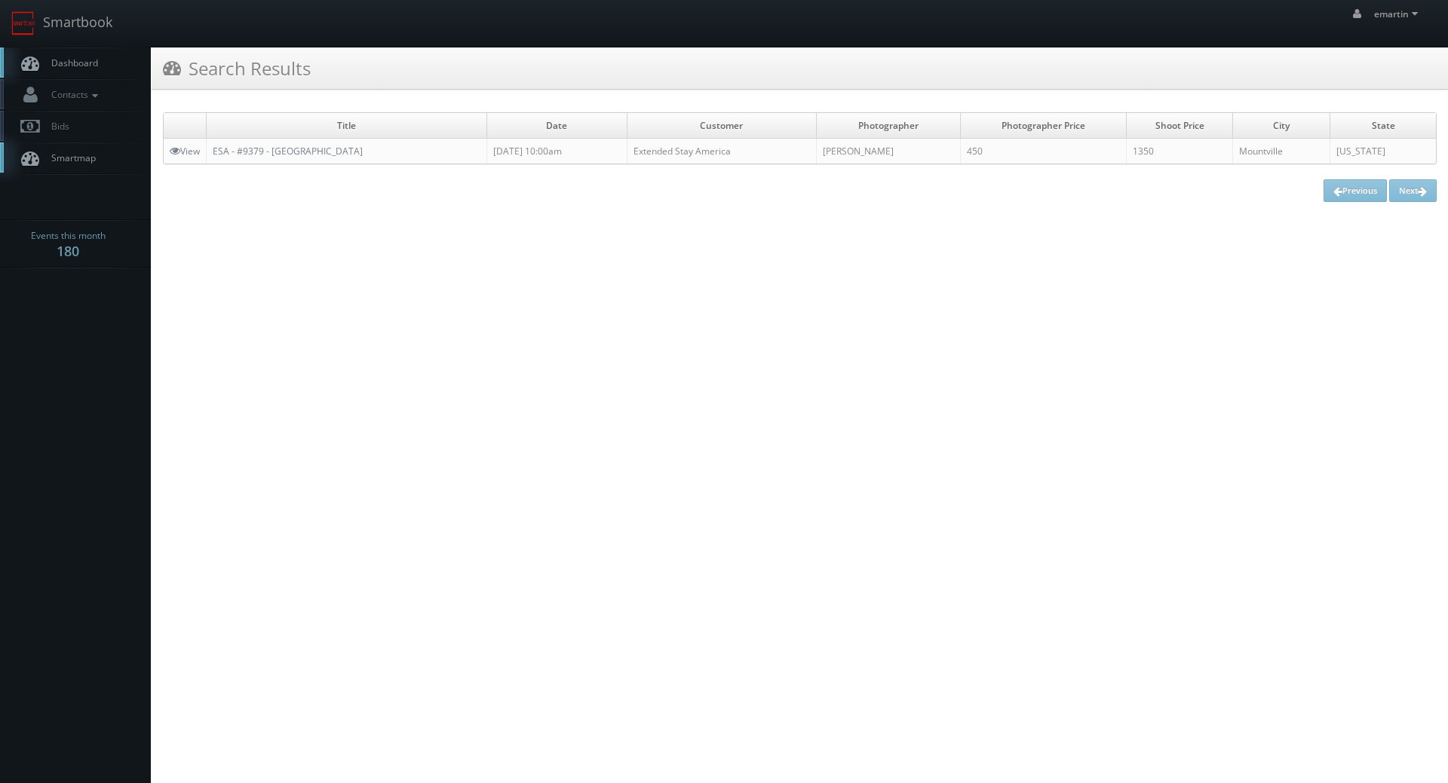
click at [83, 75] on link "Dashboard" at bounding box center [75, 63] width 151 height 31
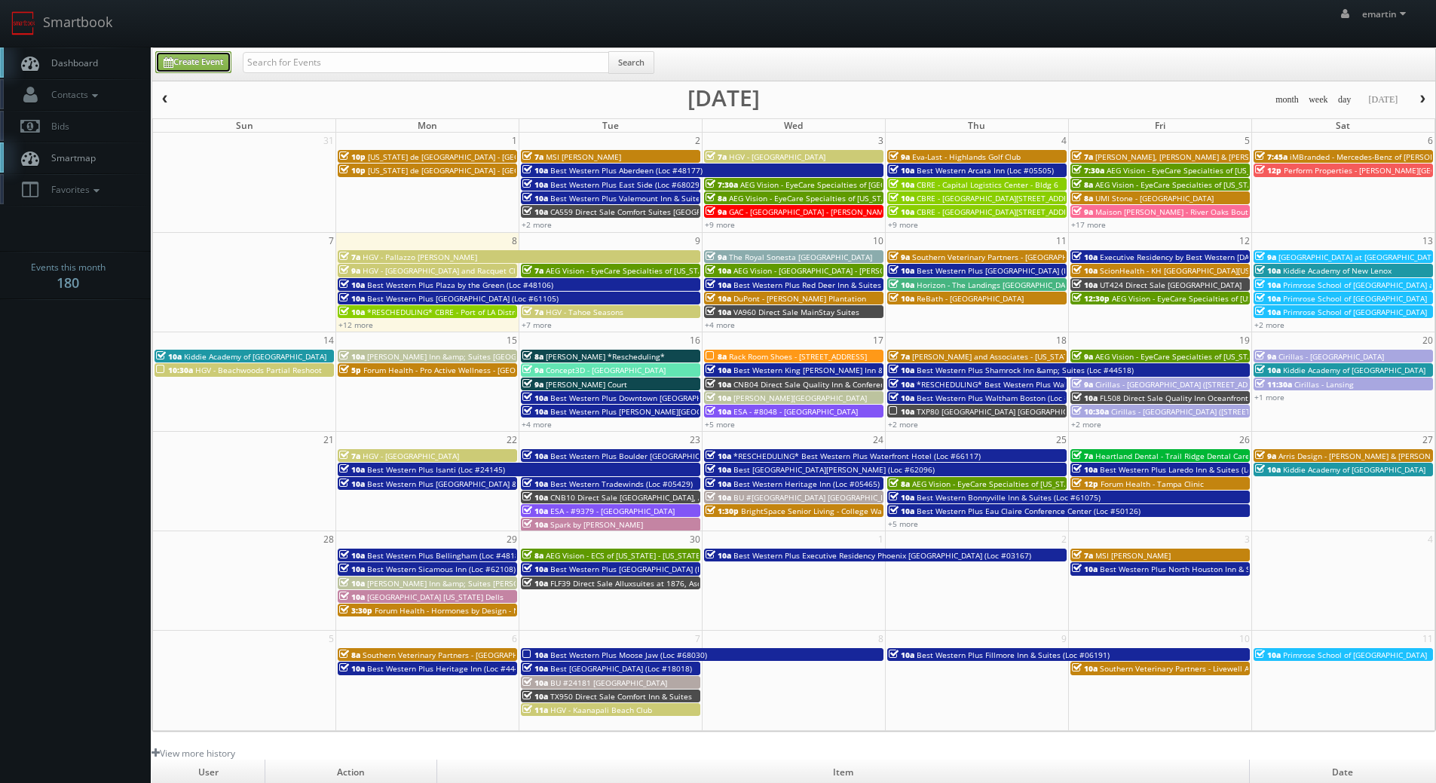
click at [206, 60] on link "Create Event" at bounding box center [193, 62] width 76 height 22
type input "09/08/2025"
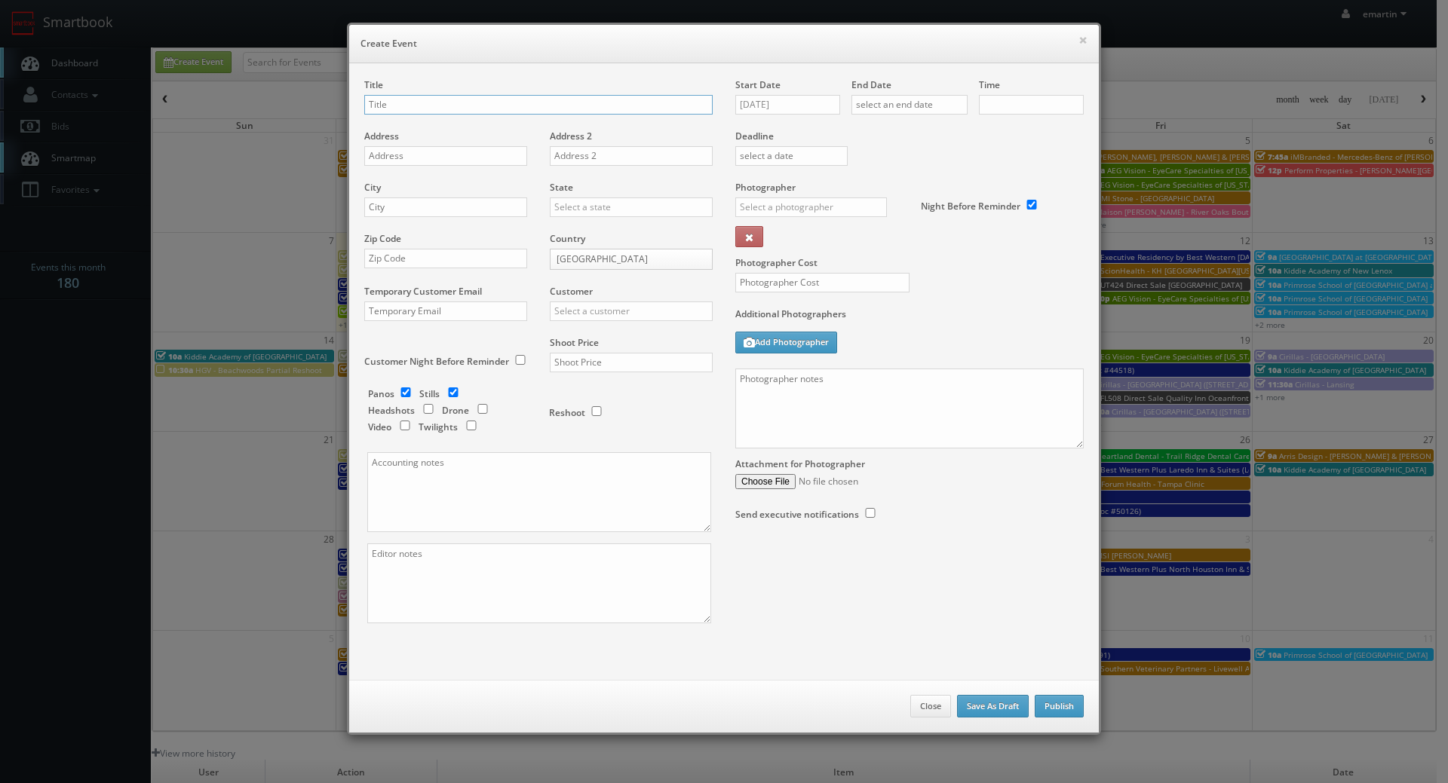
checkbox input "true"
type input "10:00am"
checkbox input "true"
drag, startPoint x: 341, startPoint y: 118, endPoint x: 382, endPoint y: 109, distance: 42.4
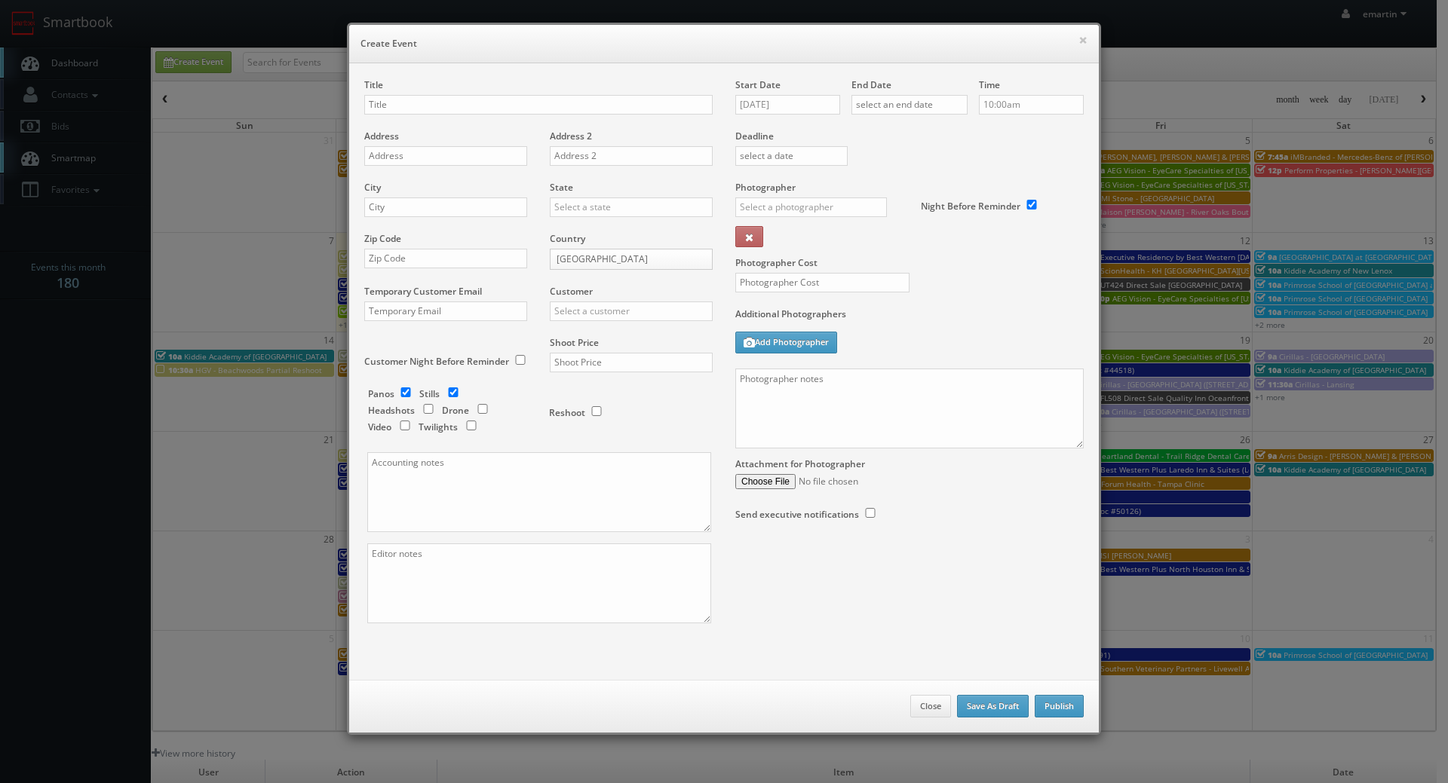
click at [347, 118] on div "× Create Event Title Address Address 2 City State Alabama Alaska Arizona Arkans…" at bounding box center [724, 379] width 754 height 713
click at [385, 108] on input "text" at bounding box center [538, 105] width 348 height 20
paste input "Best Western Plaza Inn"
click at [455, 106] on input "Best Western Plaza Inn (Loc #" at bounding box center [538, 105] width 348 height 20
type input "Best [GEOGRAPHIC_DATA] (Loc #43029)"
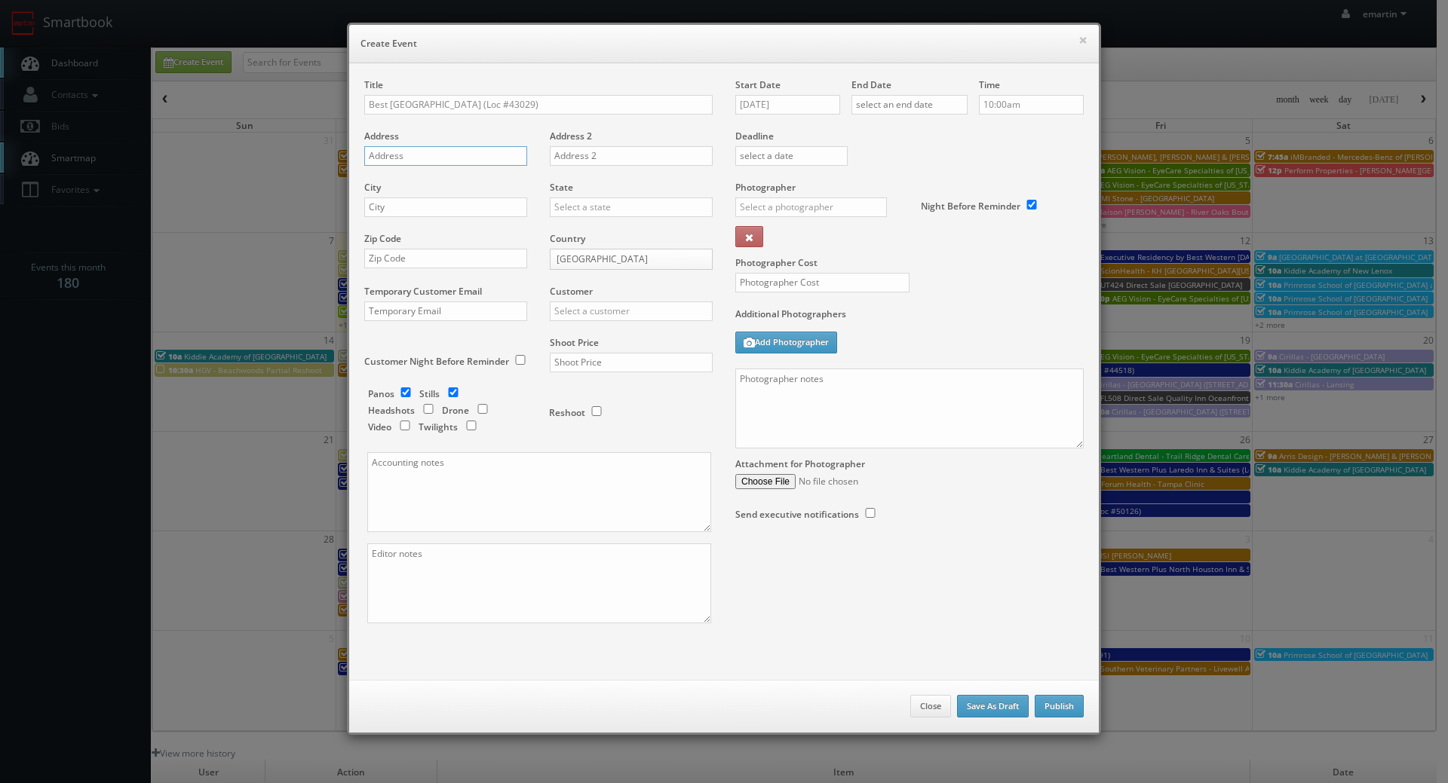
click at [402, 158] on input "text" at bounding box center [445, 156] width 163 height 20
paste input "[STREET_ADDRESS]"
type input "[STREET_ADDRESS]"
click at [462, 201] on input "text" at bounding box center [445, 208] width 163 height 20
paste input "Pigeon Forge"
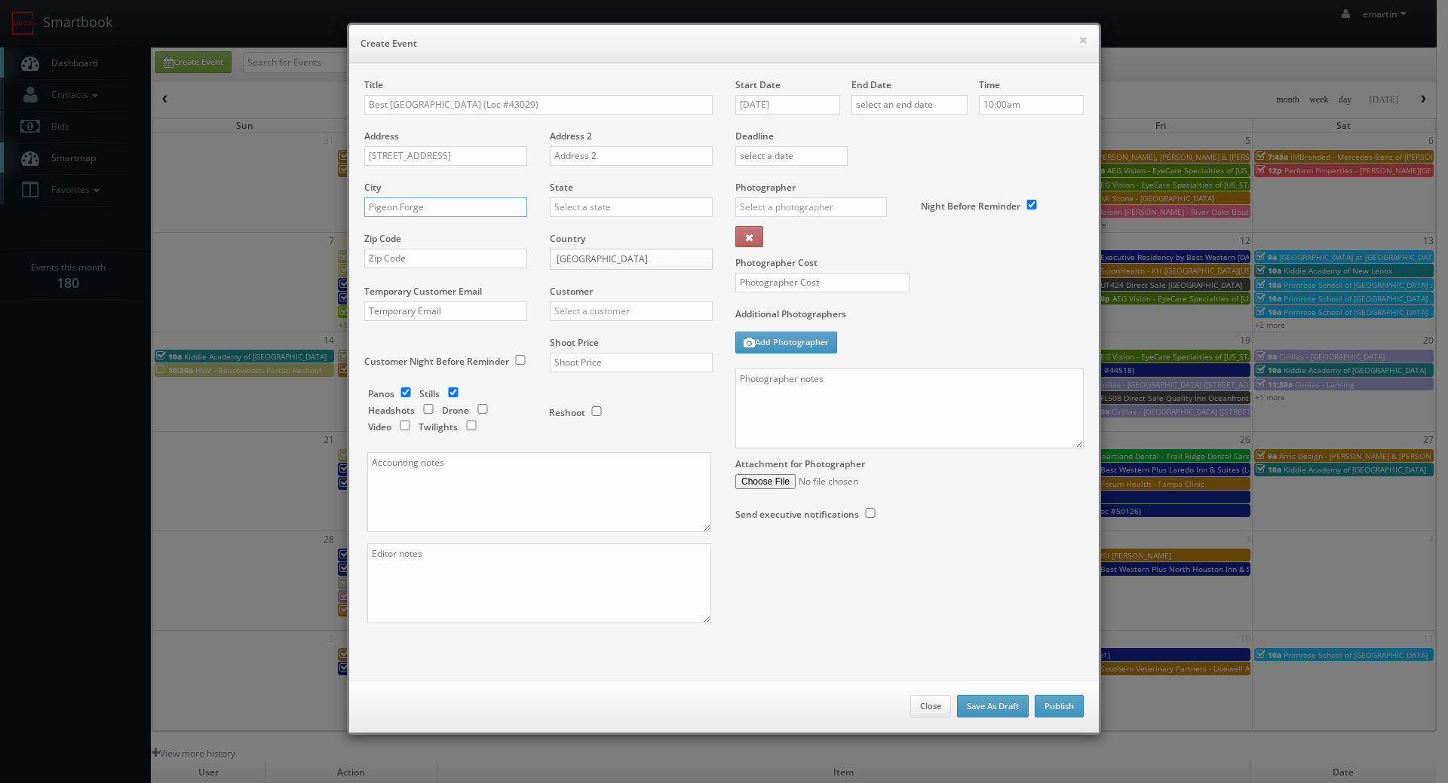
type input "Pigeon Forge"
click at [565, 203] on input "text" at bounding box center [631, 208] width 163 height 20
click at [575, 229] on div "[US_STATE]" at bounding box center [630, 231] width 161 height 25
type input "[US_STATE]"
click at [420, 270] on div "Zip Code" at bounding box center [451, 257] width 174 height 51
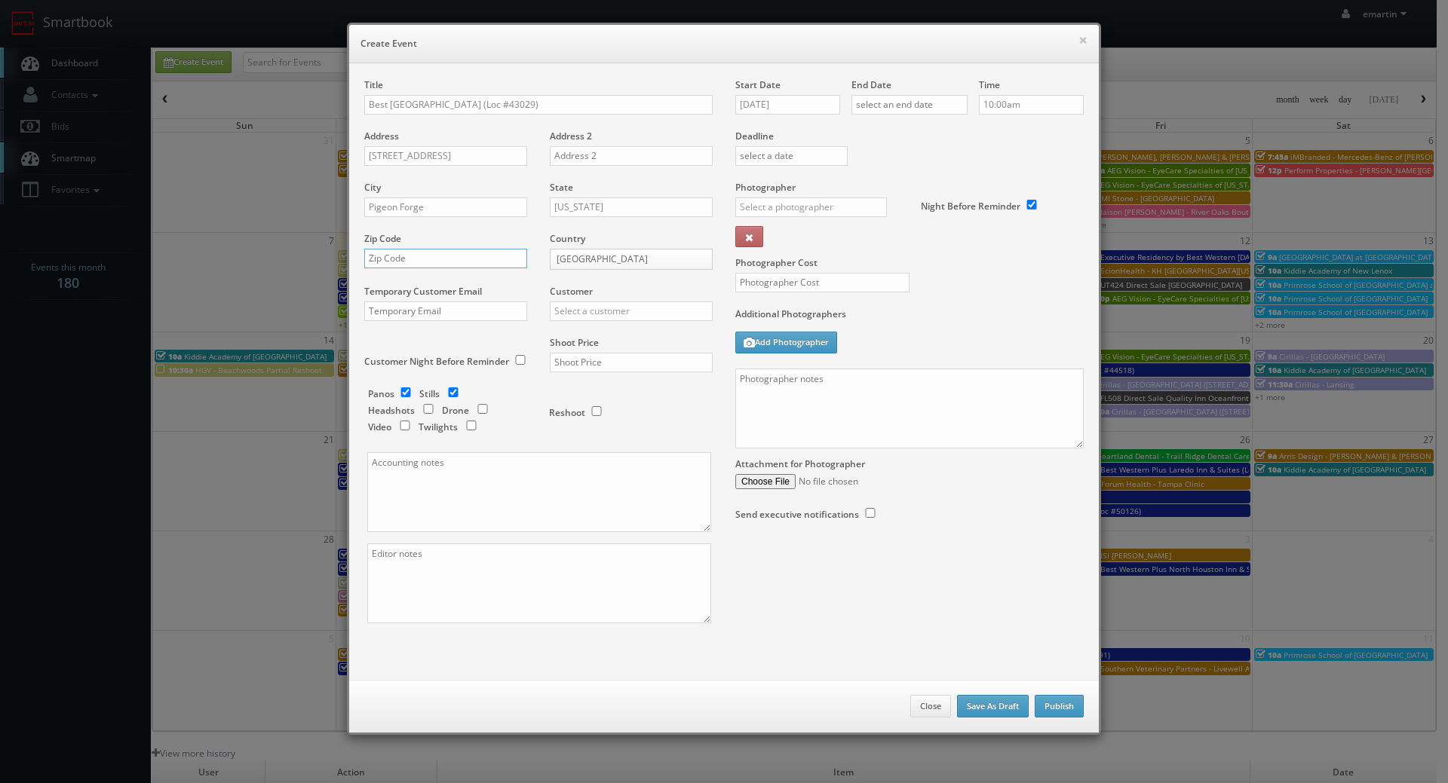
click at [435, 256] on input "text" at bounding box center [445, 259] width 163 height 20
paste input "37863"
type input "37863"
click at [559, 293] on label "Customer" at bounding box center [571, 291] width 43 height 13
click at [576, 305] on input "text" at bounding box center [631, 312] width 163 height 20
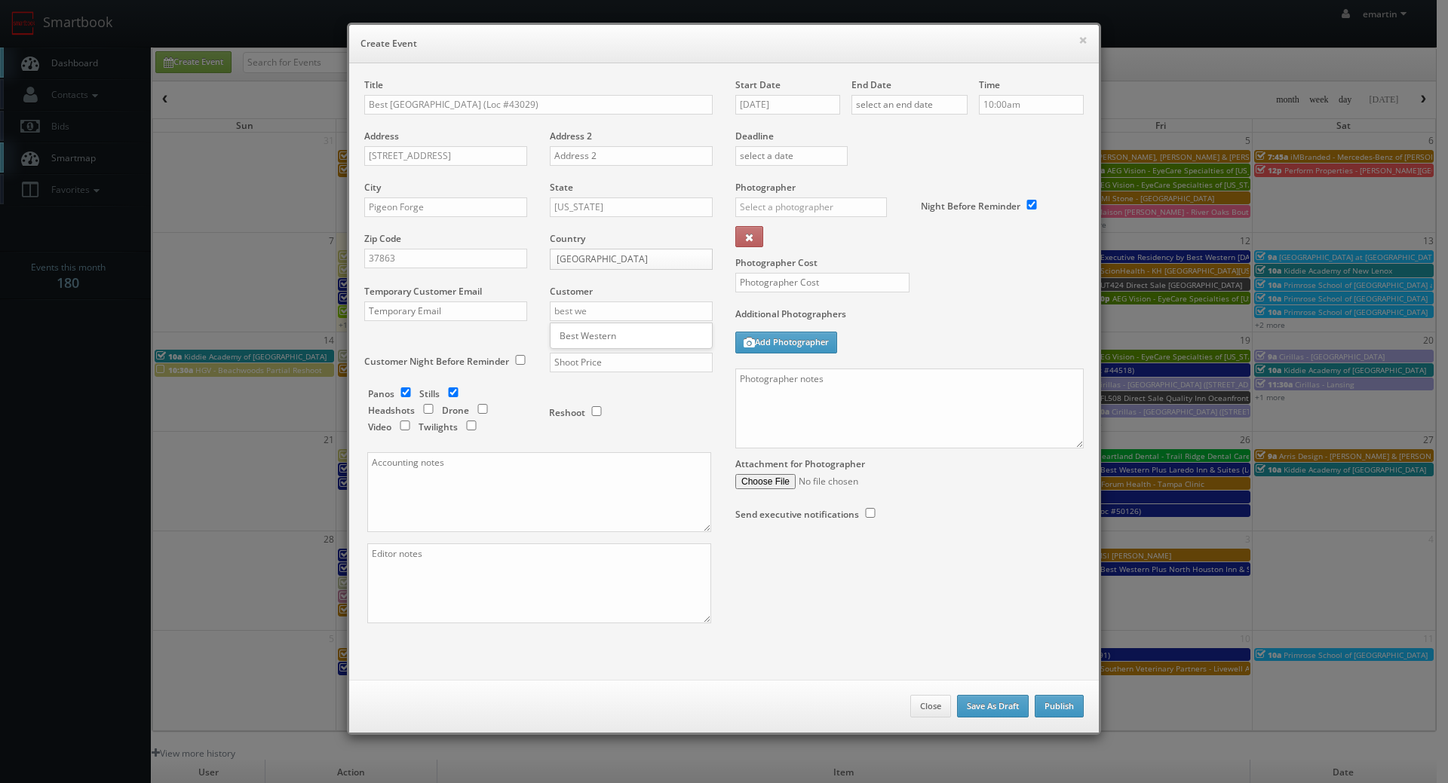
click at [605, 326] on div "Best Western" at bounding box center [630, 335] width 161 height 25
type input "Best Western"
click at [603, 358] on input "text" at bounding box center [631, 363] width 163 height 20
click at [572, 363] on input "text" at bounding box center [631, 363] width 163 height 20
type input "1,025"
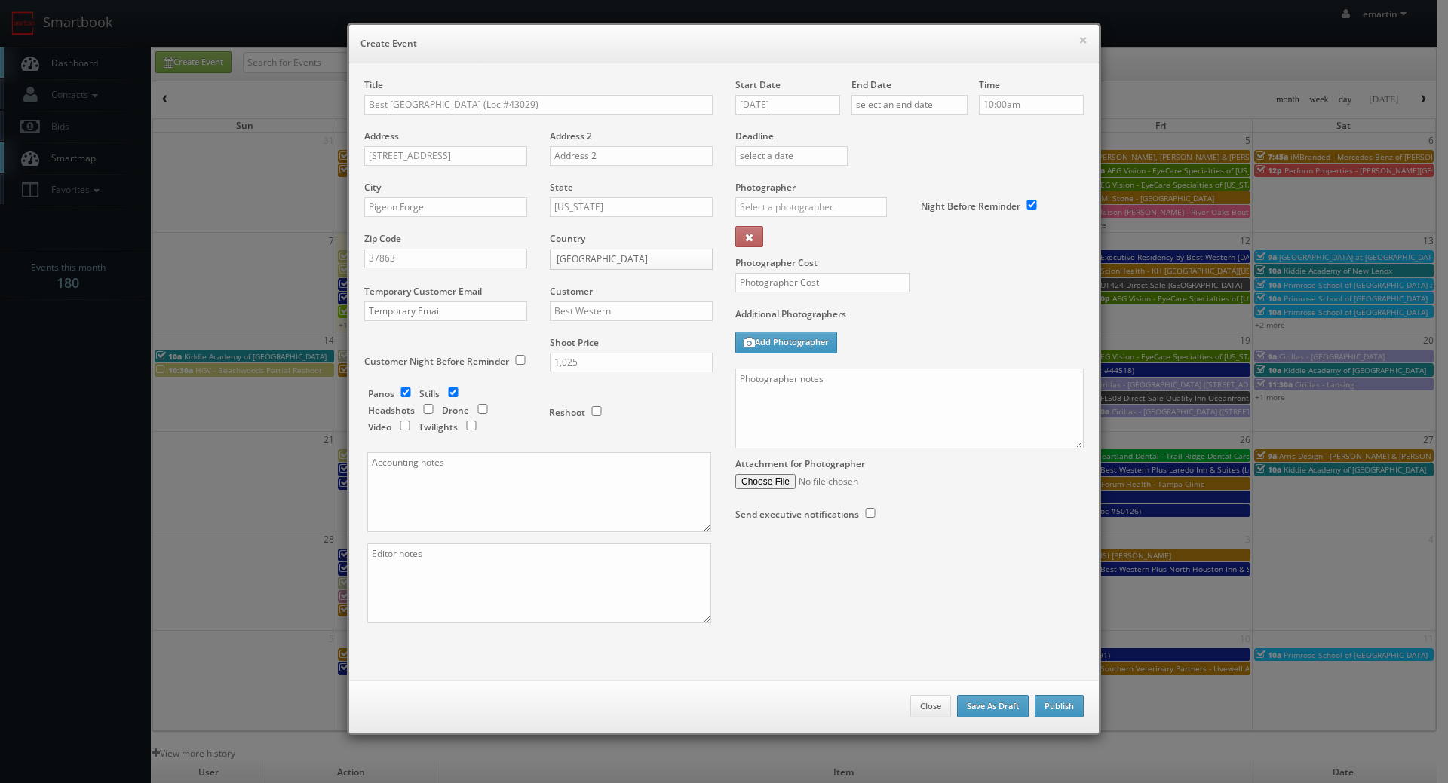
click at [653, 398] on div "Reshoot" at bounding box center [624, 405] width 151 height 35
click at [795, 217] on div "_justin _photog1 Glen Aronwits Chris Dailey John Varnedore John Saunders Craig …" at bounding box center [816, 212] width 163 height 29
click at [807, 207] on input "text" at bounding box center [811, 208] width 152 height 20
click at [824, 232] on div "Karen Bable" at bounding box center [816, 240] width 161 height 25
type input "Karen Bable"
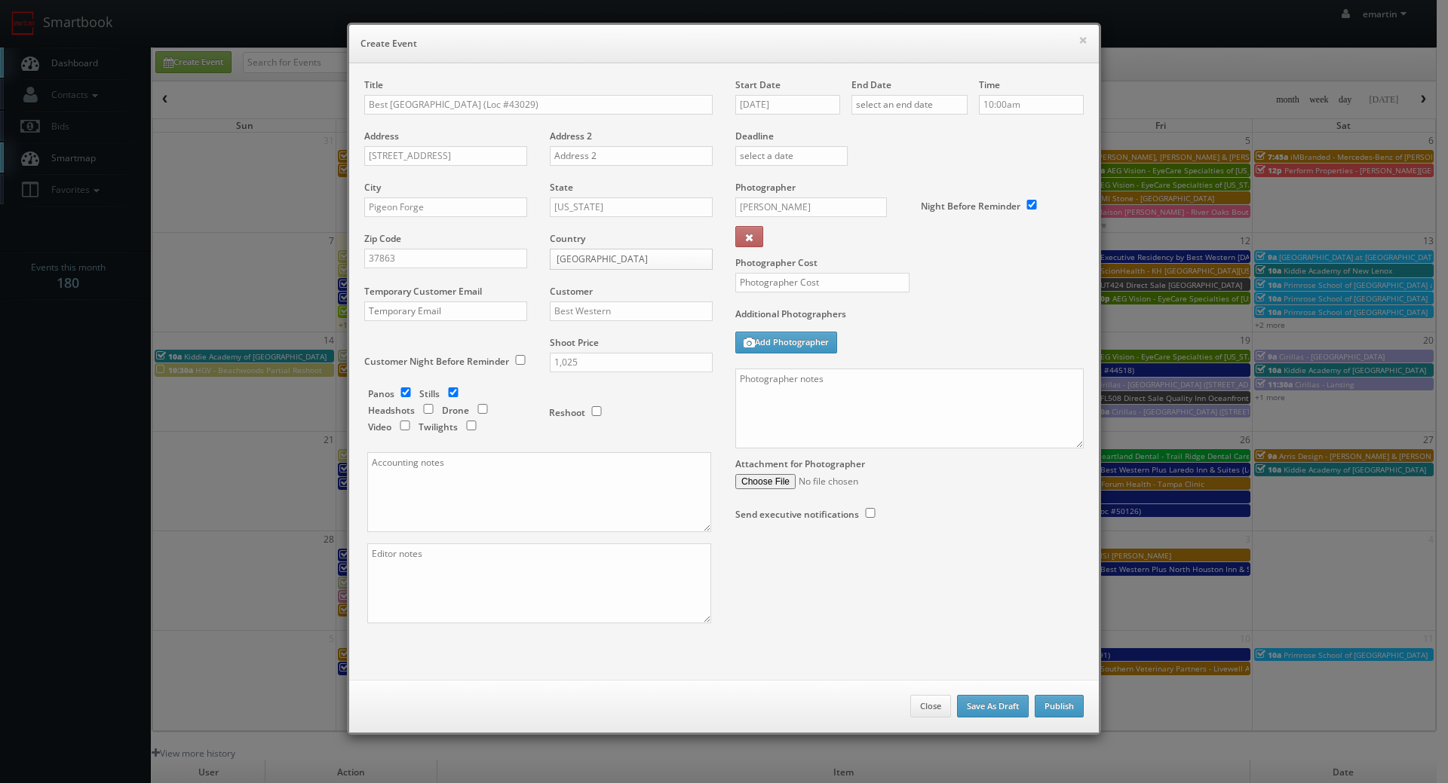
click at [787, 87] on div "Start Date 09/08/2025" at bounding box center [793, 103] width 116 height 51
click at [819, 100] on input "09/08/2025" at bounding box center [787, 105] width 105 height 20
click at [884, 133] on div "September 2025 Su Mo Tu We Th Fr Sa 31 1 2 3 4 5 6 7 8 9 10 11 12 13 14 15 16 1…" at bounding box center [809, 219] width 158 height 207
click at [870, 129] on icon at bounding box center [873, 132] width 9 height 11
click at [792, 247] on td "21" at bounding box center [789, 242] width 20 height 22
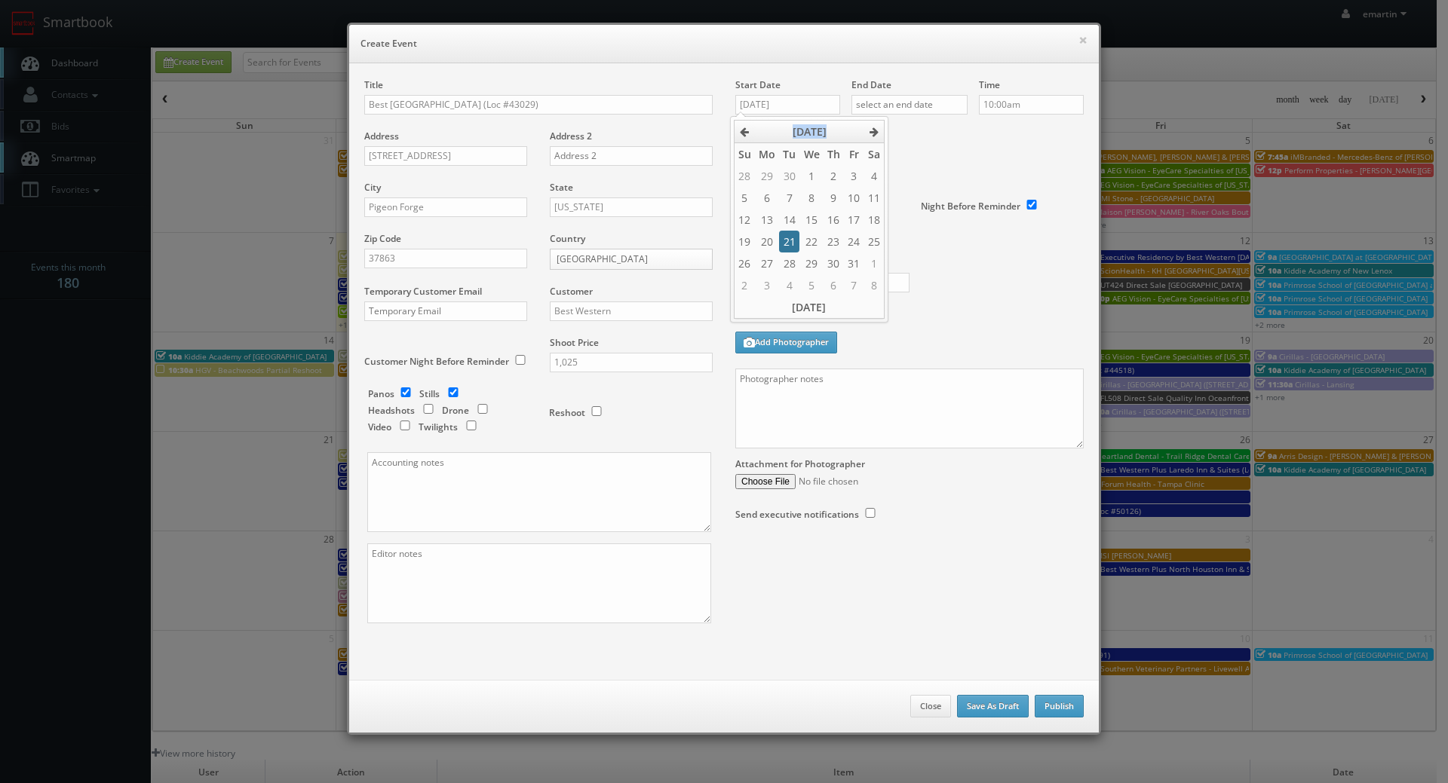
type input "10/21/2025"
click at [966, 201] on label "Night Before Reminder" at bounding box center [971, 206] width 100 height 13
click at [950, 109] on input "text" at bounding box center [909, 105] width 116 height 20
click at [994, 133] on icon at bounding box center [989, 132] width 9 height 11
click at [904, 243] on td "21" at bounding box center [905, 242] width 20 height 22
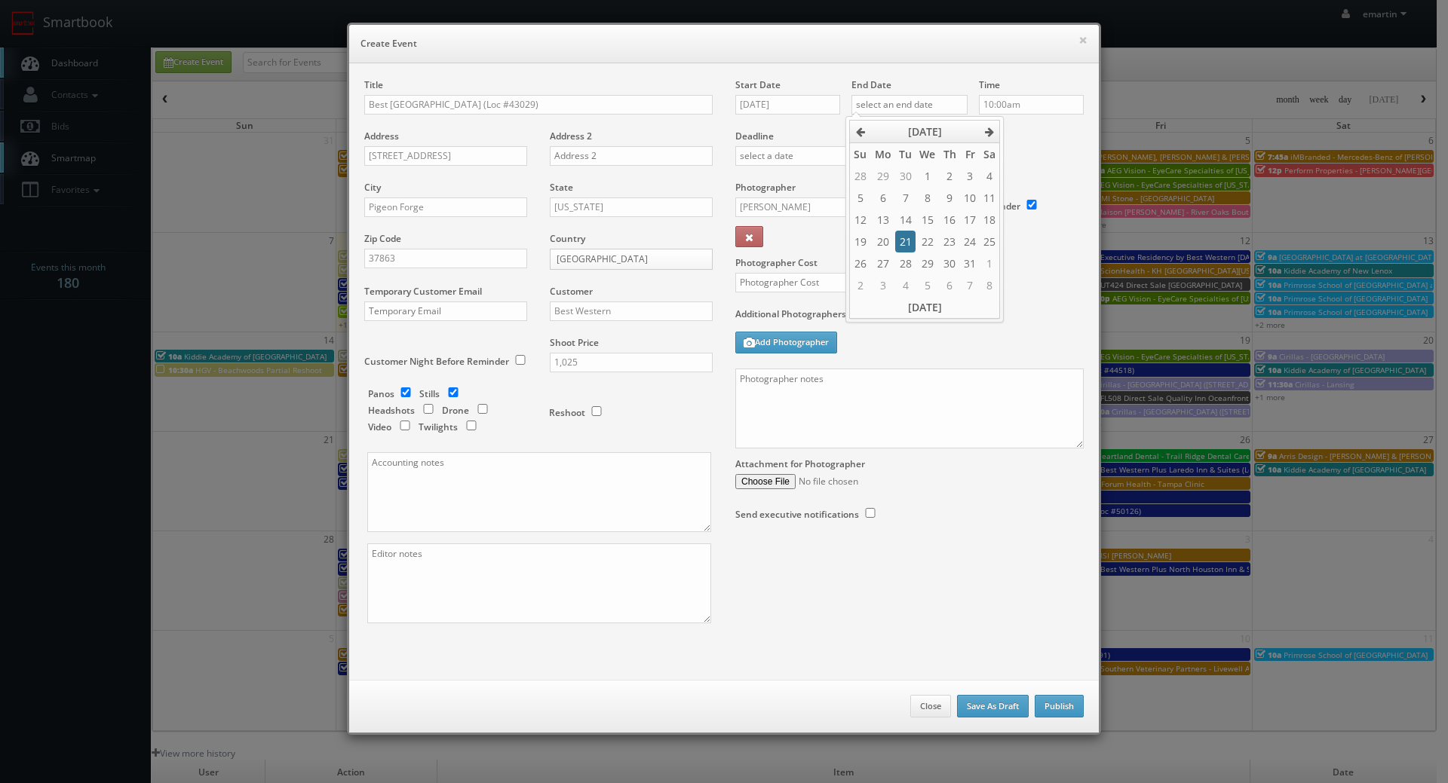
type input "10/21/2025"
click at [1034, 152] on div "Deadline" at bounding box center [909, 129] width 371 height 103
click at [794, 290] on input "text" at bounding box center [822, 283] width 174 height 20
type input "300"
click at [878, 323] on label "Additional Photographers" at bounding box center [909, 318] width 348 height 20
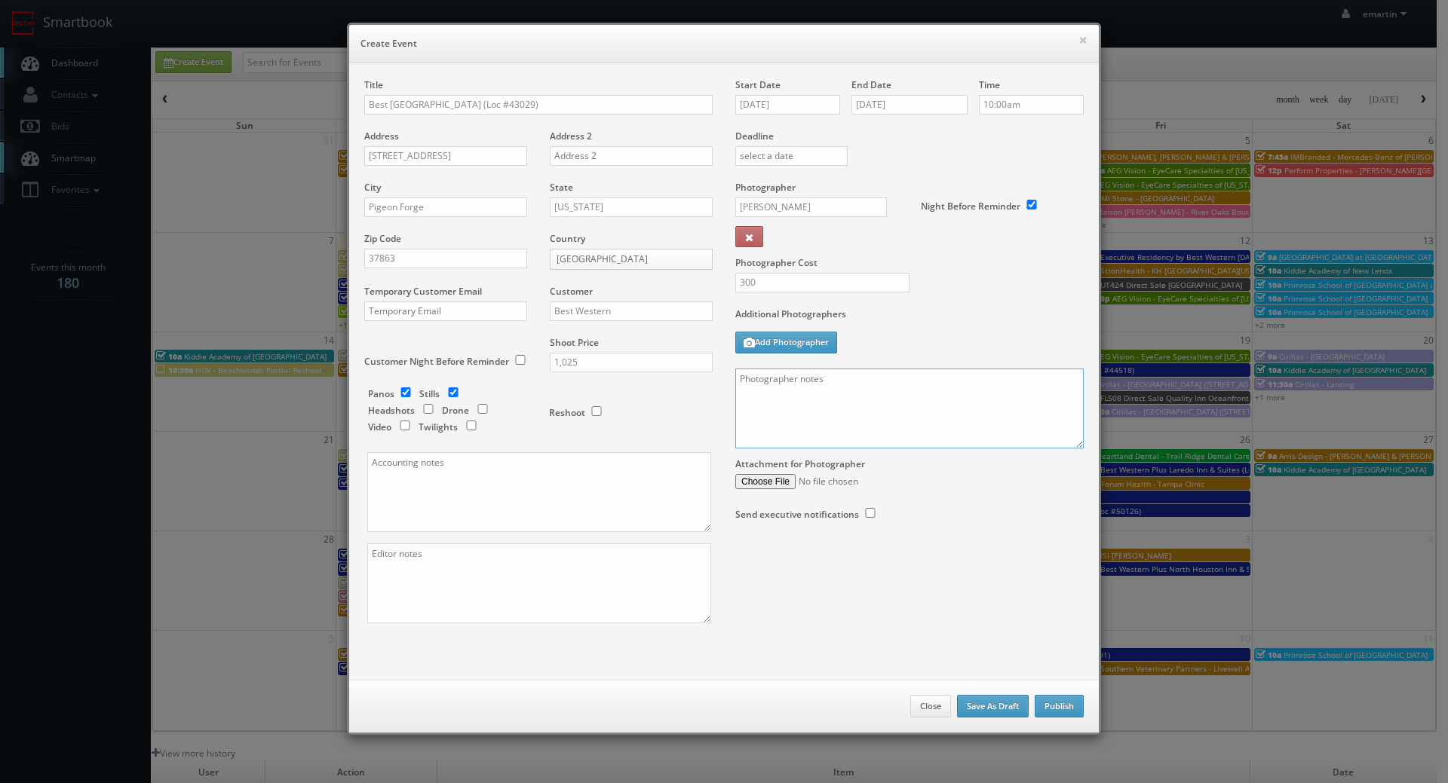
click at [848, 391] on textarea at bounding box center [909, 409] width 348 height 80
paste textarea "Onsite contact is ______. Overnight stay ___. Stills, and exterior twilights. F…"
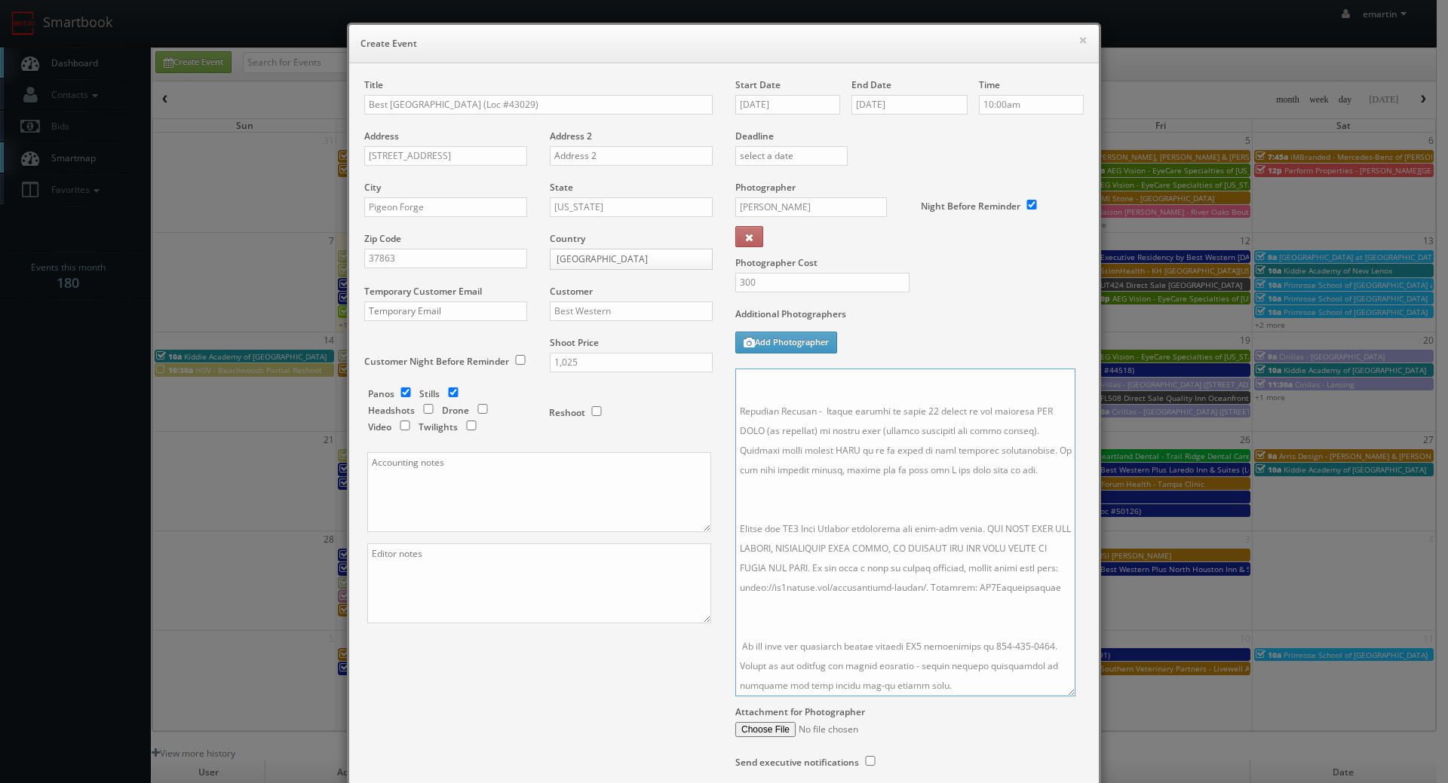
drag, startPoint x: 1076, startPoint y: 458, endPoint x: 1068, endPoint y: 689, distance: 231.6
click at [1068, 689] on textarea at bounding box center [905, 533] width 340 height 328
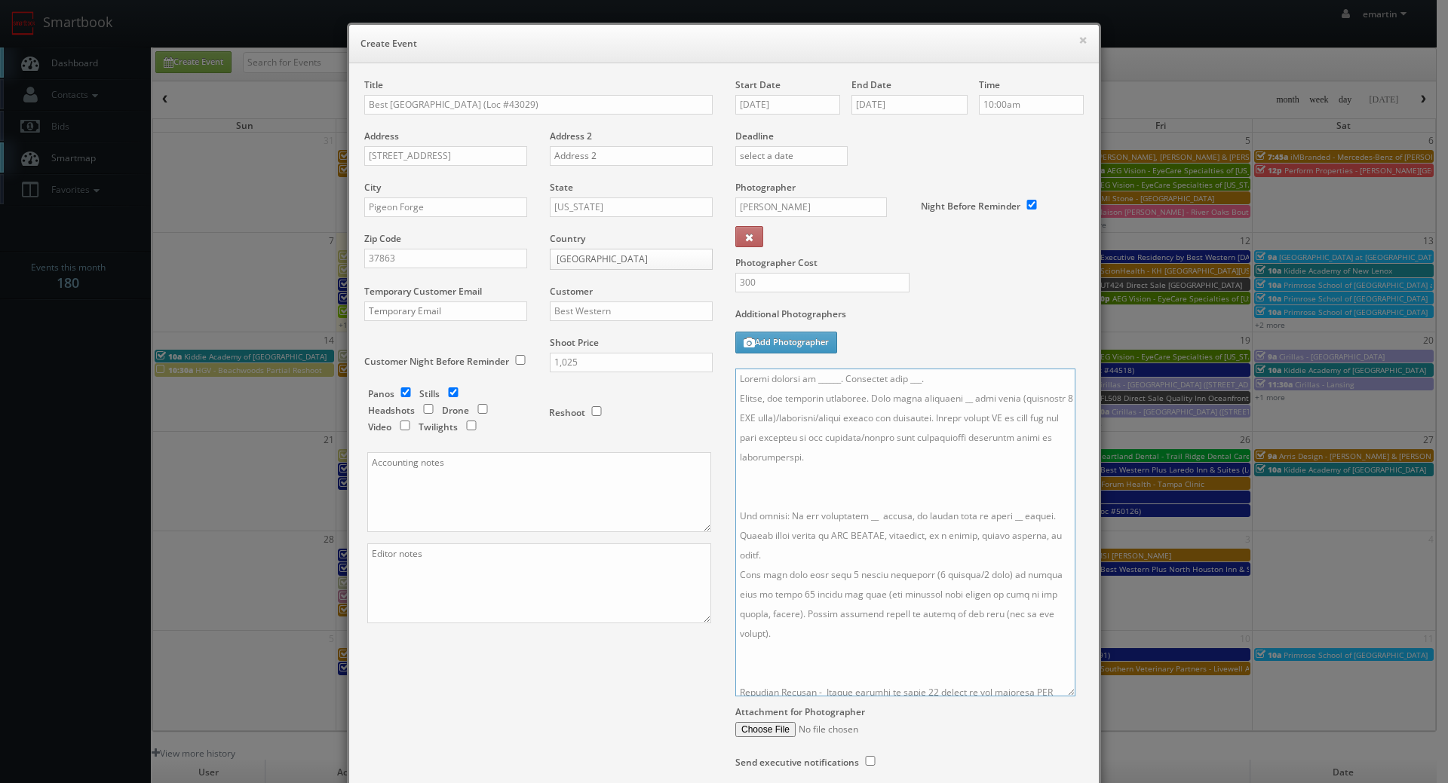
drag, startPoint x: 927, startPoint y: 379, endPoint x: 807, endPoint y: 385, distance: 120.0
click at [807, 385] on textarea at bounding box center [905, 533] width 340 height 328
paste textarea "Michael Stienbarger, plazagroups@gmail.com, 865-801-0199"
drag, startPoint x: 999, startPoint y: 375, endPoint x: 899, endPoint y: 383, distance: 100.6
click at [899, 383] on textarea at bounding box center [905, 533] width 340 height 328
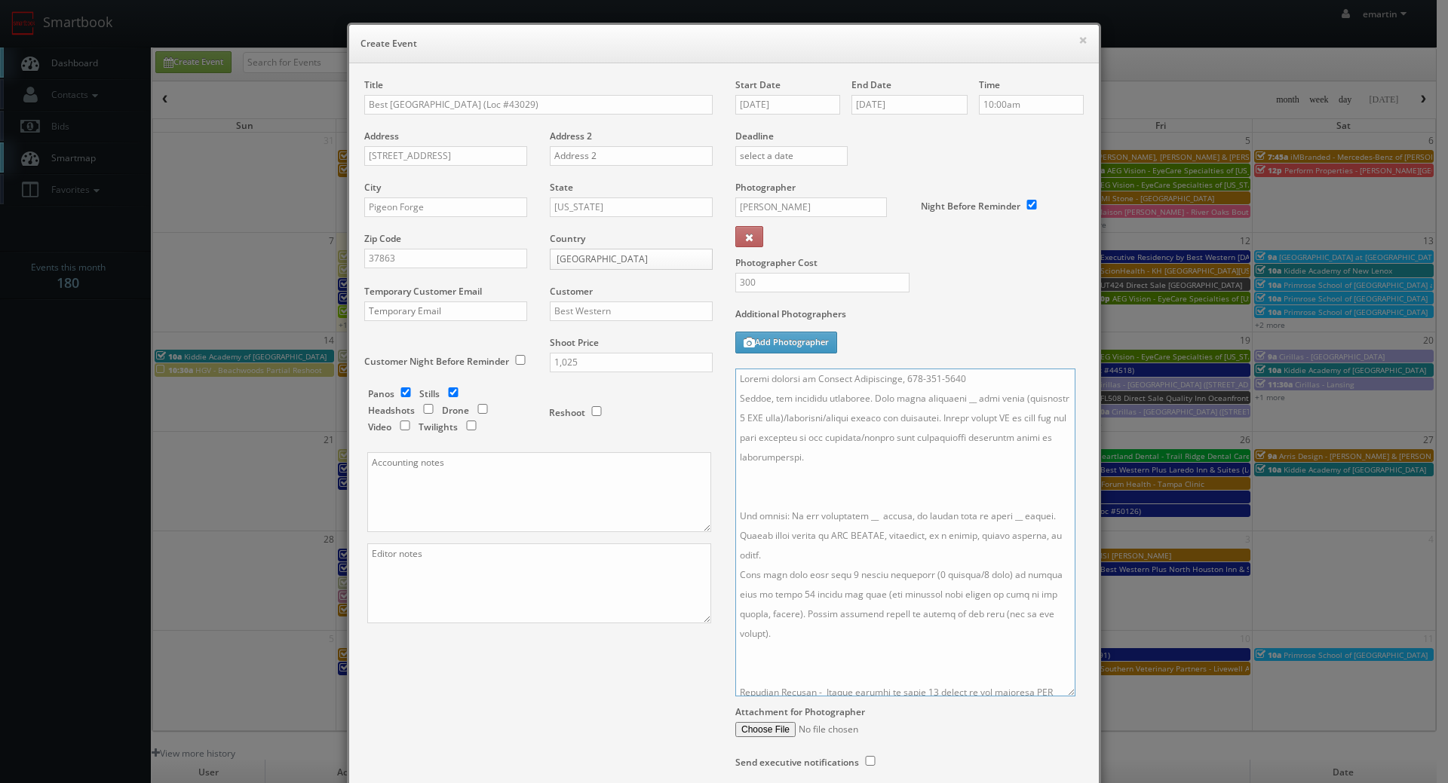
click at [944, 403] on textarea at bounding box center [905, 533] width 340 height 328
click at [865, 397] on textarea at bounding box center [905, 533] width 340 height 328
drag, startPoint x: 910, startPoint y: 464, endPoint x: 931, endPoint y: 440, distance: 31.5
click at [931, 440] on textarea at bounding box center [905, 533] width 340 height 328
click at [924, 477] on textarea at bounding box center [905, 533] width 340 height 328
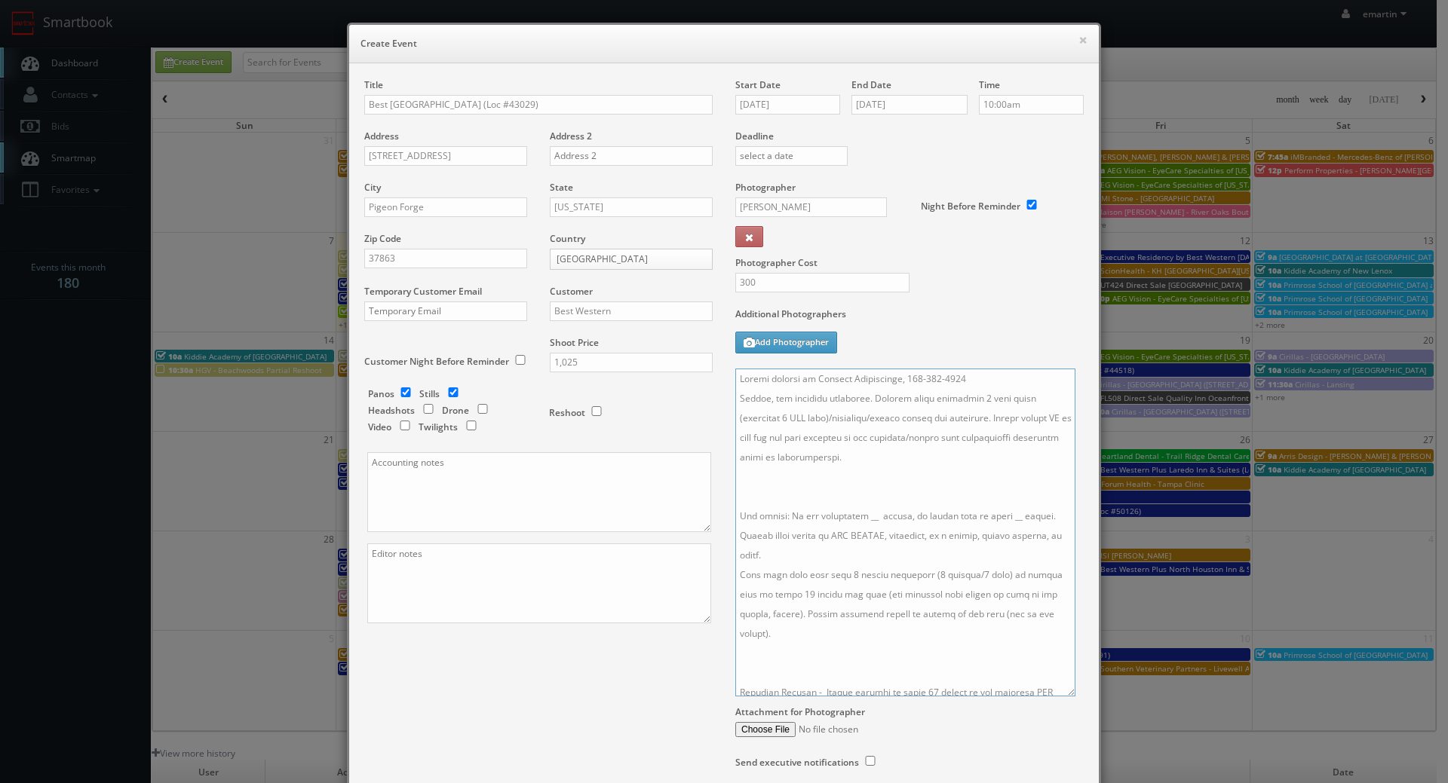
drag, startPoint x: 961, startPoint y: 417, endPoint x: 786, endPoint y: 418, distance: 175.7
click at [786, 418] on textarea at bounding box center [905, 533] width 340 height 328
drag, startPoint x: 853, startPoint y: 400, endPoint x: 749, endPoint y: 397, distance: 103.3
click at [749, 397] on textarea at bounding box center [905, 533] width 340 height 328
type textarea "Onsite contact is Michael Stienbarger, 865-801-0199 Stills only. Partial shoot …"
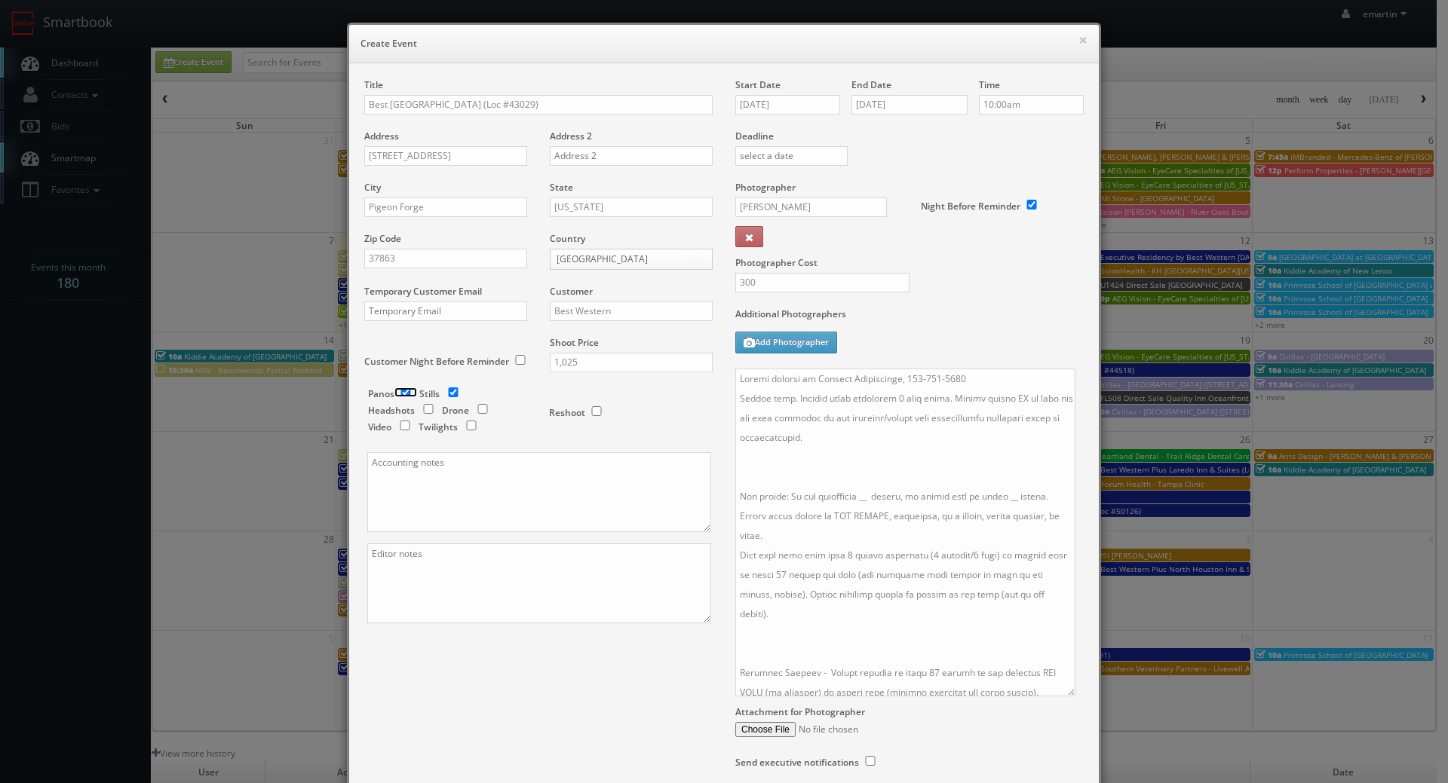
click at [403, 394] on input "checkbox" at bounding box center [405, 393] width 23 height 10
checkbox input "false"
drag, startPoint x: 1104, startPoint y: 486, endPoint x: 1032, endPoint y: 450, distance: 80.3
click at [1103, 486] on div "× Create Event Title Best Western Plaza Inn (Loc #43029) Address 3755 Parkway A…" at bounding box center [724, 391] width 1448 height 783
click at [971, 480] on textarea at bounding box center [905, 533] width 340 height 328
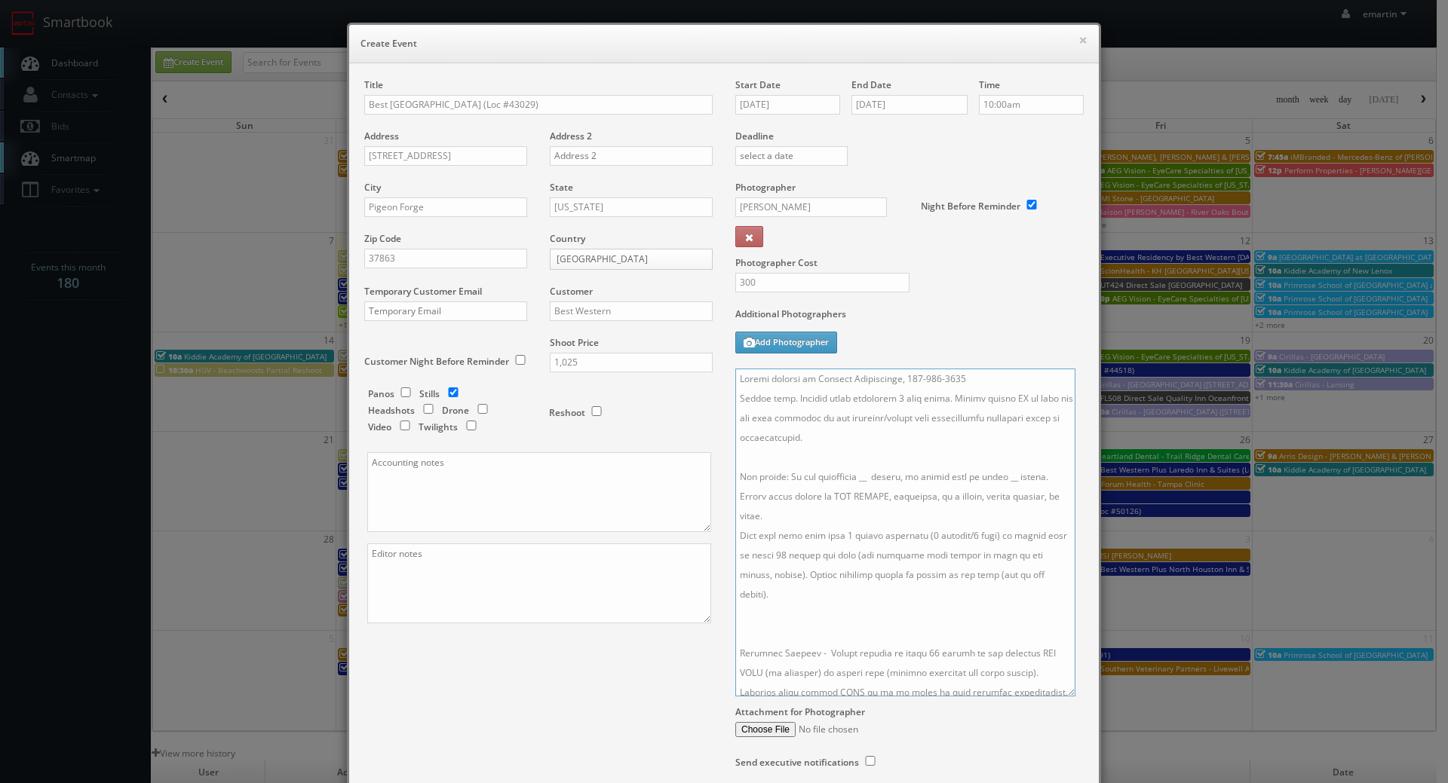
click at [864, 480] on textarea at bounding box center [905, 533] width 340 height 328
click at [998, 479] on textarea at bounding box center [905, 533] width 340 height 328
click at [847, 459] on textarea at bounding box center [905, 533] width 340 height 328
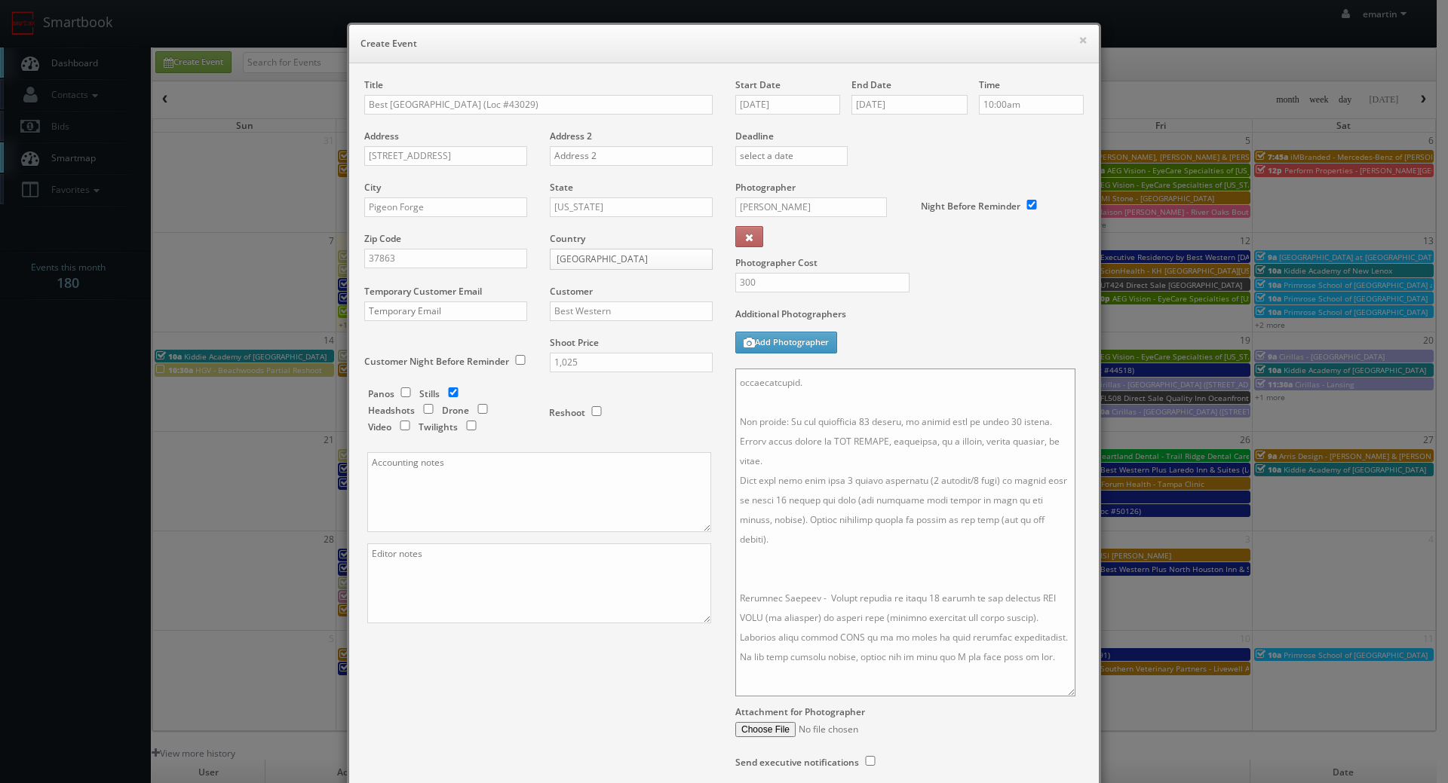
drag, startPoint x: 1034, startPoint y: 661, endPoint x: 706, endPoint y: 593, distance: 334.8
click at [705, 593] on div "Title Best Western Plaza Inn (Loc #43029) Address 3755 Parkway Address 2 City P…" at bounding box center [724, 438] width 742 height 721
click at [774, 588] on textarea at bounding box center [905, 533] width 340 height 328
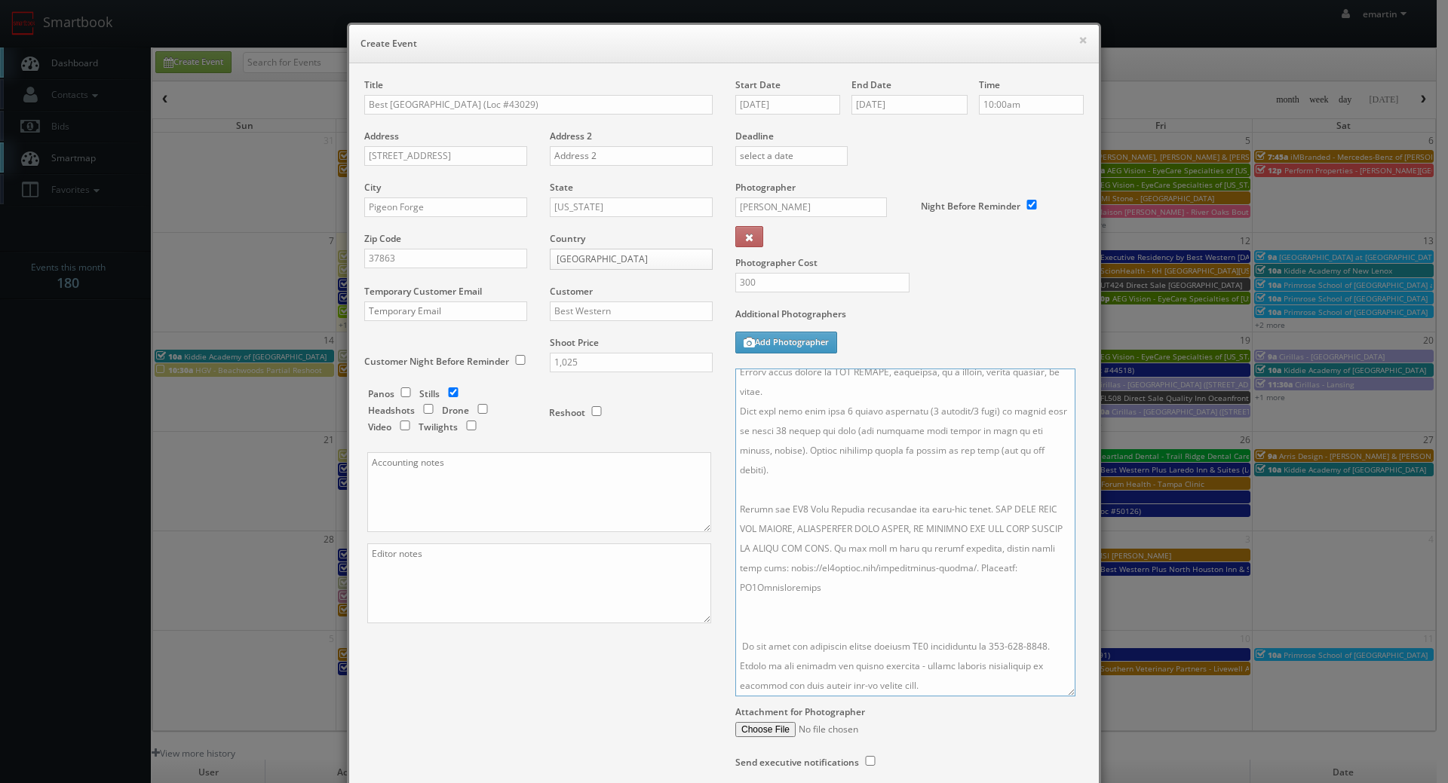
click at [885, 603] on textarea at bounding box center [905, 533] width 340 height 328
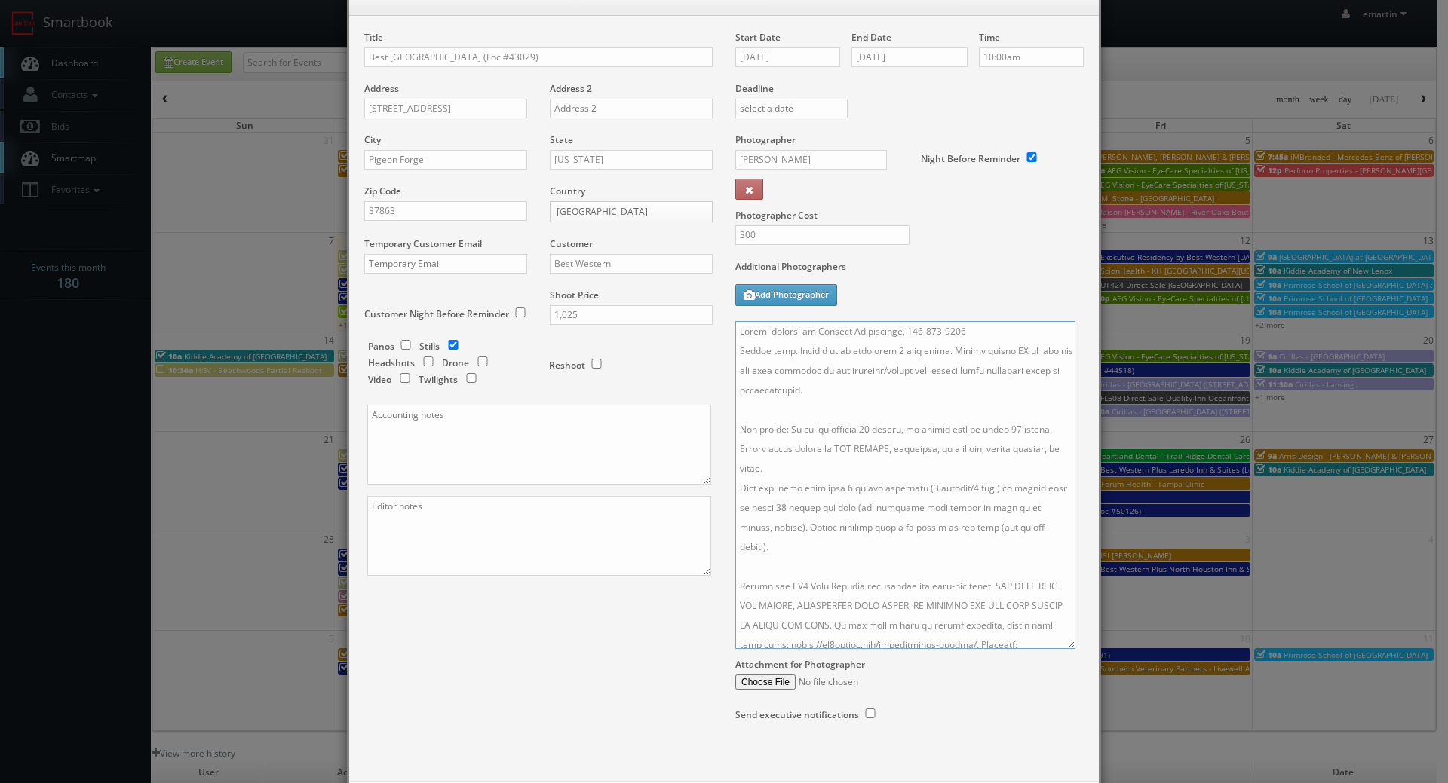
scroll to position [0, 0]
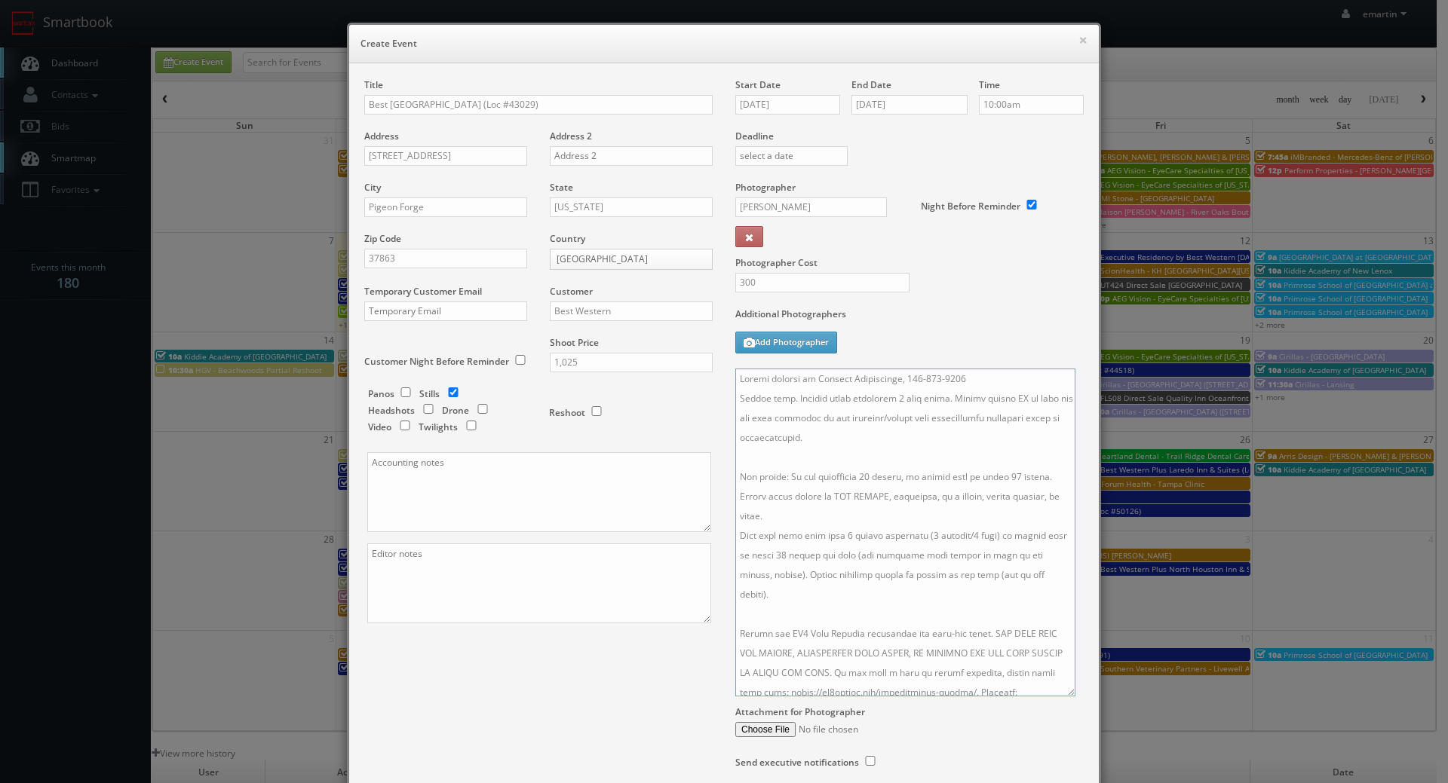
type textarea "Onsite contact is Michael Stienbarger, 865-801-0199 Stills only. Partial shoot …"
click at [998, 273] on div "Photographer Cost 300" at bounding box center [909, 244] width 371 height 127
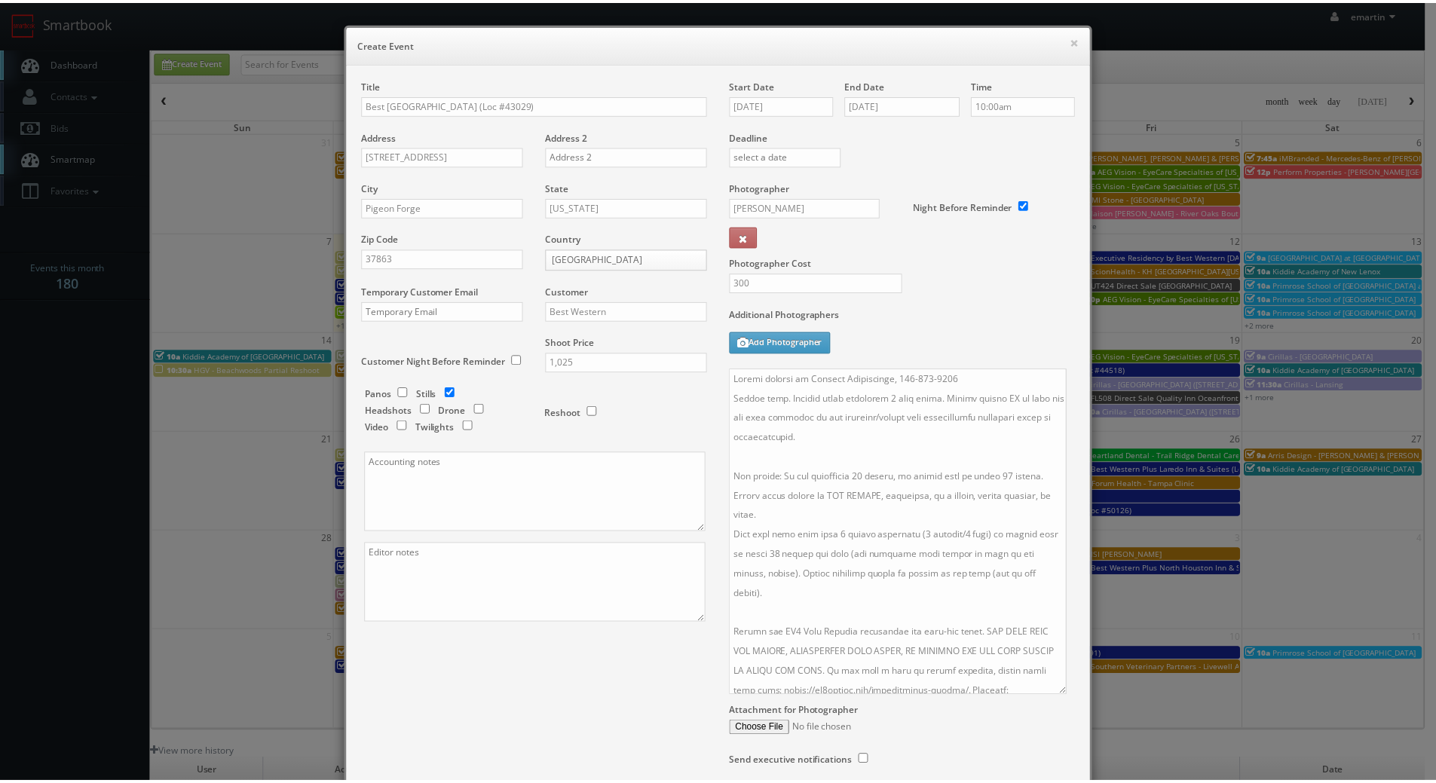
scroll to position [123, 0]
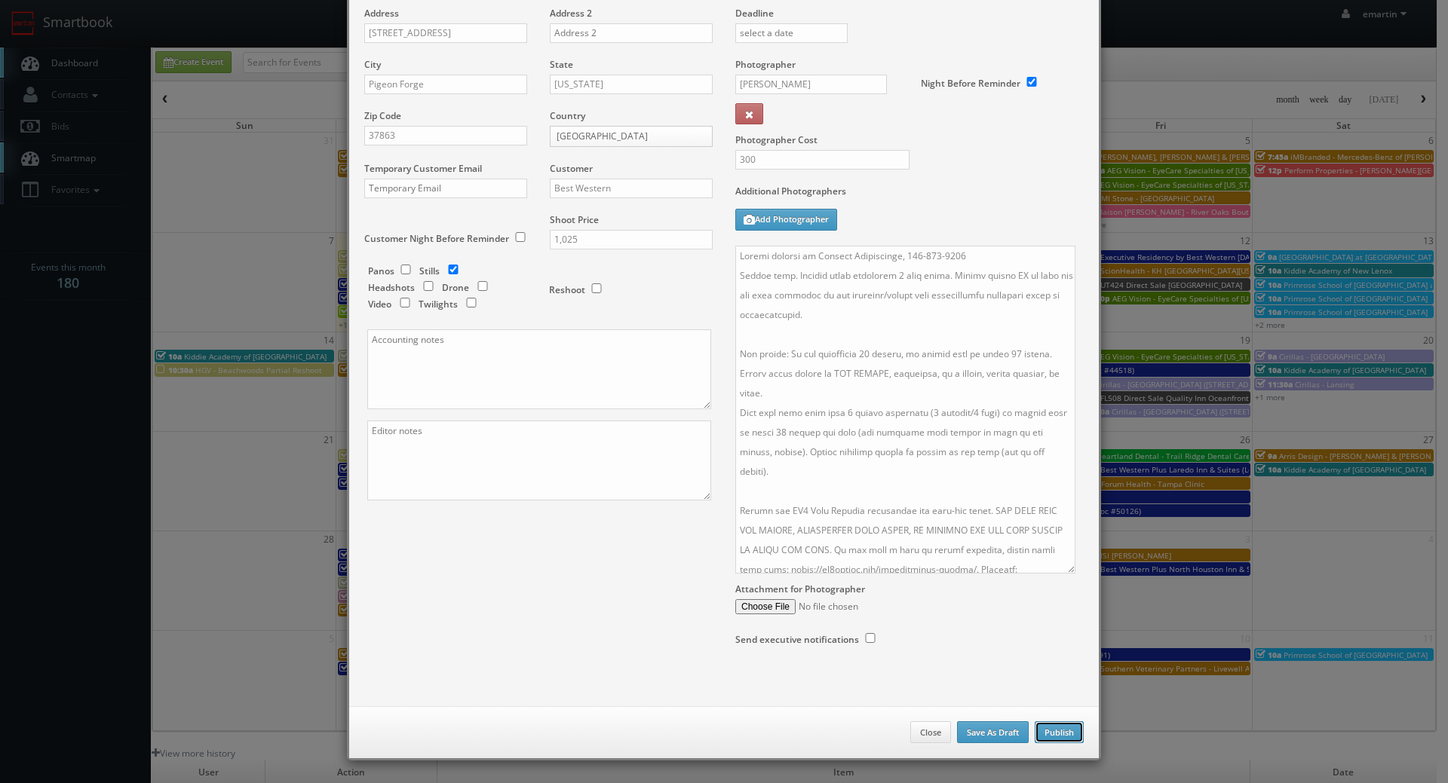
click at [1062, 726] on button "Publish" at bounding box center [1058, 733] width 49 height 23
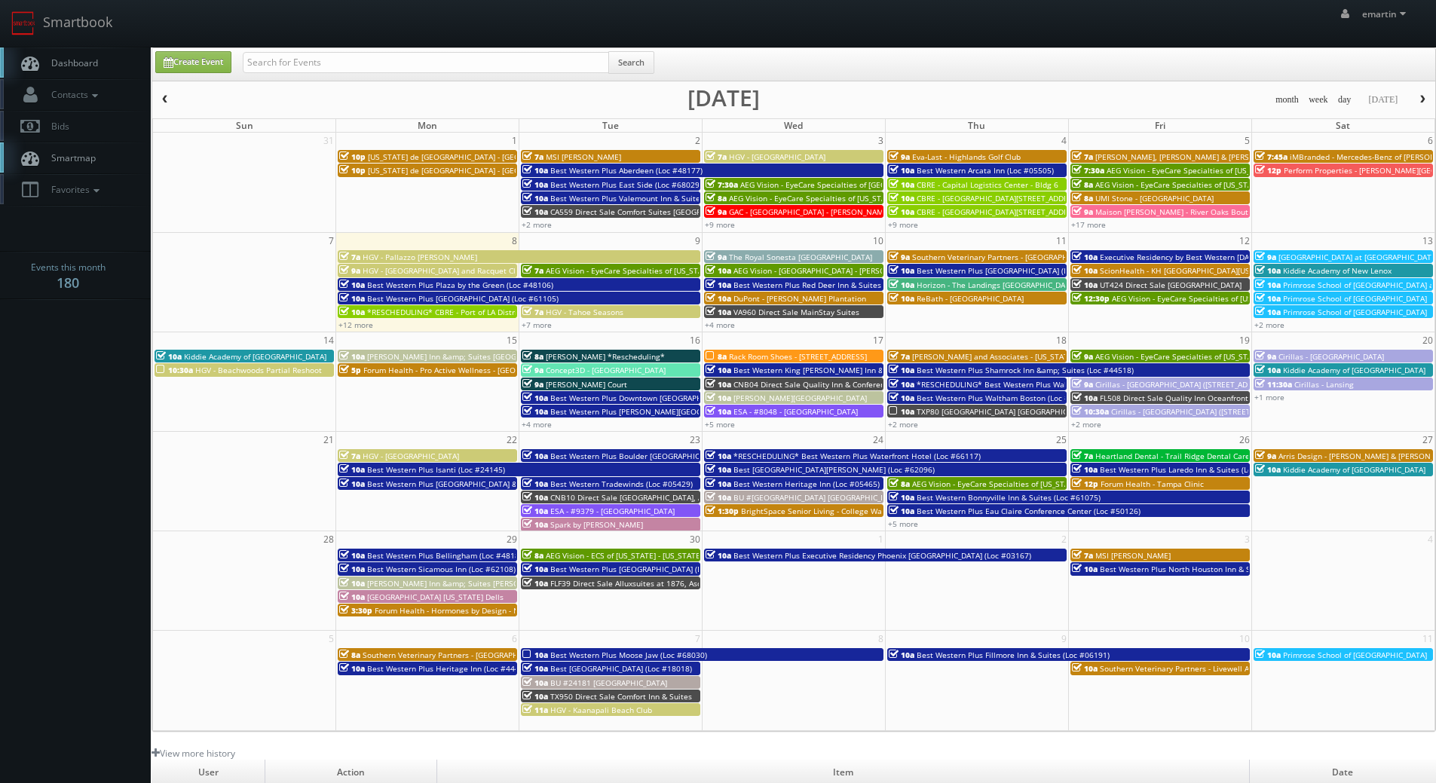
click at [95, 61] on span "Dashboard" at bounding box center [71, 63] width 54 height 13
click at [43, 58] on link "Dashboard" at bounding box center [75, 63] width 151 height 31
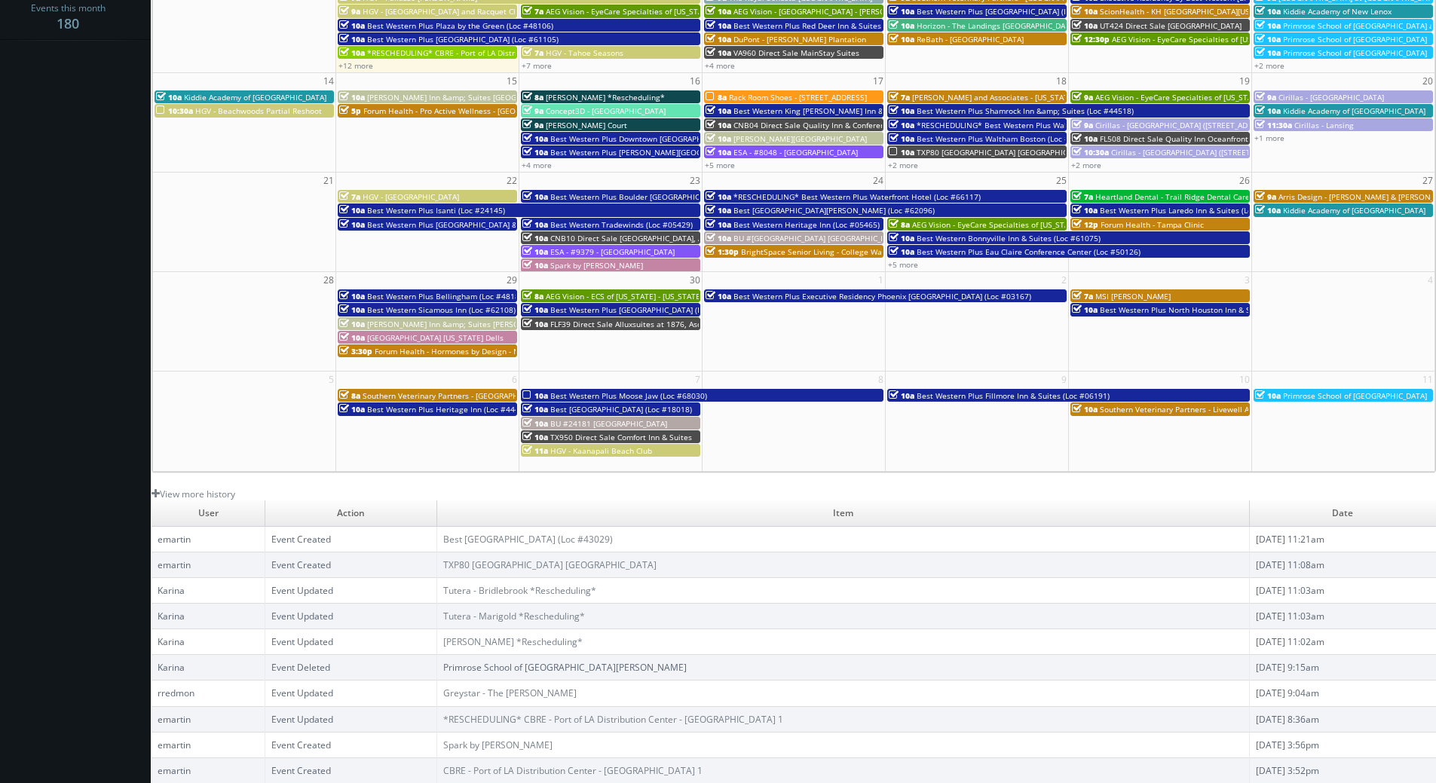
click at [553, 546] on td "Best [GEOGRAPHIC_DATA] (Loc #43029)" at bounding box center [843, 539] width 813 height 26
click at [552, 541] on link "Best [GEOGRAPHIC_DATA] (Loc #43029)" at bounding box center [528, 539] width 170 height 13
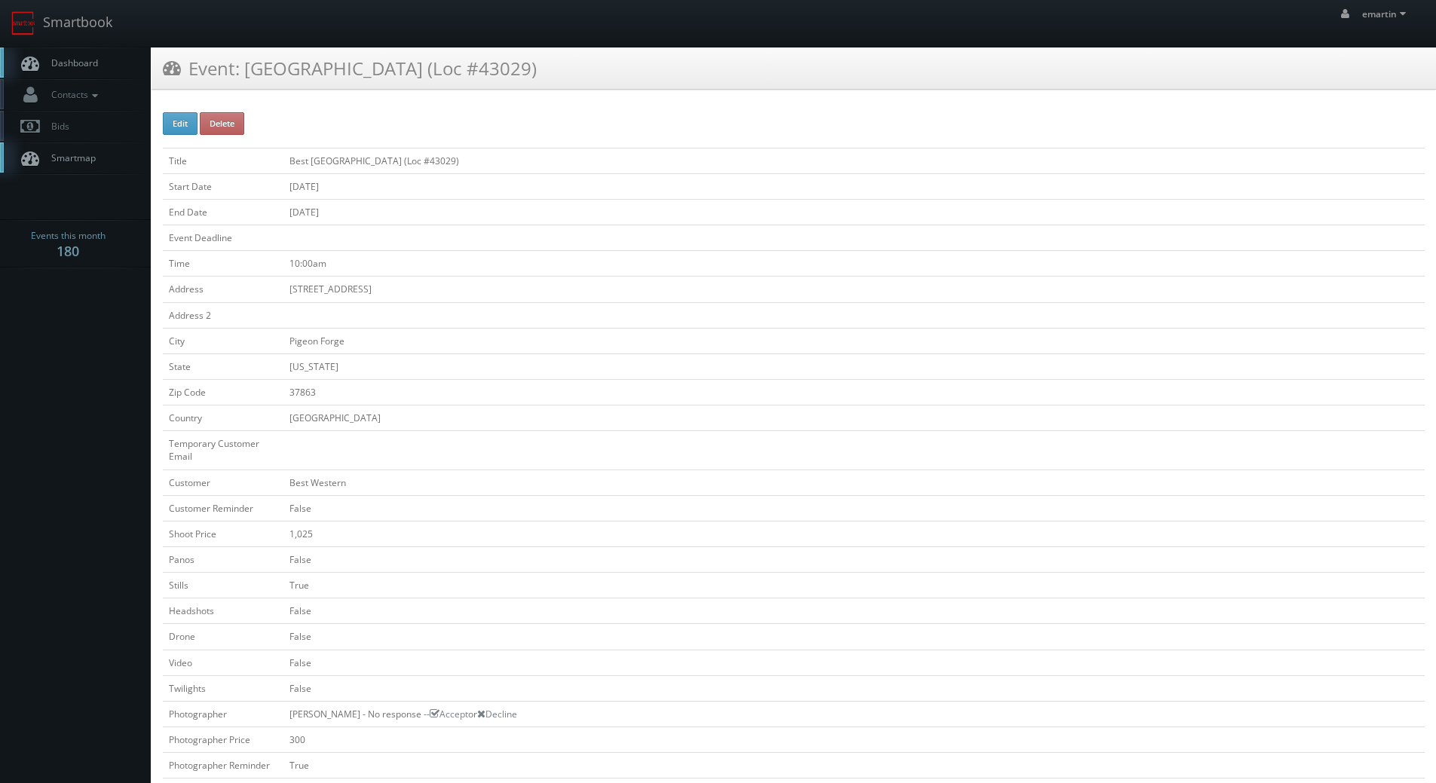
click at [80, 64] on span "Dashboard" at bounding box center [71, 63] width 54 height 13
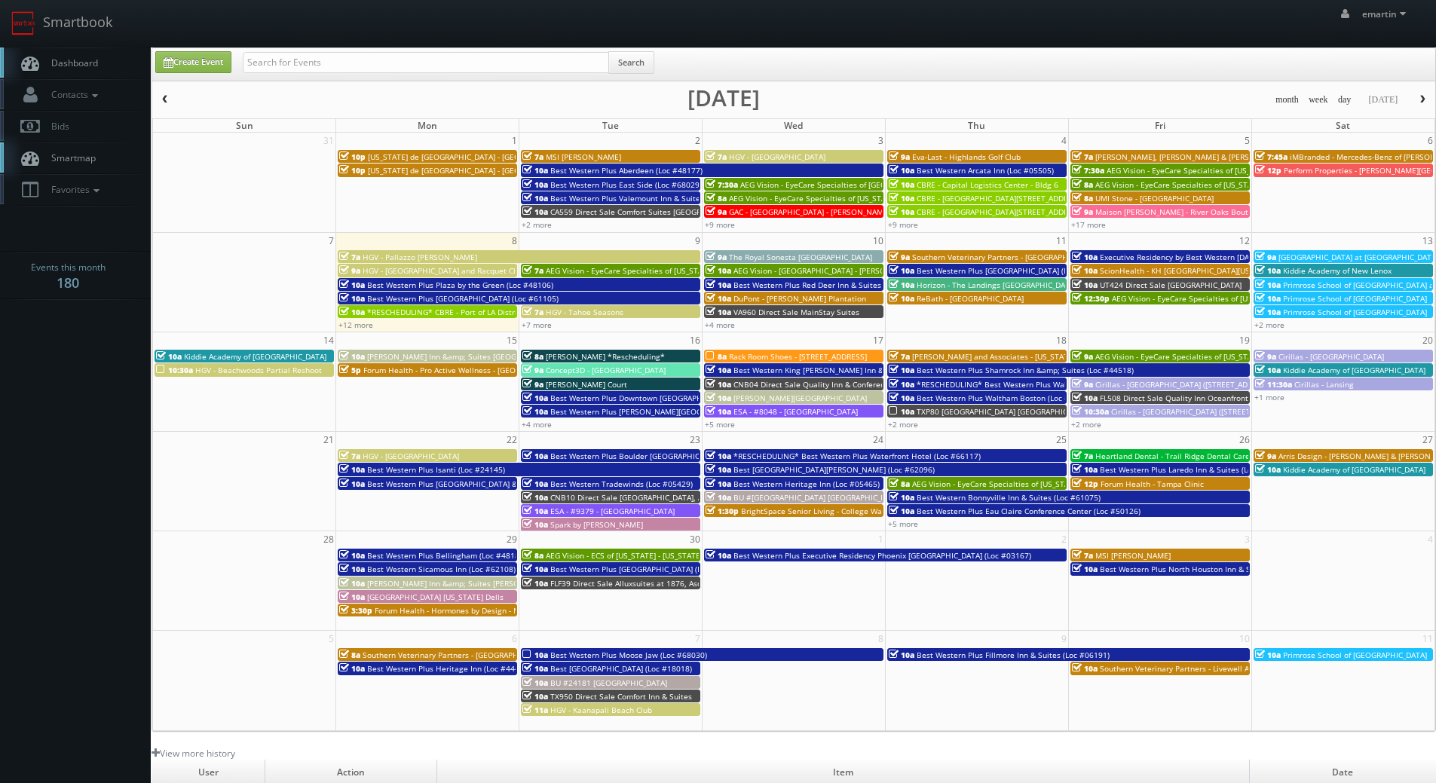
click at [88, 68] on span "Dashboard" at bounding box center [71, 63] width 54 height 13
click at [88, 53] on link "Dashboard" at bounding box center [75, 63] width 151 height 31
drag, startPoint x: 93, startPoint y: 66, endPoint x: 64, endPoint y: 75, distance: 31.0
click at [93, 66] on span "Dashboard" at bounding box center [71, 63] width 54 height 13
click at [61, 642] on body "Smartbook Toggle Side Navigation Toggle Top Navigation emartin emartin Profile …" at bounding box center [718, 521] width 1436 height 1043
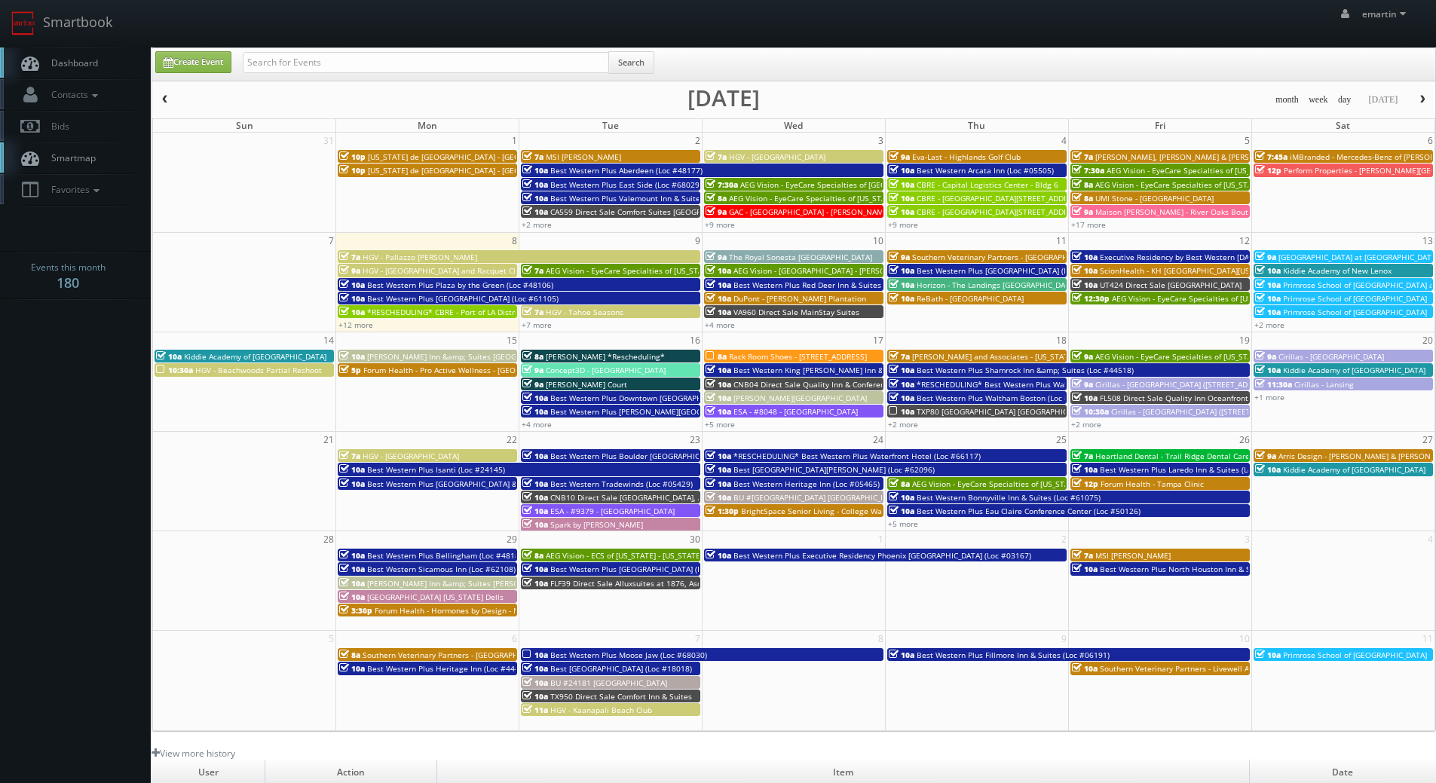
click at [91, 57] on link "Dashboard" at bounding box center [75, 63] width 151 height 31
click at [102, 60] on link "Dashboard" at bounding box center [75, 63] width 151 height 31
click at [62, 445] on body "Smartbook Toggle Side Navigation Toggle Top Navigation emartin emartin Profile …" at bounding box center [718, 521] width 1436 height 1043
click at [95, 409] on body "Smartbook Toggle Side Navigation Toggle Top Navigation emartin emartin Profile …" at bounding box center [718, 521] width 1436 height 1043
click at [56, 59] on span "Dashboard" at bounding box center [71, 63] width 54 height 13
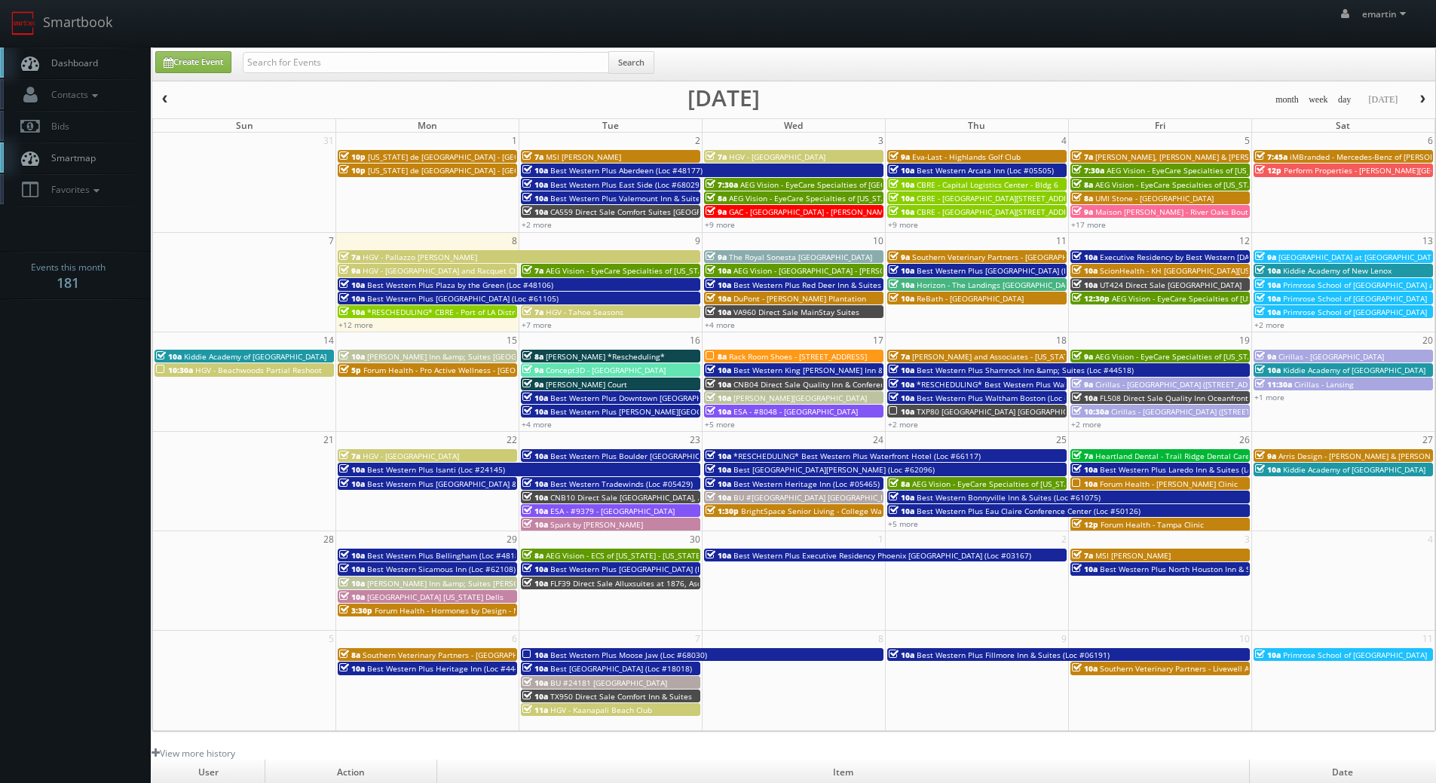
click at [83, 515] on body "Smartbook Toggle Side Navigation Toggle Top Navigation emartin emartin Profile …" at bounding box center [718, 521] width 1436 height 1043
click at [79, 480] on body "Smartbook Toggle Side Navigation Toggle Top Navigation emartin emartin Profile …" at bounding box center [718, 521] width 1436 height 1043
click at [47, 63] on span "Dashboard" at bounding box center [71, 63] width 54 height 13
